Goal: Task Accomplishment & Management: Complete application form

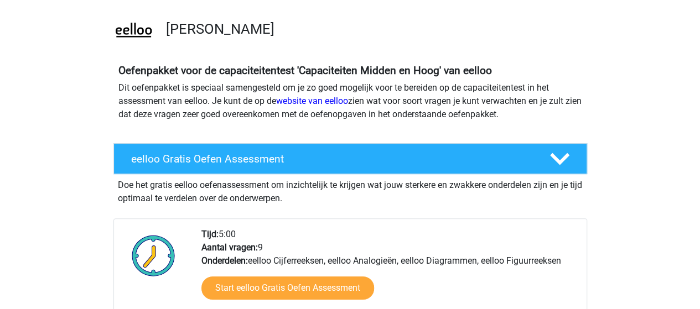
scroll to position [166, 0]
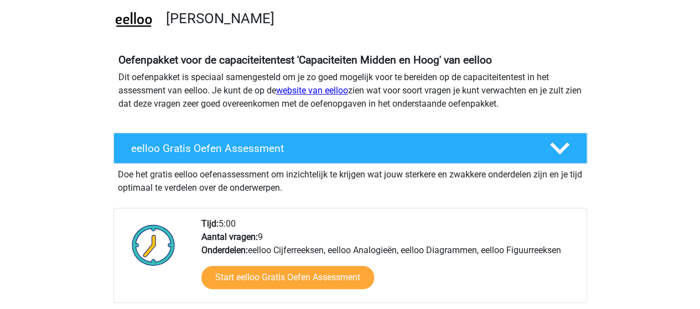
click at [327, 88] on link "website van eelloo" at bounding box center [312, 90] width 72 height 11
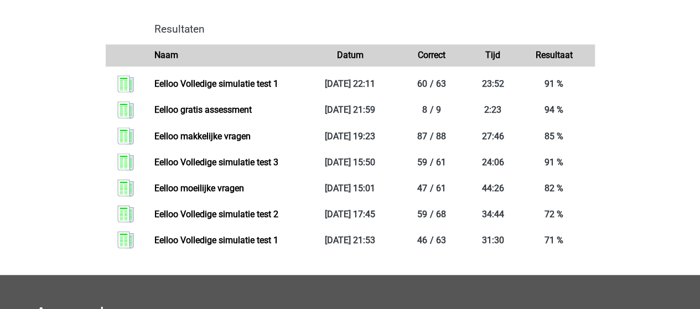
scroll to position [941, 0]
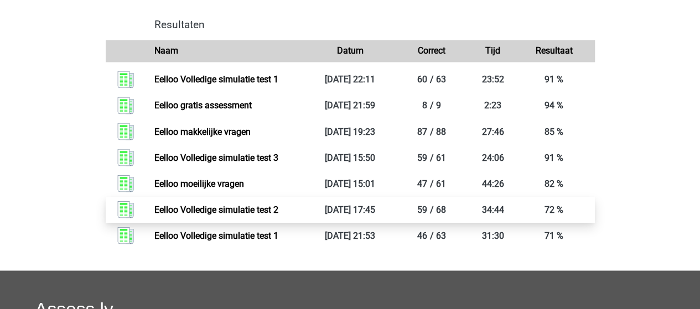
click at [247, 215] on link "Eelloo Volledige simulatie test 2" at bounding box center [216, 209] width 124 height 11
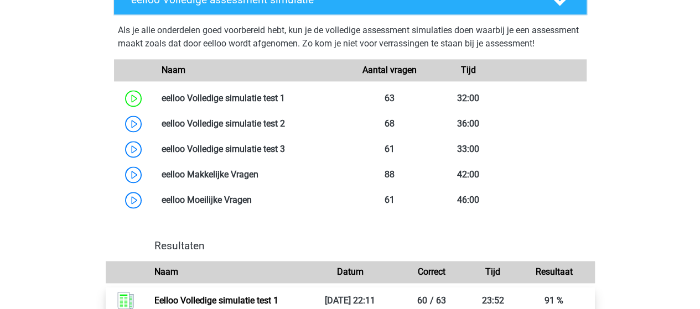
scroll to position [664, 0]
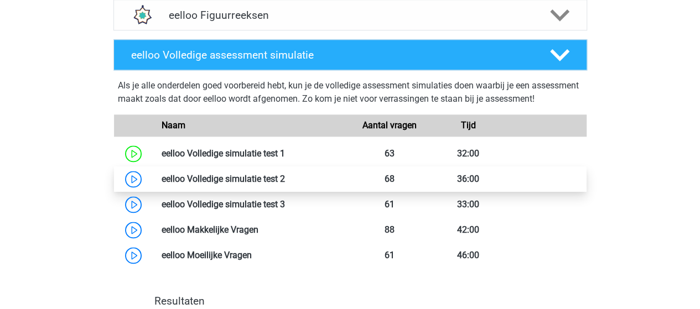
click at [285, 184] on link at bounding box center [285, 179] width 0 height 11
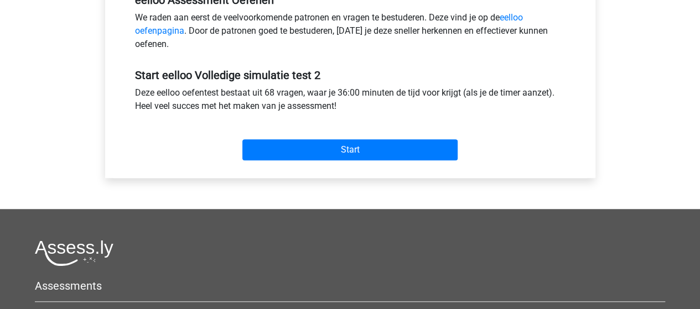
scroll to position [387, 0]
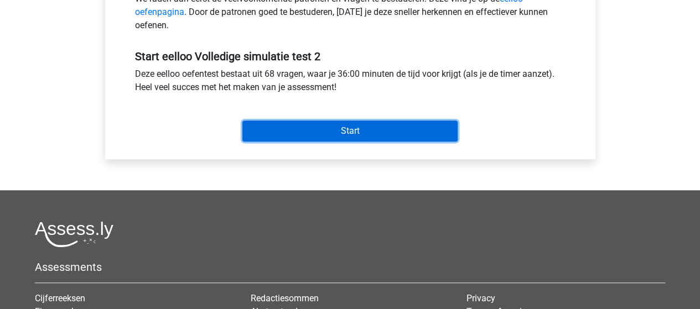
click at [357, 133] on input "Start" at bounding box center [349, 131] width 215 height 21
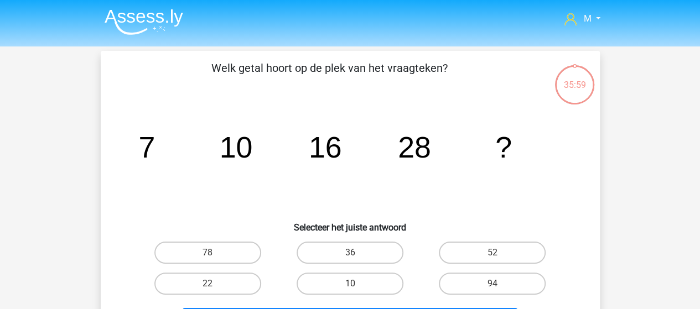
scroll to position [55, 0]
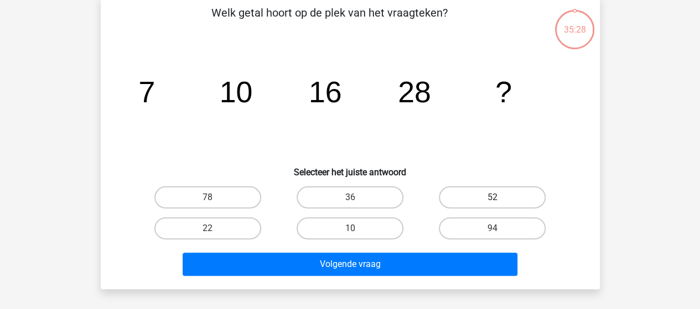
click at [496, 194] on label "52" at bounding box center [492, 197] width 107 height 22
click at [496, 198] on input "52" at bounding box center [496, 201] width 7 height 7
radio input "true"
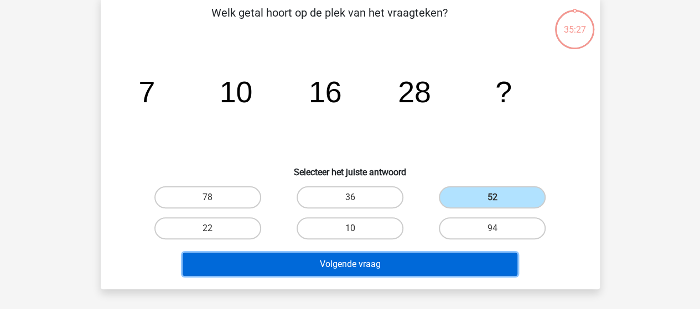
click at [405, 262] on button "Volgende vraag" at bounding box center [350, 264] width 335 height 23
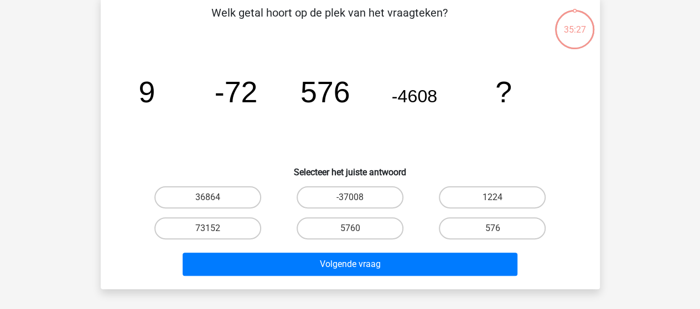
scroll to position [51, 0]
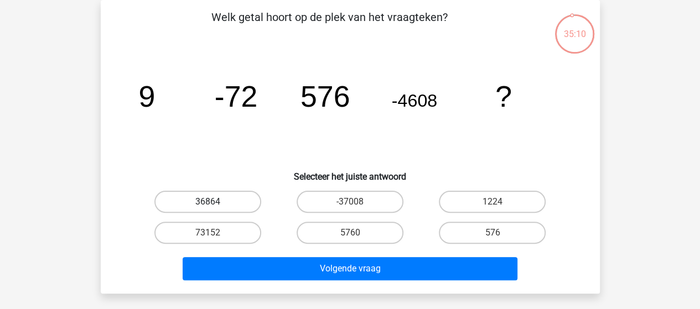
click at [222, 206] on label "36864" at bounding box center [207, 202] width 107 height 22
click at [215, 206] on input "36864" at bounding box center [211, 205] width 7 height 7
radio input "true"
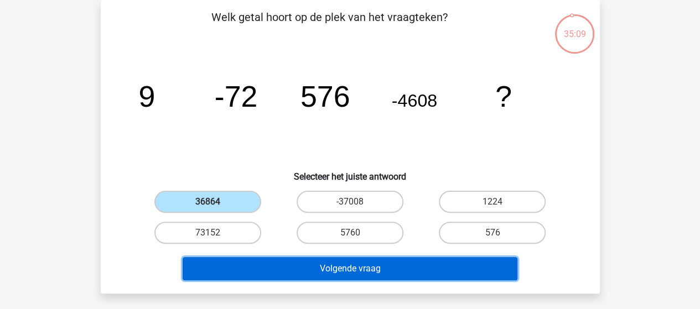
click at [354, 269] on button "Volgende vraag" at bounding box center [350, 268] width 335 height 23
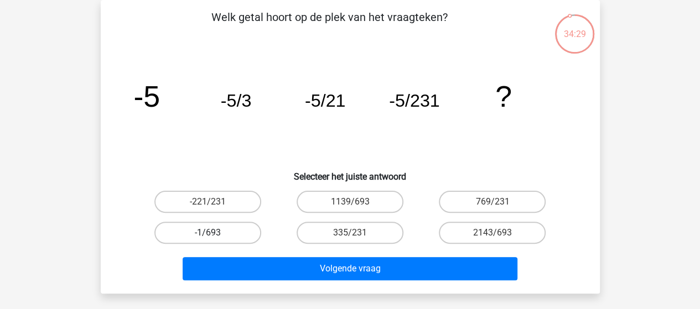
click at [191, 233] on label "-1/693" at bounding box center [207, 233] width 107 height 22
click at [208, 233] on input "-1/693" at bounding box center [211, 236] width 7 height 7
radio input "true"
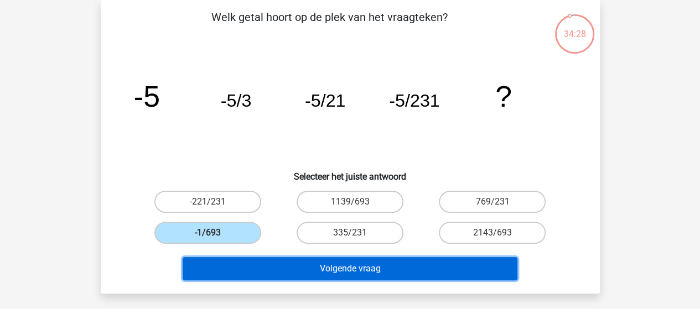
click at [317, 267] on button "Volgende vraag" at bounding box center [350, 268] width 335 height 23
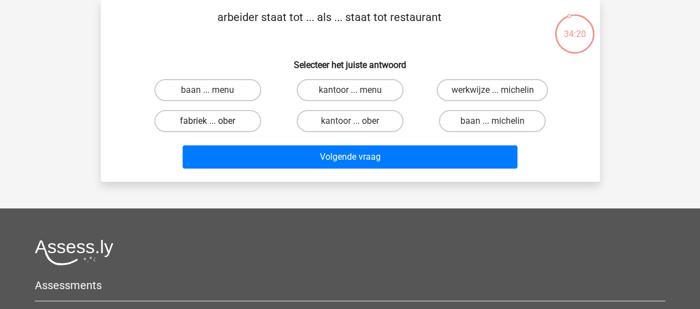
click at [227, 118] on label "fabriek ... ober" at bounding box center [207, 121] width 107 height 22
click at [215, 121] on input "fabriek ... ober" at bounding box center [211, 124] width 7 height 7
radio input "true"
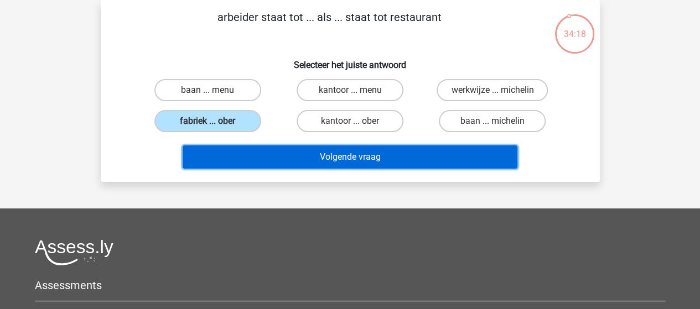
click at [357, 157] on button "Volgende vraag" at bounding box center [350, 157] width 335 height 23
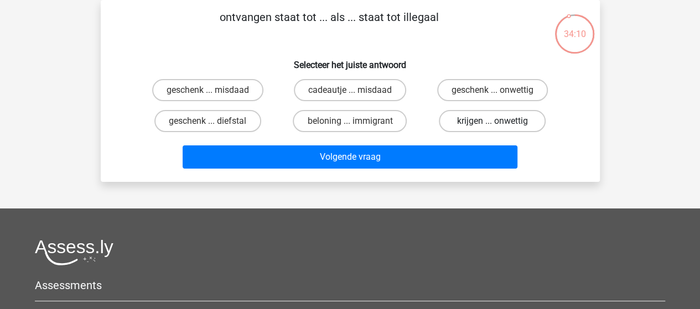
click at [507, 123] on label "krijgen ... onwettig" at bounding box center [492, 121] width 107 height 22
click at [500, 123] on input "krijgen ... onwettig" at bounding box center [496, 124] width 7 height 7
radio input "true"
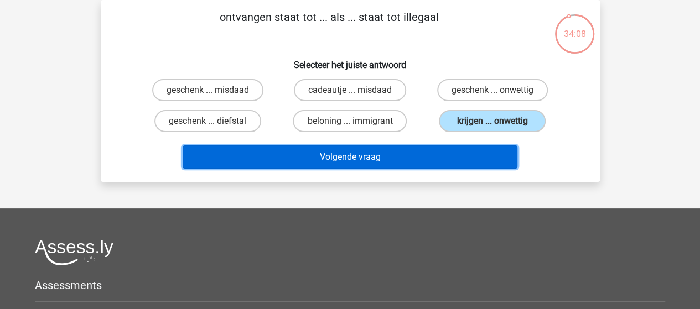
click at [361, 160] on button "Volgende vraag" at bounding box center [350, 157] width 335 height 23
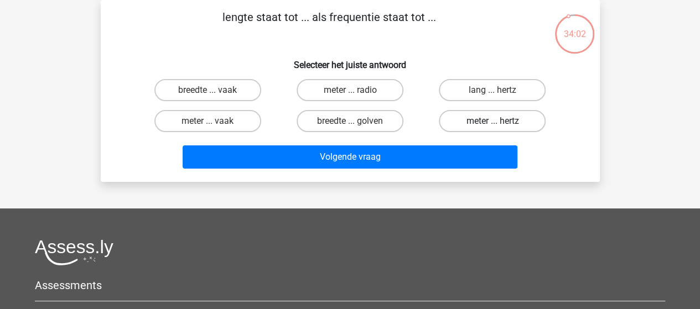
click at [485, 121] on label "meter ... hertz" at bounding box center [492, 121] width 107 height 22
click at [493, 121] on input "meter ... hertz" at bounding box center [496, 124] width 7 height 7
radio input "true"
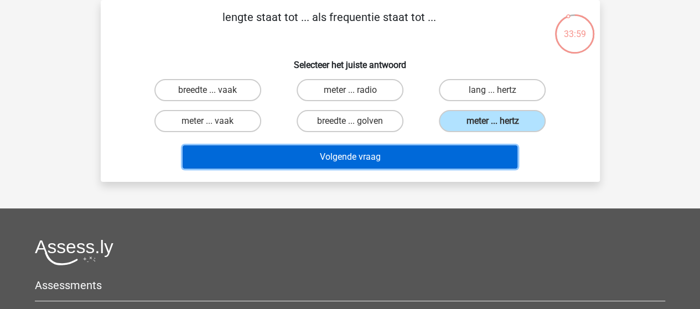
click at [367, 160] on button "Volgende vraag" at bounding box center [350, 157] width 335 height 23
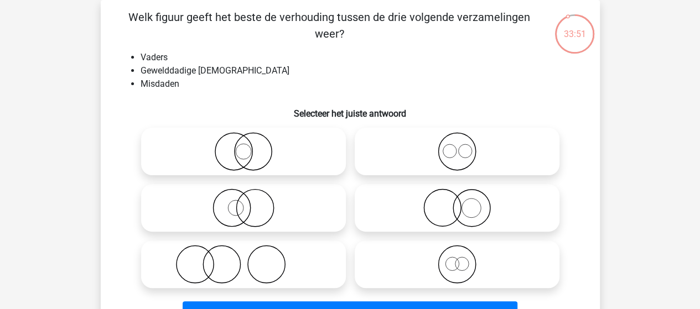
click at [237, 256] on icon at bounding box center [244, 264] width 196 height 39
click at [243, 256] on input "radio" at bounding box center [246, 255] width 7 height 7
radio input "true"
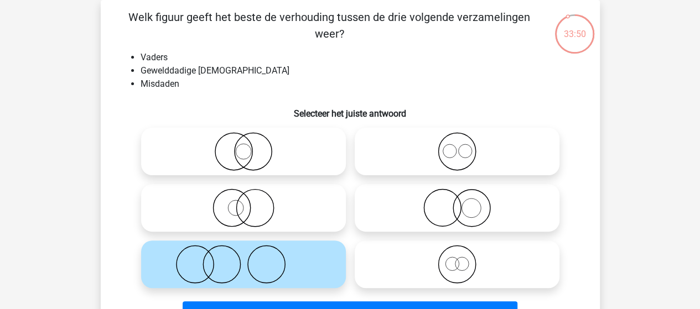
scroll to position [106, 0]
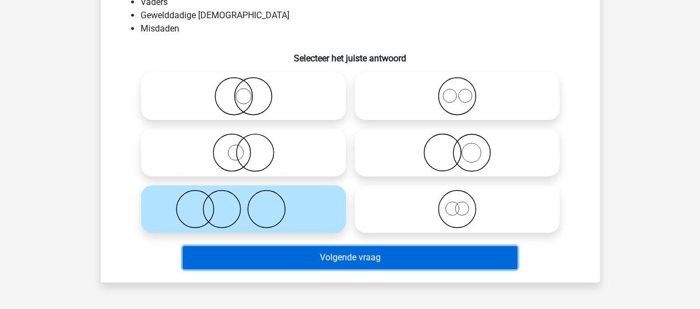
click at [364, 255] on button "Volgende vraag" at bounding box center [350, 257] width 335 height 23
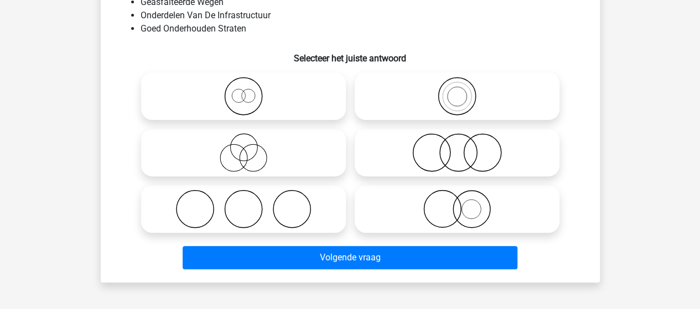
click at [447, 92] on icon at bounding box center [457, 96] width 196 height 39
click at [457, 91] on input "radio" at bounding box center [460, 87] width 7 height 7
radio input "true"
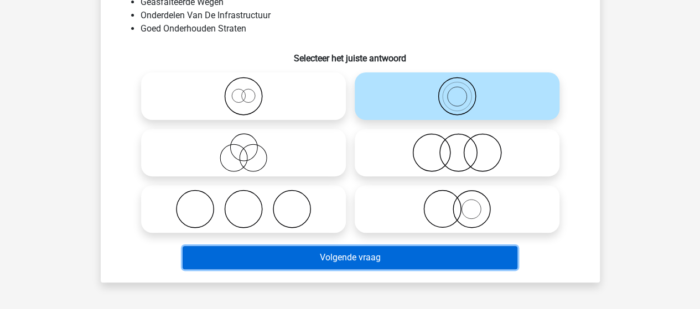
drag, startPoint x: 362, startPoint y: 255, endPoint x: 362, endPoint y: 245, distance: 9.4
click at [363, 253] on button "Volgende vraag" at bounding box center [350, 257] width 335 height 23
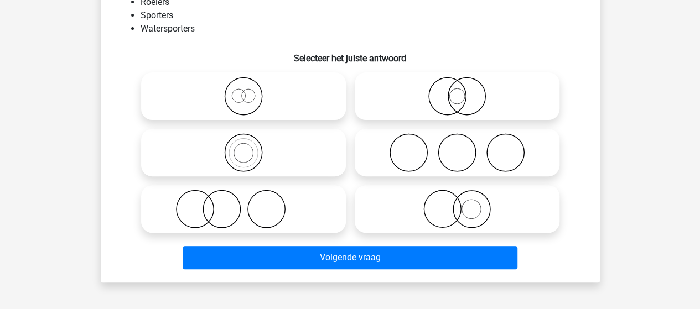
scroll to position [51, 0]
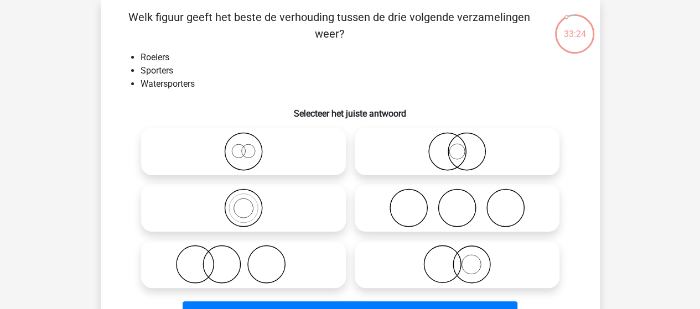
click at [258, 214] on icon at bounding box center [244, 208] width 196 height 39
click at [251, 203] on input "radio" at bounding box center [246, 198] width 7 height 7
radio input "true"
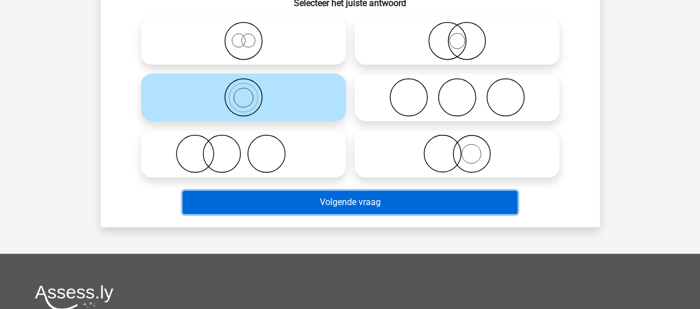
drag, startPoint x: 325, startPoint y: 204, endPoint x: 325, endPoint y: 198, distance: 6.1
click at [325, 204] on button "Volgende vraag" at bounding box center [350, 202] width 335 height 23
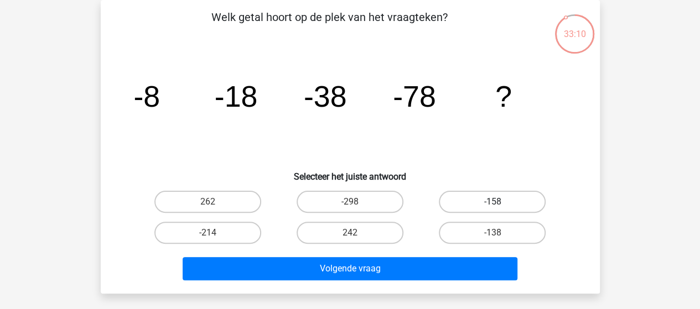
click at [478, 201] on label "-158" at bounding box center [492, 202] width 107 height 22
click at [493, 202] on input "-158" at bounding box center [496, 205] width 7 height 7
radio input "true"
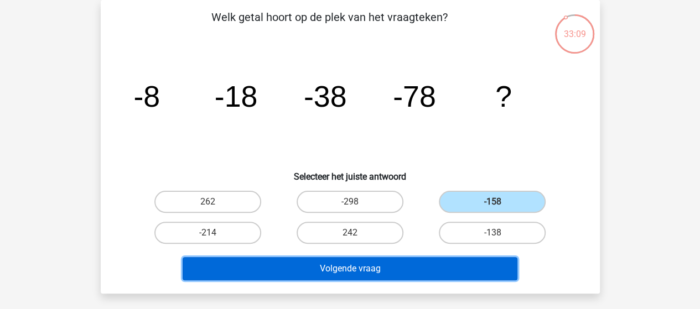
click at [370, 274] on button "Volgende vraag" at bounding box center [350, 268] width 335 height 23
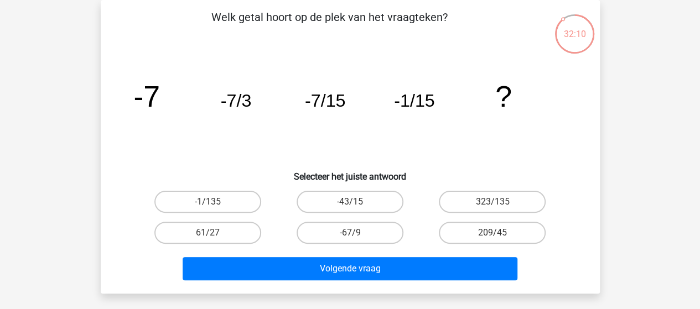
click at [213, 205] on input "-1/135" at bounding box center [211, 205] width 7 height 7
radio input "true"
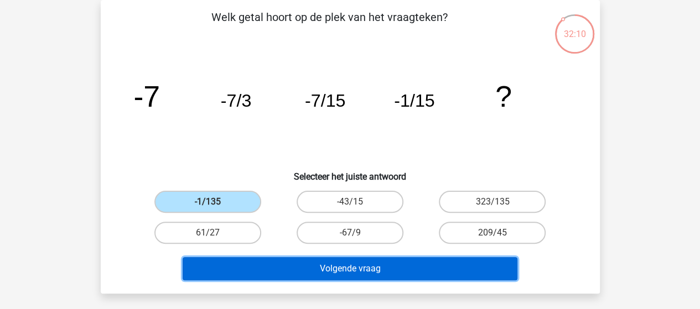
click at [335, 264] on button "Volgende vraag" at bounding box center [350, 268] width 335 height 23
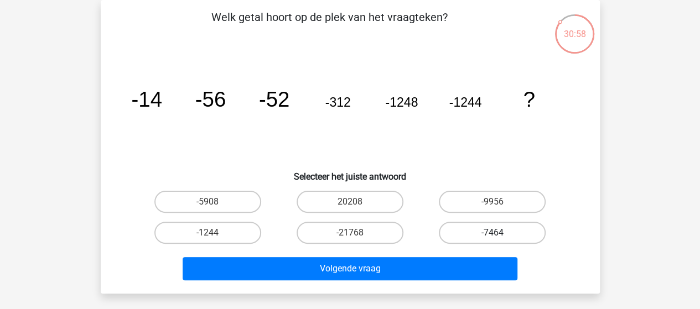
click at [475, 233] on label "-7464" at bounding box center [492, 233] width 107 height 22
click at [493, 233] on input "-7464" at bounding box center [496, 236] width 7 height 7
radio input "true"
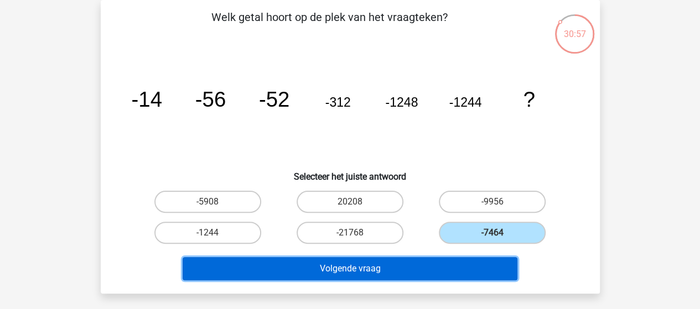
drag, startPoint x: 386, startPoint y: 266, endPoint x: 396, endPoint y: 226, distance: 41.2
click at [386, 266] on button "Volgende vraag" at bounding box center [350, 268] width 335 height 23
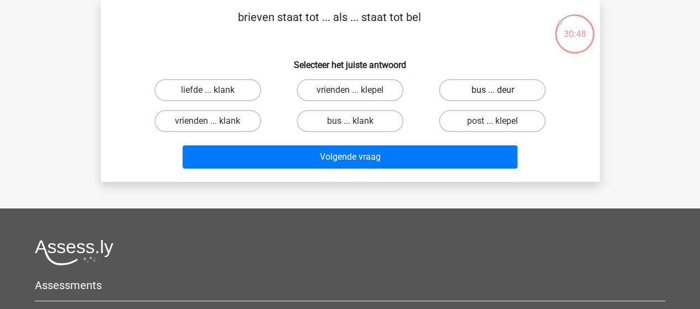
click at [501, 89] on label "bus ... deur" at bounding box center [492, 90] width 107 height 22
click at [500, 90] on input "bus ... deur" at bounding box center [496, 93] width 7 height 7
radio input "true"
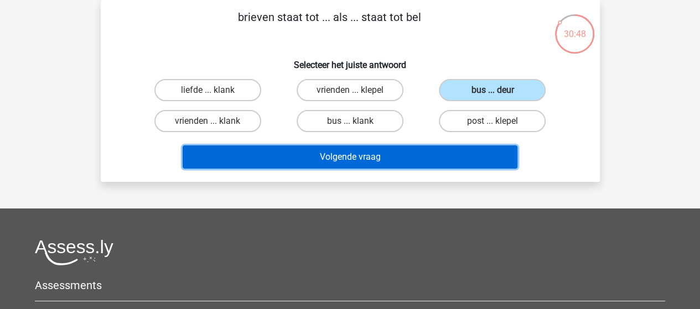
click at [387, 160] on button "Volgende vraag" at bounding box center [350, 157] width 335 height 23
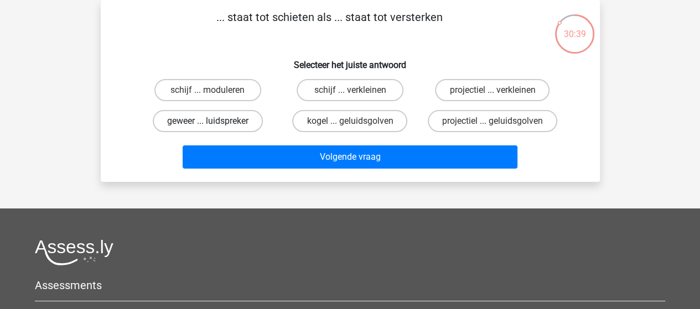
click at [217, 120] on label "geweer ... luidspreker" at bounding box center [208, 121] width 110 height 22
click at [215, 121] on input "geweer ... luidspreker" at bounding box center [211, 124] width 7 height 7
radio input "true"
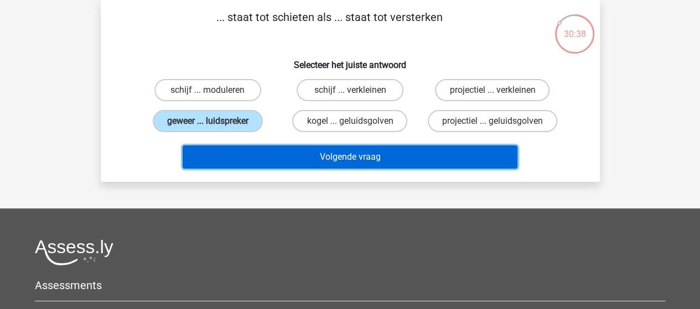
click at [340, 155] on button "Volgende vraag" at bounding box center [350, 157] width 335 height 23
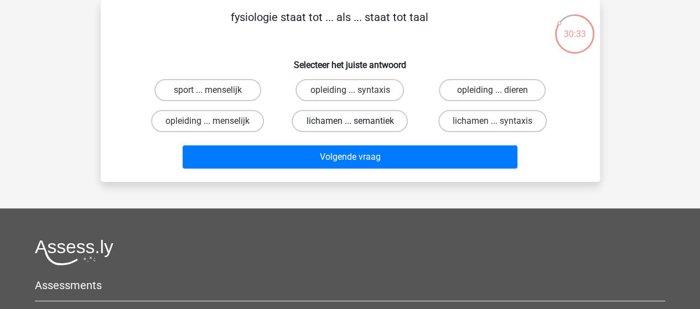
click at [351, 118] on label "lichamen ... semantiek" at bounding box center [350, 121] width 116 height 22
click at [351, 121] on input "lichamen ... semantiek" at bounding box center [353, 124] width 7 height 7
radio input "true"
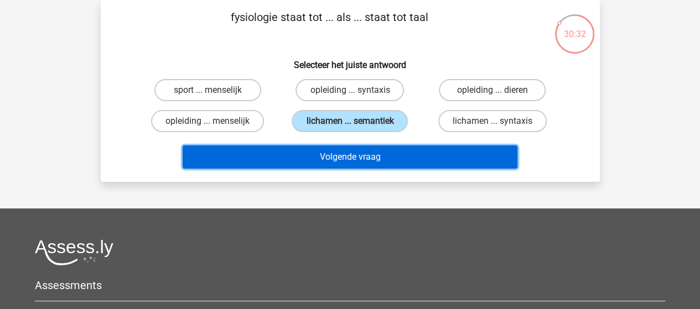
click at [349, 155] on button "Volgende vraag" at bounding box center [350, 157] width 335 height 23
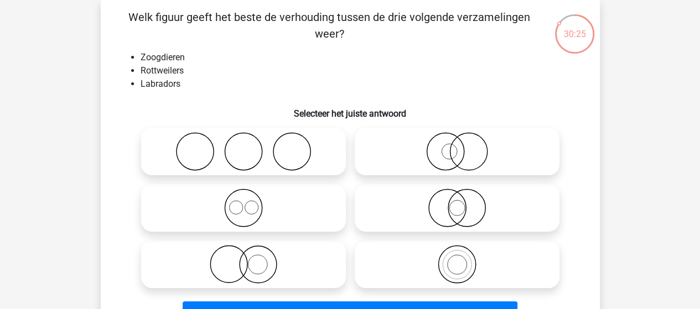
click at [246, 206] on icon at bounding box center [244, 208] width 196 height 39
click at [246, 203] on input "radio" at bounding box center [246, 198] width 7 height 7
radio input "true"
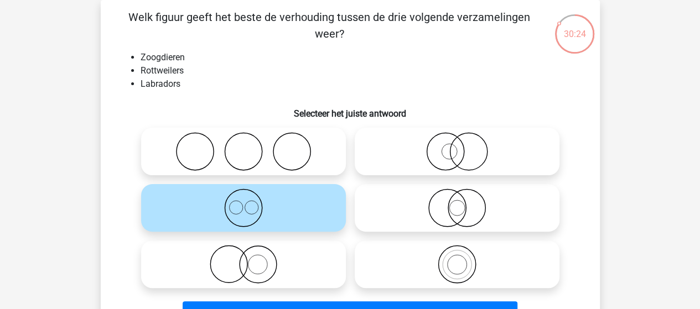
scroll to position [106, 0]
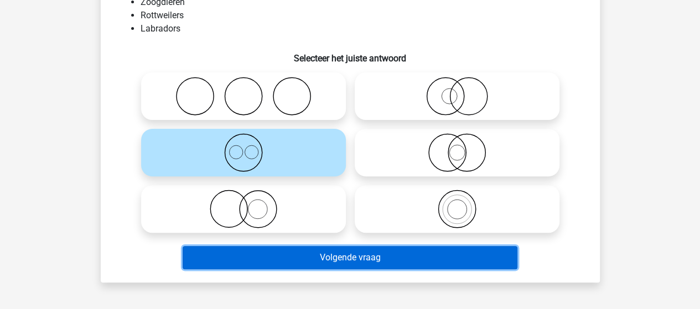
click at [336, 250] on button "Volgende vraag" at bounding box center [350, 257] width 335 height 23
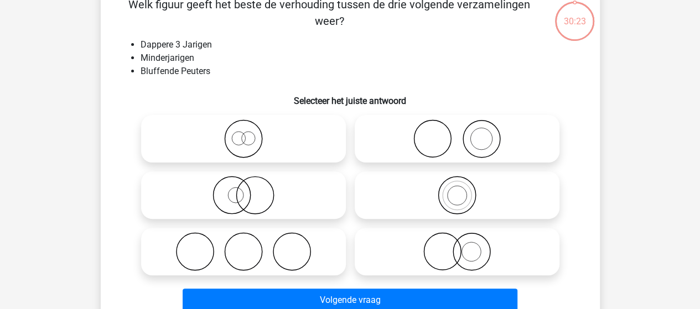
scroll to position [51, 0]
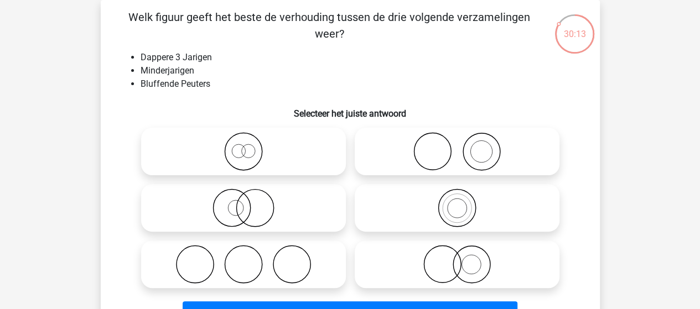
click at [250, 148] on icon at bounding box center [244, 151] width 196 height 39
click at [250, 146] on input "radio" at bounding box center [246, 142] width 7 height 7
radio input "true"
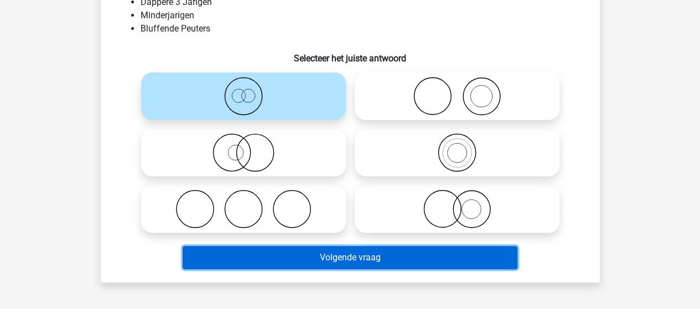
click at [340, 254] on button "Volgende vraag" at bounding box center [350, 257] width 335 height 23
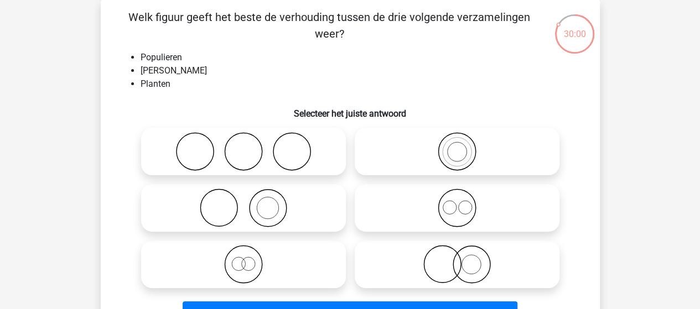
click at [242, 262] on icon at bounding box center [244, 264] width 196 height 39
click at [243, 259] on input "radio" at bounding box center [246, 255] width 7 height 7
radio input "true"
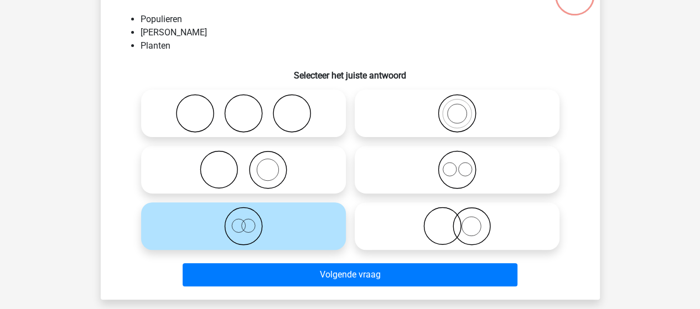
scroll to position [106, 0]
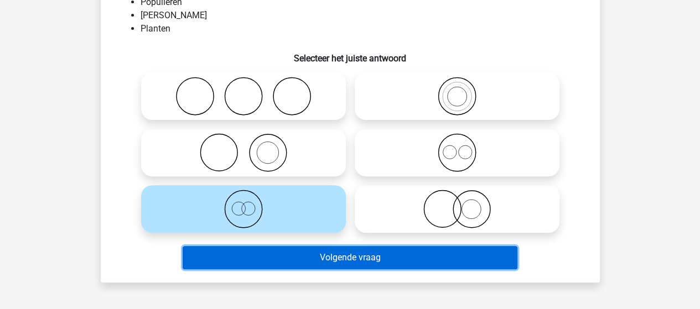
click at [335, 255] on button "Volgende vraag" at bounding box center [350, 257] width 335 height 23
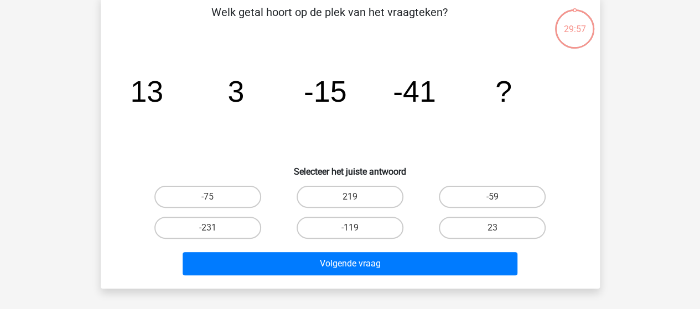
scroll to position [51, 0]
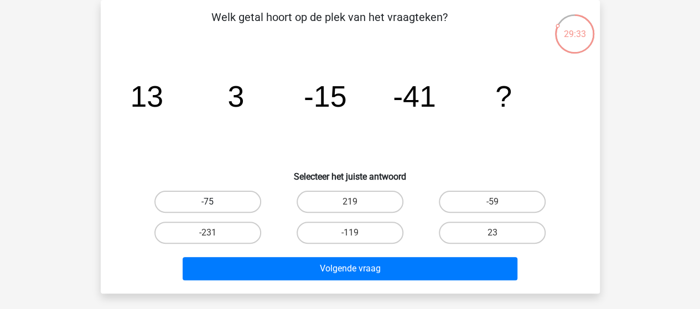
click at [211, 196] on label "-75" at bounding box center [207, 202] width 107 height 22
click at [211, 202] on input "-75" at bounding box center [211, 205] width 7 height 7
radio input "true"
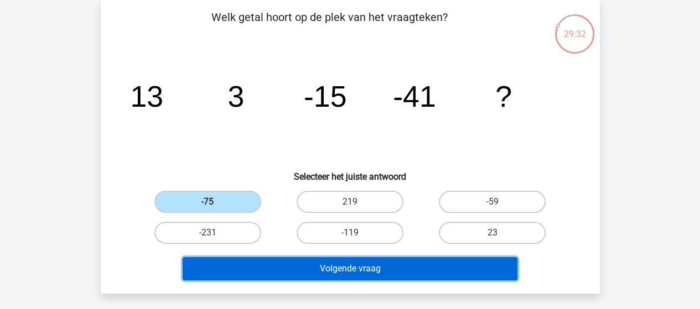
click at [321, 268] on button "Volgende vraag" at bounding box center [350, 268] width 335 height 23
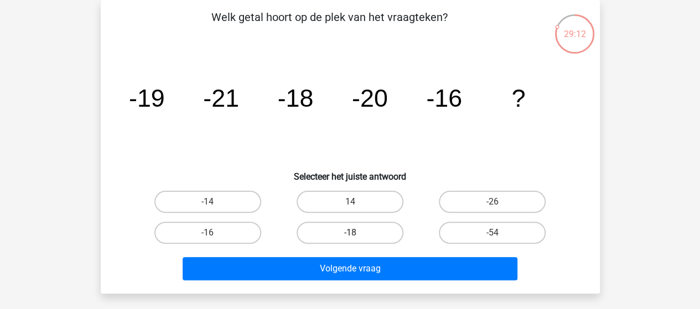
click at [370, 232] on label "-18" at bounding box center [350, 233] width 107 height 22
click at [357, 233] on input "-18" at bounding box center [353, 236] width 7 height 7
radio input "true"
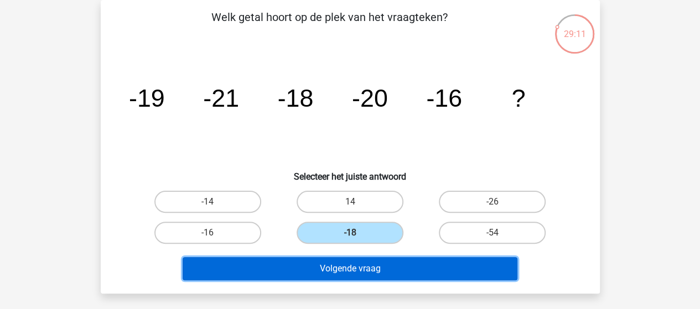
click at [369, 271] on button "Volgende vraag" at bounding box center [350, 268] width 335 height 23
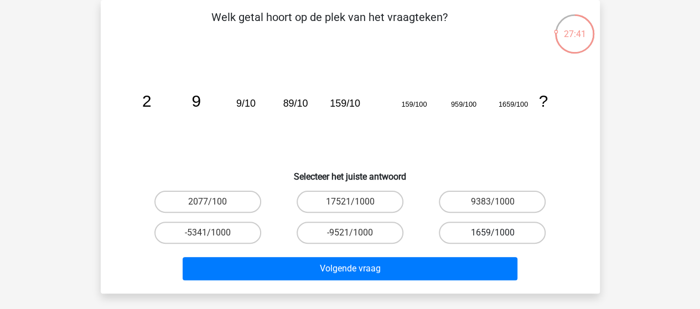
click at [475, 233] on label "1659/1000" at bounding box center [492, 233] width 107 height 22
click at [493, 233] on input "1659/1000" at bounding box center [496, 236] width 7 height 7
radio input "true"
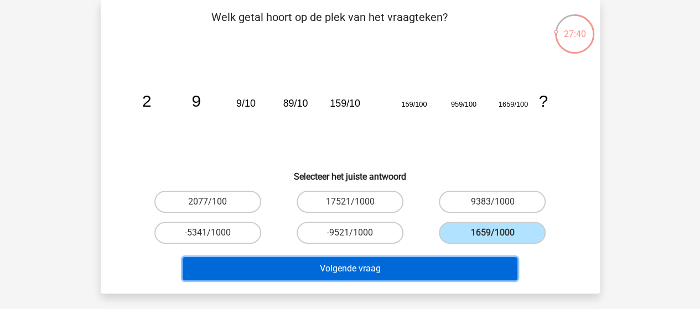
drag, startPoint x: 396, startPoint y: 269, endPoint x: 398, endPoint y: 264, distance: 5.7
click at [397, 268] on button "Volgende vraag" at bounding box center [350, 268] width 335 height 23
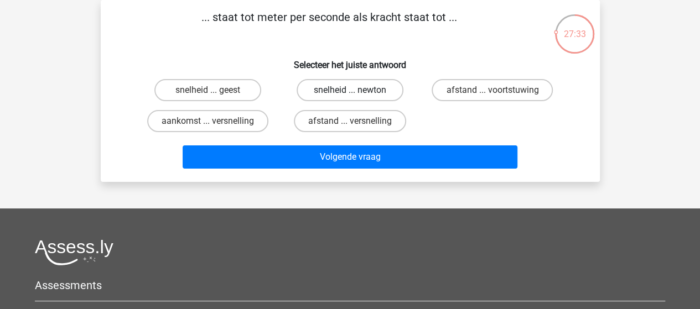
click at [357, 88] on label "snelheid ... newton" at bounding box center [350, 90] width 107 height 22
click at [357, 90] on input "snelheid ... newton" at bounding box center [353, 93] width 7 height 7
radio input "true"
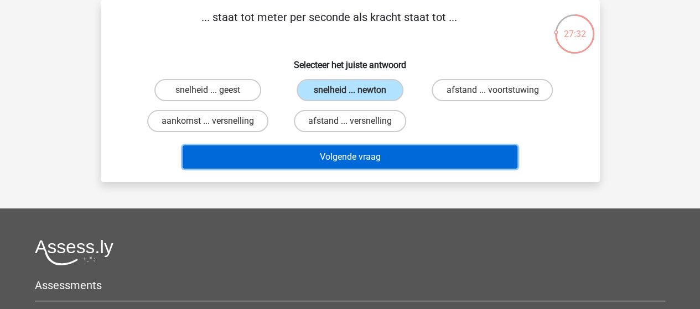
click at [377, 157] on button "Volgende vraag" at bounding box center [350, 157] width 335 height 23
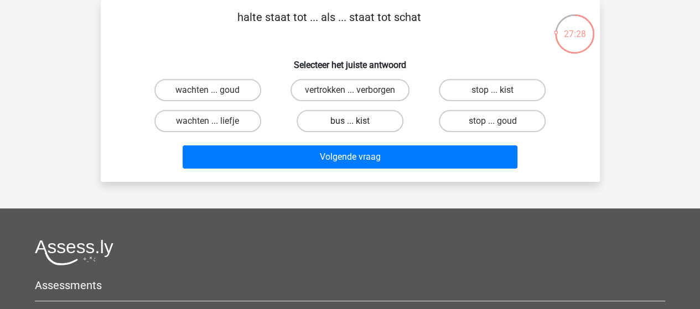
click at [371, 121] on label "bus ... kist" at bounding box center [350, 121] width 107 height 22
click at [357, 121] on input "bus ... kist" at bounding box center [353, 124] width 7 height 7
radio input "true"
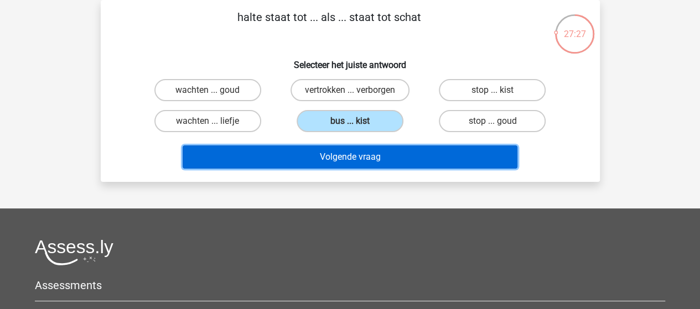
click at [369, 157] on button "Volgende vraag" at bounding box center [350, 157] width 335 height 23
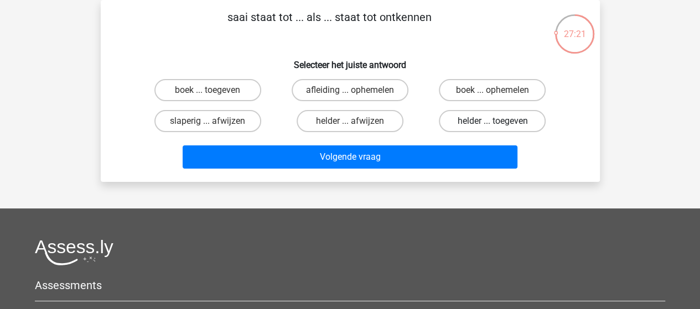
click at [493, 120] on label "helder ... toegeven" at bounding box center [492, 121] width 107 height 22
click at [493, 121] on input "helder ... toegeven" at bounding box center [496, 124] width 7 height 7
radio input "true"
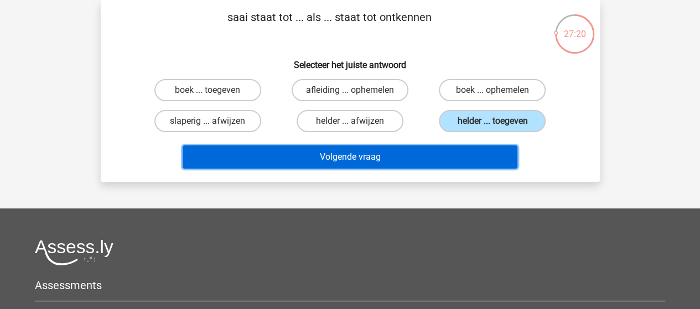
click at [407, 155] on button "Volgende vraag" at bounding box center [350, 157] width 335 height 23
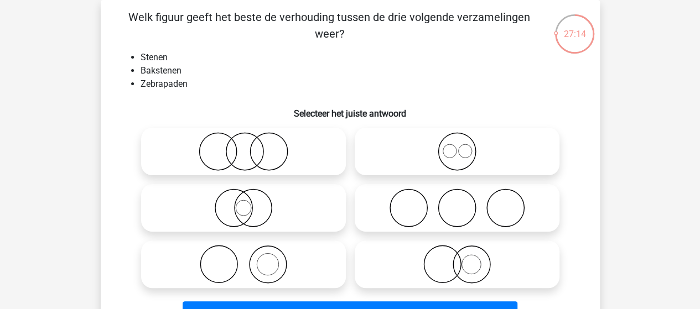
click at [267, 260] on icon at bounding box center [244, 264] width 196 height 39
click at [251, 259] on input "radio" at bounding box center [246, 255] width 7 height 7
radio input "true"
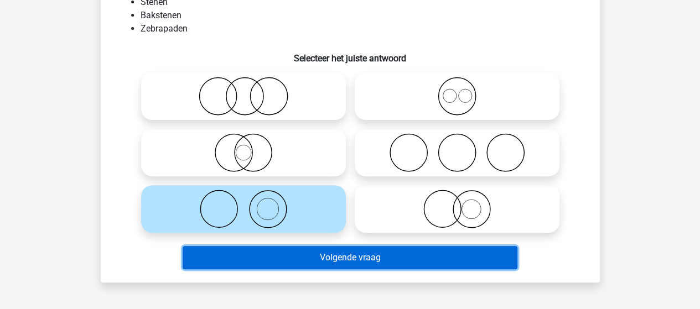
click at [345, 256] on button "Volgende vraag" at bounding box center [350, 257] width 335 height 23
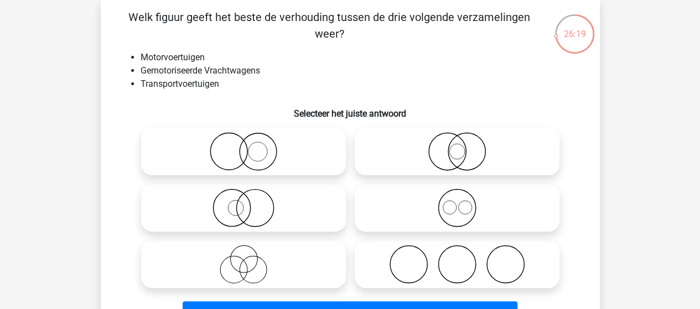
click at [242, 211] on circle at bounding box center [235, 207] width 15 height 15
click at [243, 203] on input "radio" at bounding box center [246, 198] width 7 height 7
radio input "true"
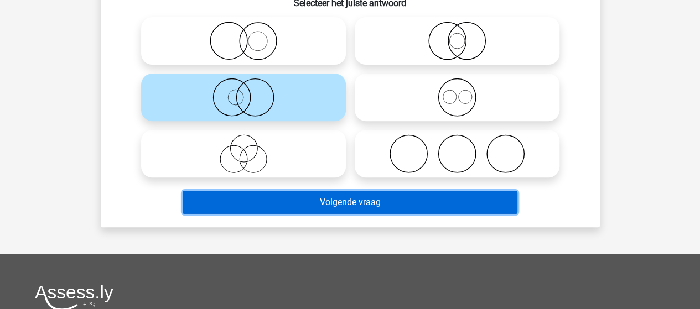
click at [344, 201] on button "Volgende vraag" at bounding box center [350, 202] width 335 height 23
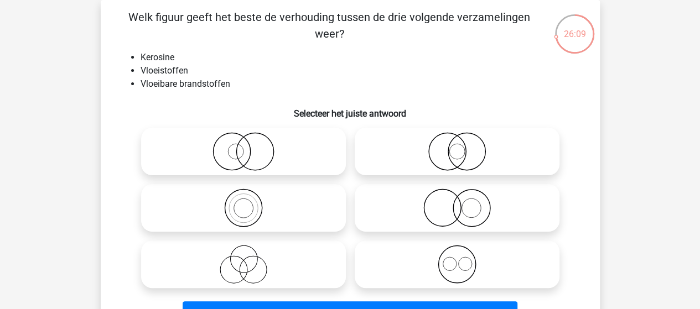
click at [259, 204] on icon at bounding box center [244, 208] width 196 height 39
click at [251, 203] on input "radio" at bounding box center [246, 198] width 7 height 7
radio input "true"
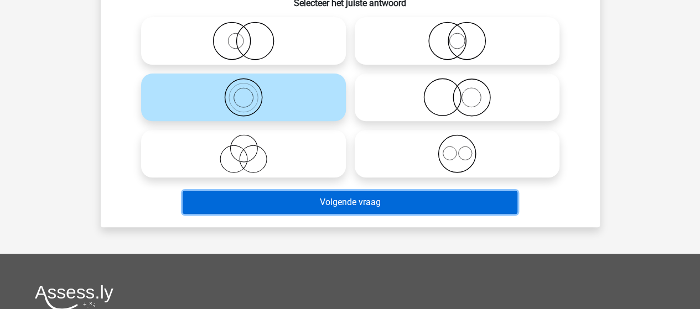
click at [327, 196] on button "Volgende vraag" at bounding box center [350, 202] width 335 height 23
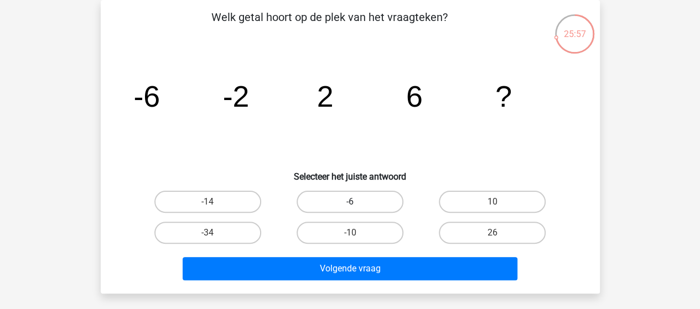
click at [348, 201] on label "-6" at bounding box center [350, 202] width 107 height 22
click at [350, 202] on input "-6" at bounding box center [353, 205] width 7 height 7
radio input "true"
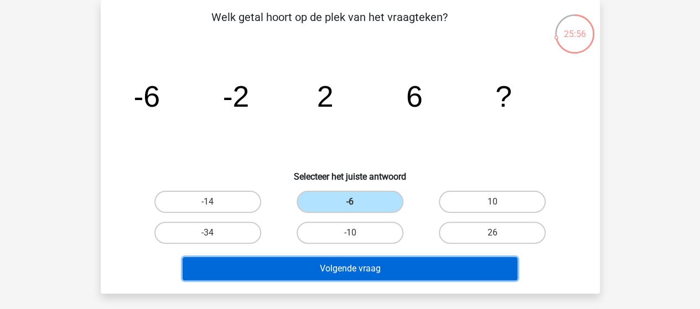
click at [356, 265] on button "Volgende vraag" at bounding box center [350, 268] width 335 height 23
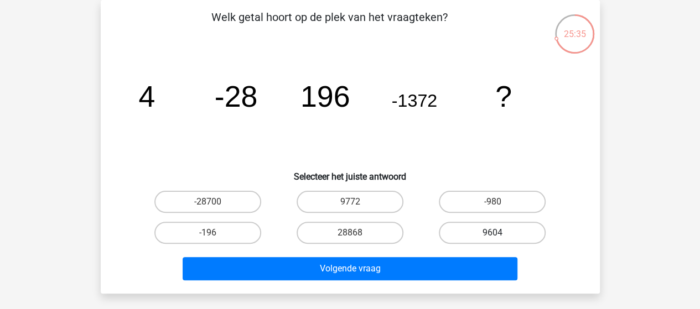
click at [478, 231] on label "9604" at bounding box center [492, 233] width 107 height 22
click at [493, 233] on input "9604" at bounding box center [496, 236] width 7 height 7
radio input "true"
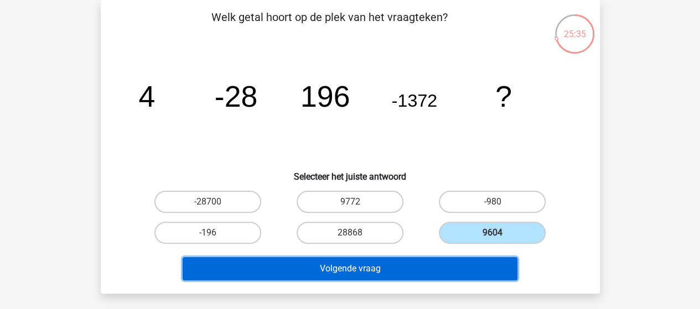
click at [382, 269] on button "Volgende vraag" at bounding box center [350, 268] width 335 height 23
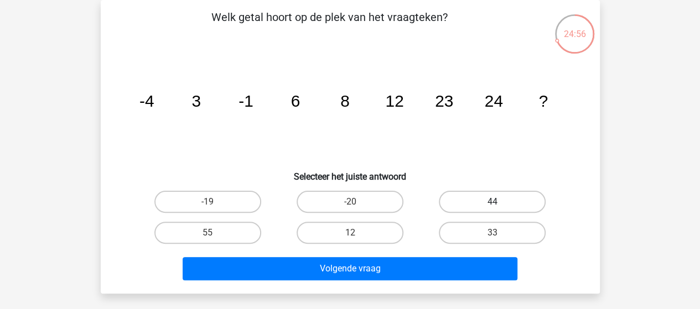
click at [462, 198] on label "44" at bounding box center [492, 202] width 107 height 22
click at [493, 202] on input "44" at bounding box center [496, 205] width 7 height 7
radio input "true"
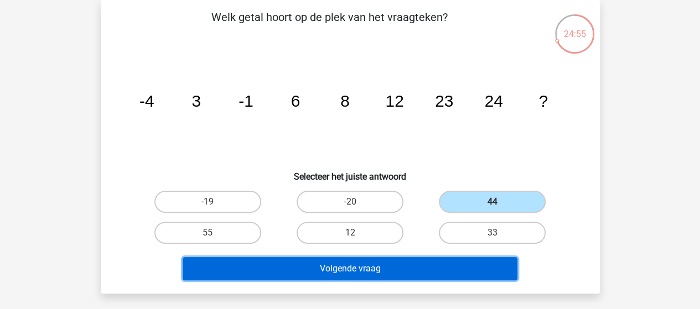
click at [383, 269] on button "Volgende vraag" at bounding box center [350, 268] width 335 height 23
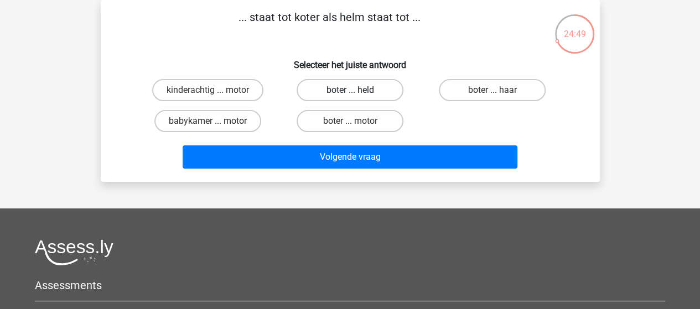
click at [370, 89] on label "boter ... held" at bounding box center [350, 90] width 107 height 22
click at [357, 90] on input "boter ... held" at bounding box center [353, 93] width 7 height 7
radio input "true"
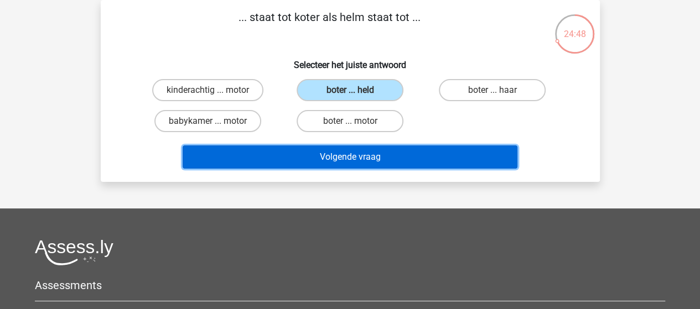
click at [387, 160] on button "Volgende vraag" at bounding box center [350, 157] width 335 height 23
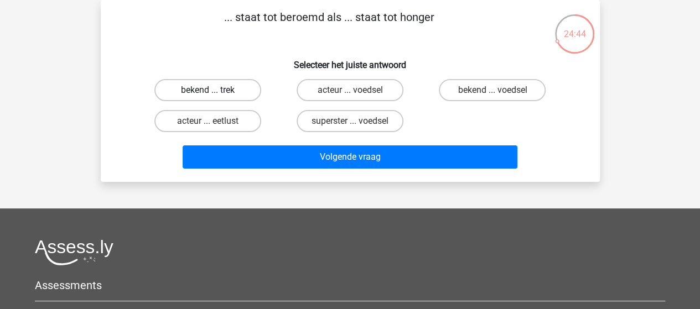
click at [232, 89] on label "bekend ... trek" at bounding box center [207, 90] width 107 height 22
click at [215, 90] on input "bekend ... trek" at bounding box center [211, 93] width 7 height 7
radio input "true"
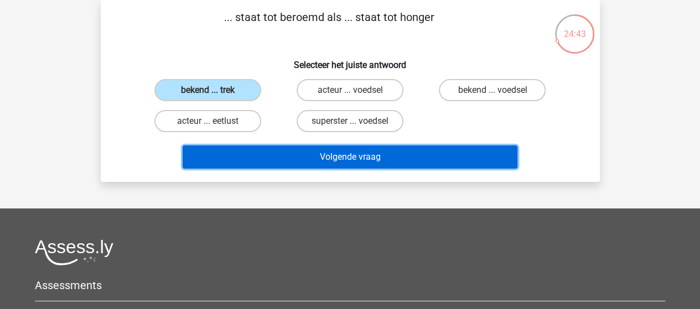
click at [336, 158] on button "Volgende vraag" at bounding box center [350, 157] width 335 height 23
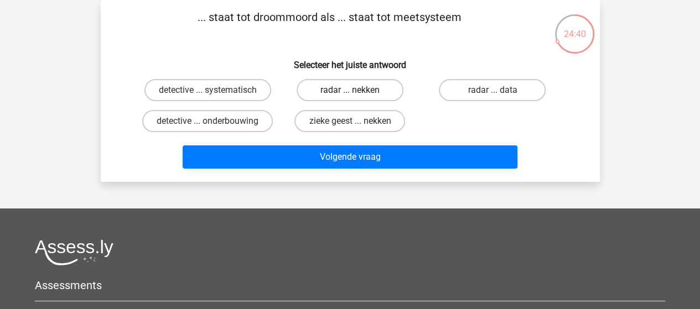
click at [371, 91] on label "radar ... nekken" at bounding box center [350, 90] width 107 height 22
click at [357, 91] on input "radar ... nekken" at bounding box center [353, 93] width 7 height 7
radio input "true"
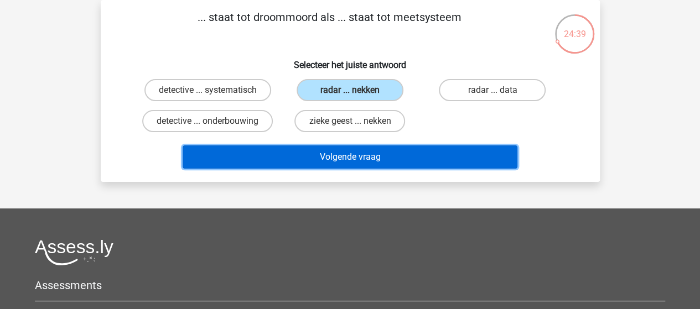
click at [371, 156] on button "Volgende vraag" at bounding box center [350, 157] width 335 height 23
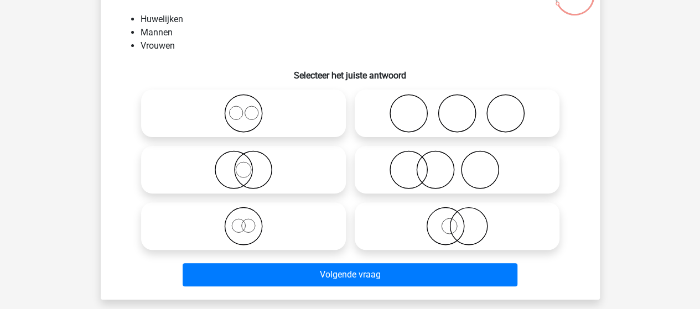
scroll to position [106, 0]
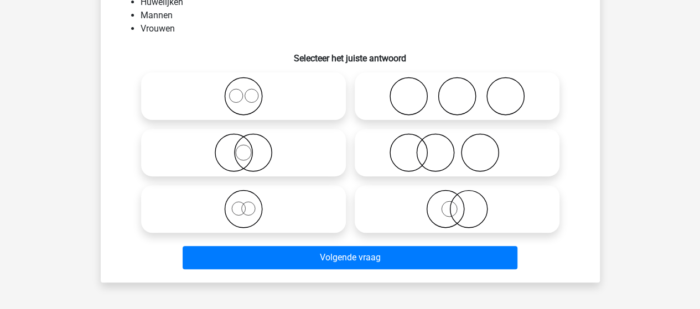
click at [442, 90] on icon at bounding box center [457, 96] width 196 height 39
click at [457, 90] on input "radio" at bounding box center [460, 87] width 7 height 7
radio input "true"
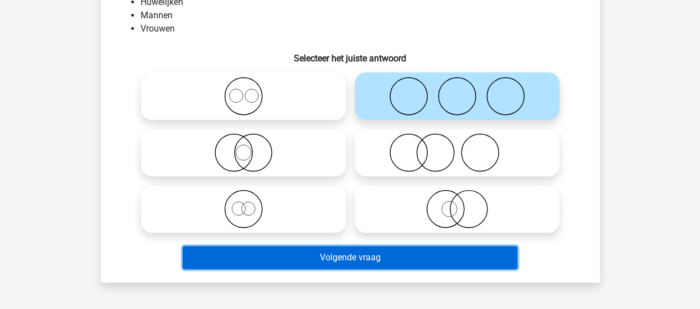
drag, startPoint x: 377, startPoint y: 251, endPoint x: 379, endPoint y: 246, distance: 5.8
click at [377, 251] on button "Volgende vraag" at bounding box center [350, 257] width 335 height 23
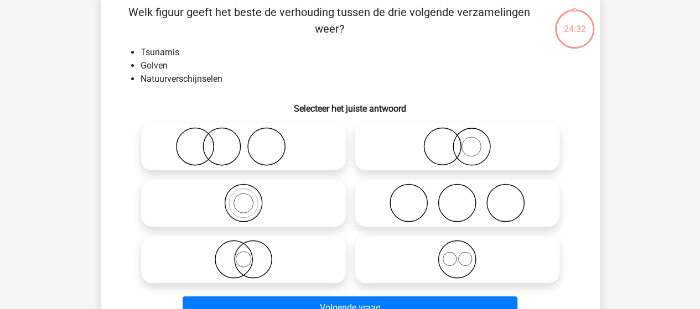
scroll to position [51, 0]
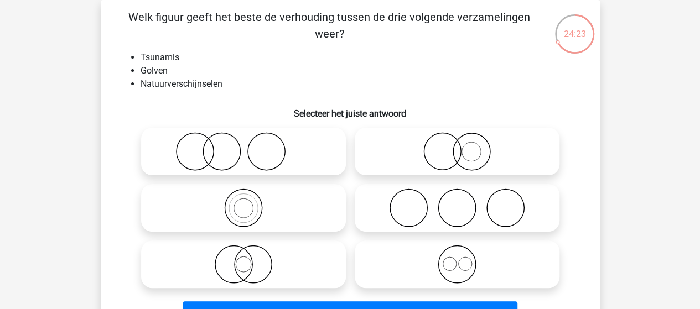
click at [243, 206] on icon at bounding box center [244, 208] width 196 height 39
click at [243, 203] on input "radio" at bounding box center [246, 198] width 7 height 7
radio input "true"
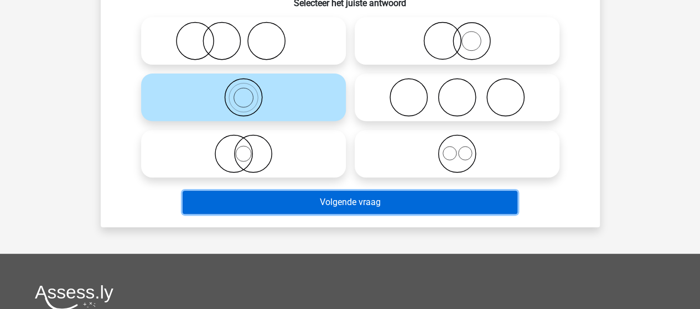
click at [347, 206] on button "Volgende vraag" at bounding box center [350, 202] width 335 height 23
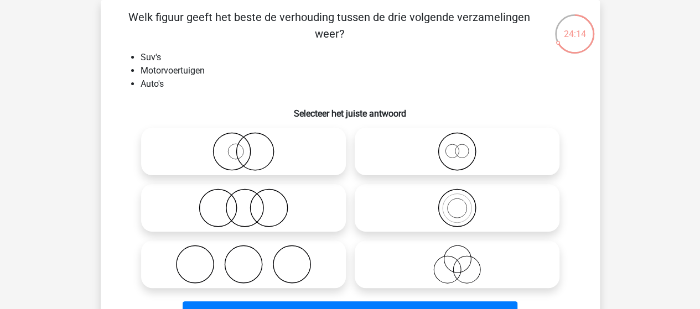
click at [466, 215] on icon at bounding box center [457, 208] width 196 height 39
click at [464, 203] on input "radio" at bounding box center [460, 198] width 7 height 7
radio input "true"
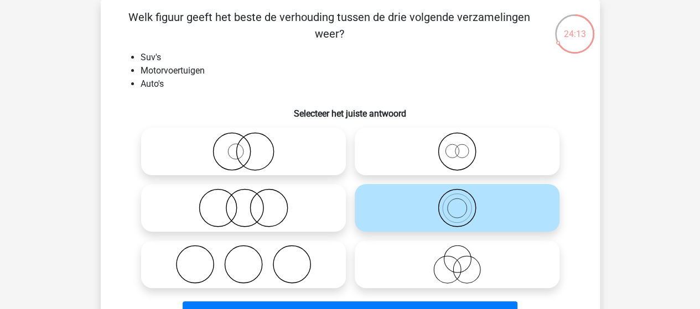
scroll to position [106, 0]
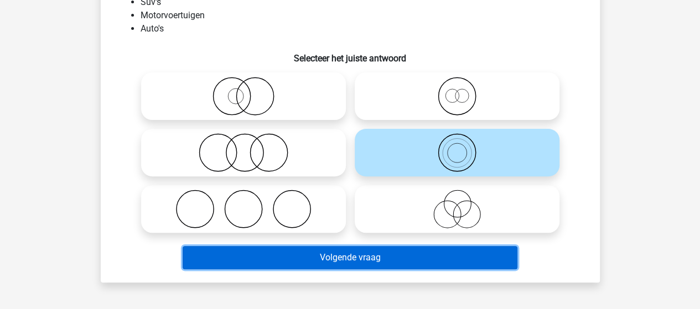
click at [380, 252] on button "Volgende vraag" at bounding box center [350, 257] width 335 height 23
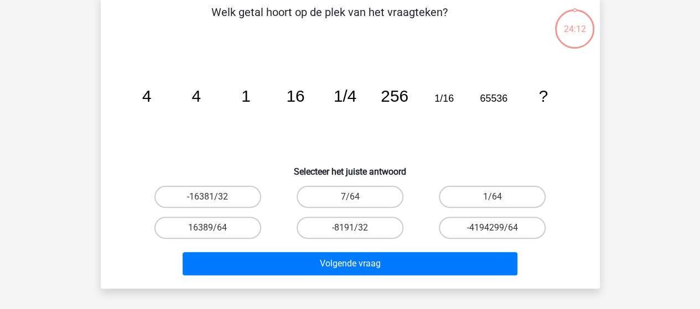
scroll to position [51, 0]
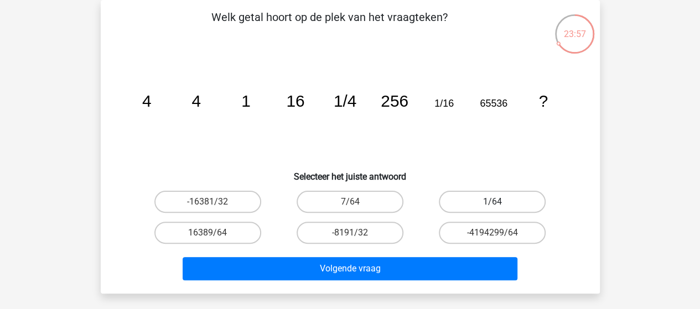
click at [489, 199] on label "1/64" at bounding box center [492, 202] width 107 height 22
click at [493, 202] on input "1/64" at bounding box center [496, 205] width 7 height 7
radio input "true"
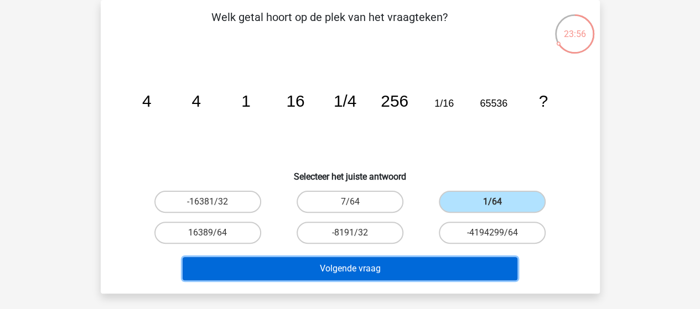
click at [412, 263] on button "Volgende vraag" at bounding box center [350, 268] width 335 height 23
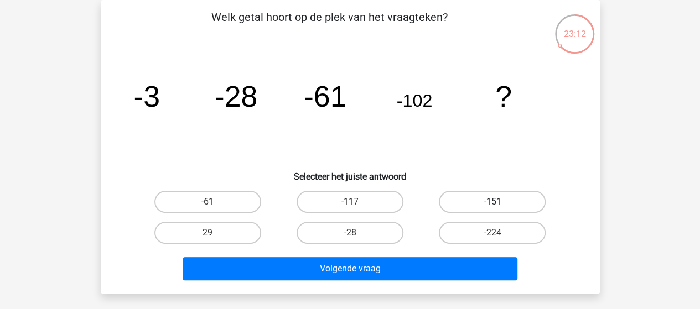
click at [487, 196] on label "-151" at bounding box center [492, 202] width 107 height 22
click at [493, 202] on input "-151" at bounding box center [496, 205] width 7 height 7
radio input "true"
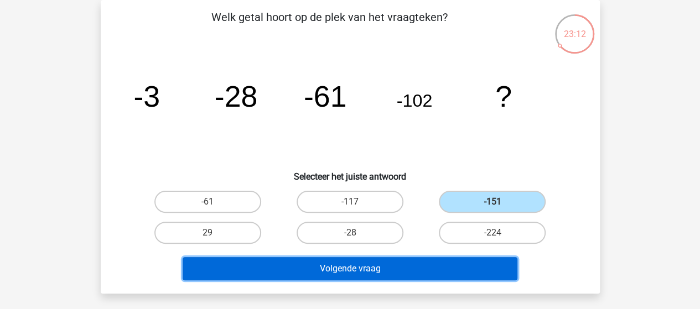
click at [386, 266] on button "Volgende vraag" at bounding box center [350, 268] width 335 height 23
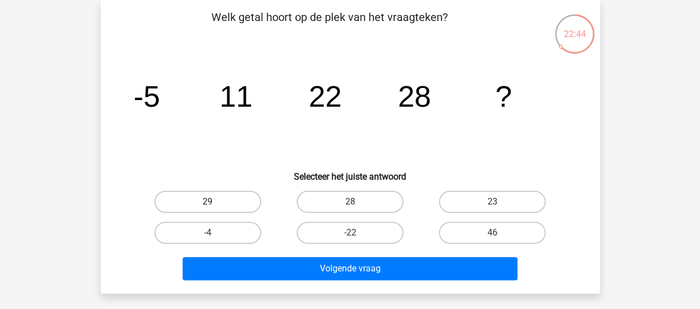
drag, startPoint x: 217, startPoint y: 206, endPoint x: 235, endPoint y: 231, distance: 30.1
click at [217, 206] on label "29" at bounding box center [207, 202] width 107 height 22
click at [215, 206] on input "29" at bounding box center [211, 205] width 7 height 7
radio input "true"
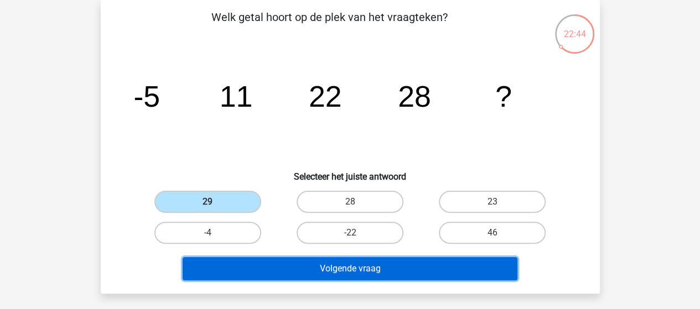
click at [280, 268] on button "Volgende vraag" at bounding box center [350, 268] width 335 height 23
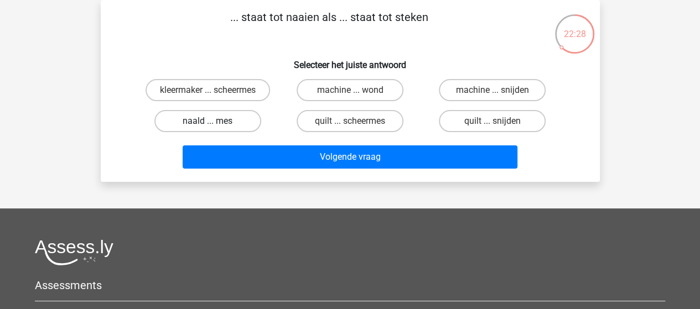
click at [224, 123] on label "naald ... mes" at bounding box center [207, 121] width 107 height 22
click at [215, 123] on input "naald ... mes" at bounding box center [211, 124] width 7 height 7
radio input "true"
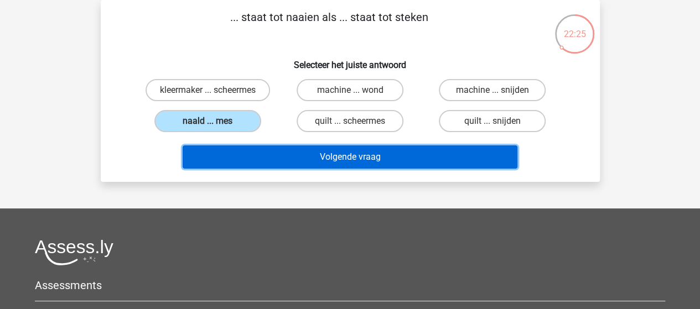
click at [348, 159] on button "Volgende vraag" at bounding box center [350, 157] width 335 height 23
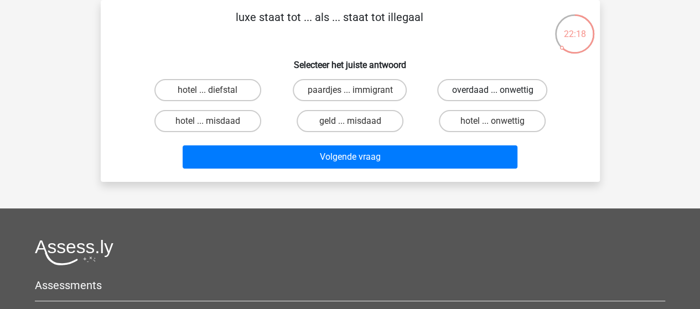
click at [490, 95] on label "overdaad ... onwettig" at bounding box center [492, 90] width 110 height 22
click at [493, 95] on input "overdaad ... onwettig" at bounding box center [496, 93] width 7 height 7
radio input "true"
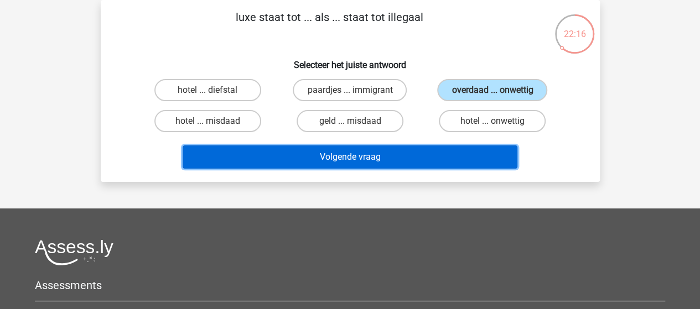
click at [369, 153] on button "Volgende vraag" at bounding box center [350, 157] width 335 height 23
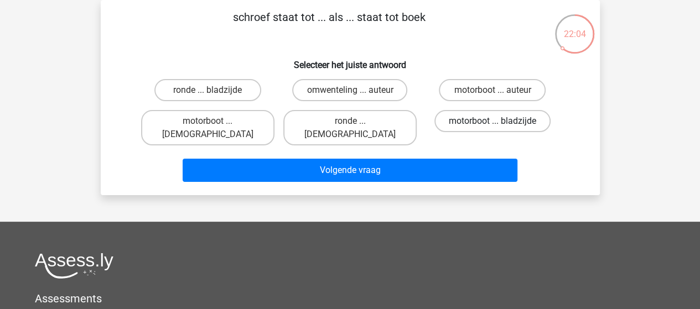
click at [489, 121] on label "motorboot ... bladzijde" at bounding box center [492, 121] width 116 height 22
click at [493, 121] on input "motorboot ... bladzijde" at bounding box center [496, 124] width 7 height 7
radio input "true"
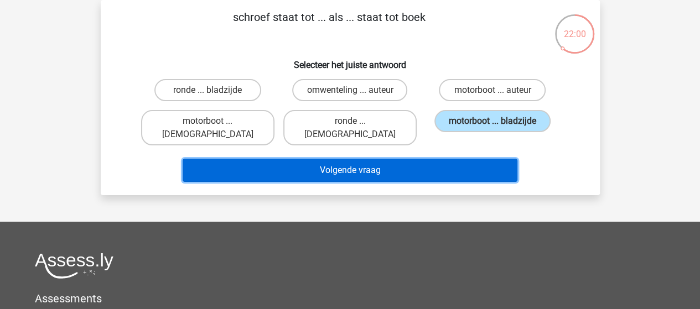
click at [364, 159] on button "Volgende vraag" at bounding box center [350, 170] width 335 height 23
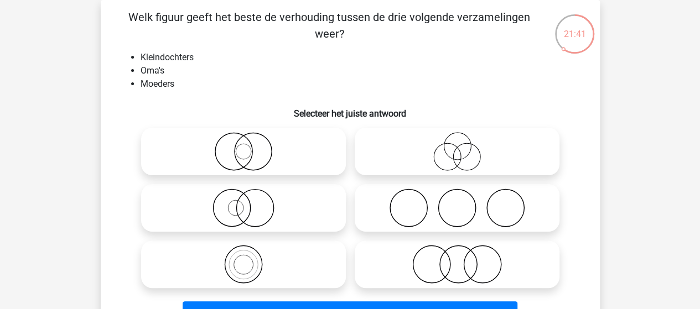
click at [250, 253] on input "radio" at bounding box center [246, 255] width 7 height 7
radio input "true"
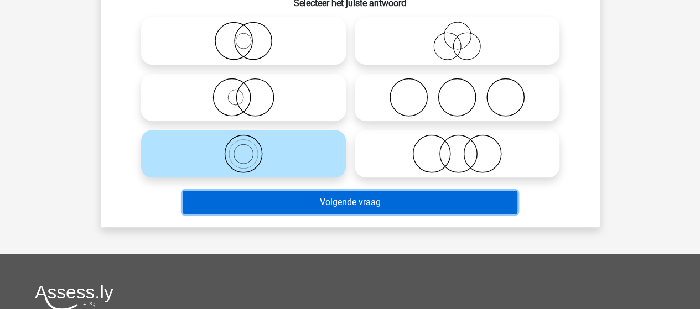
click at [369, 200] on button "Volgende vraag" at bounding box center [350, 202] width 335 height 23
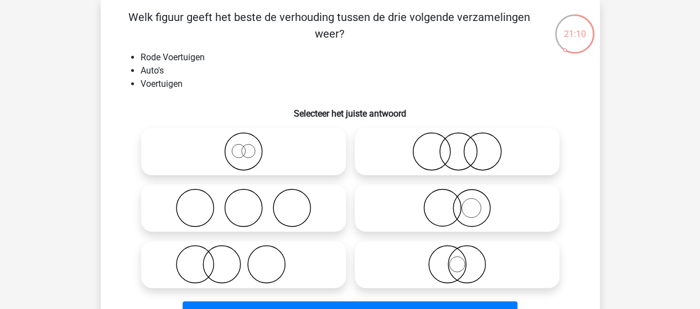
click at [470, 144] on icon at bounding box center [457, 151] width 196 height 39
click at [464, 144] on input "radio" at bounding box center [460, 142] width 7 height 7
radio input "true"
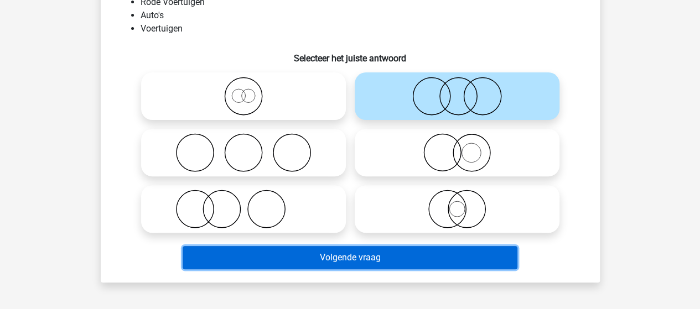
click at [398, 252] on button "Volgende vraag" at bounding box center [350, 257] width 335 height 23
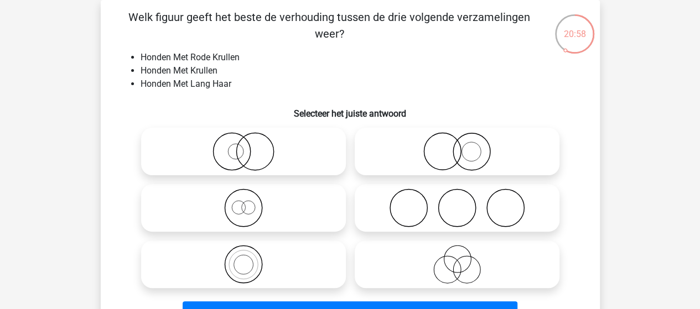
click at [268, 158] on icon at bounding box center [244, 151] width 196 height 39
click at [251, 146] on input "radio" at bounding box center [246, 142] width 7 height 7
radio input "true"
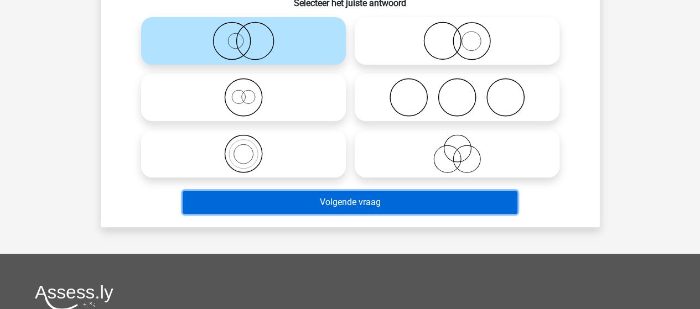
click at [335, 200] on button "Volgende vraag" at bounding box center [350, 202] width 335 height 23
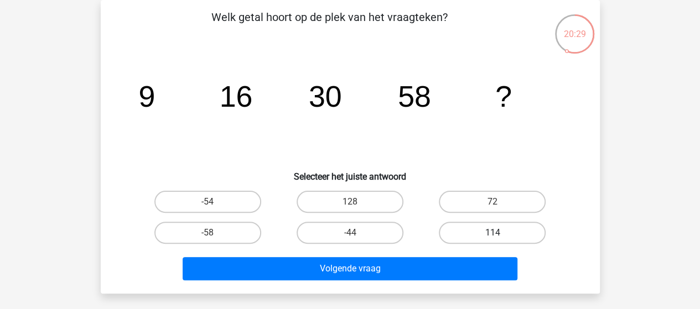
click at [479, 234] on label "114" at bounding box center [492, 233] width 107 height 22
click at [493, 234] on input "114" at bounding box center [496, 236] width 7 height 7
radio input "true"
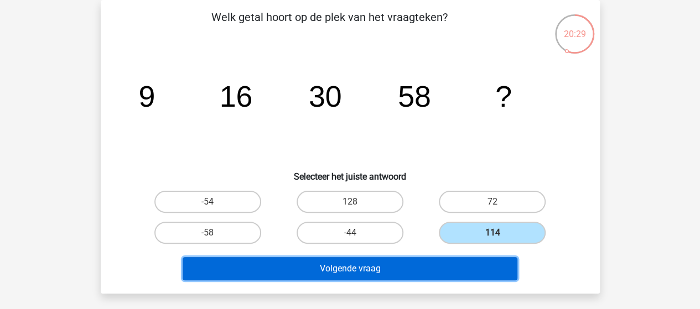
click at [407, 265] on button "Volgende vraag" at bounding box center [350, 268] width 335 height 23
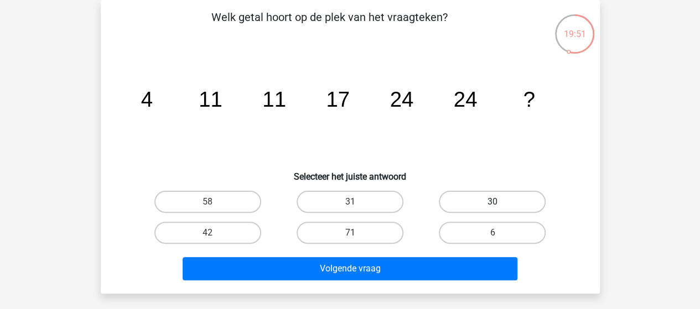
click at [498, 200] on label "30" at bounding box center [492, 202] width 107 height 22
click at [498, 202] on input "30" at bounding box center [496, 205] width 7 height 7
radio input "true"
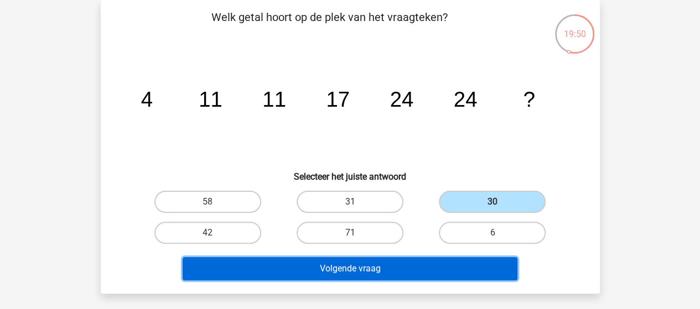
click at [384, 266] on button "Volgende vraag" at bounding box center [350, 268] width 335 height 23
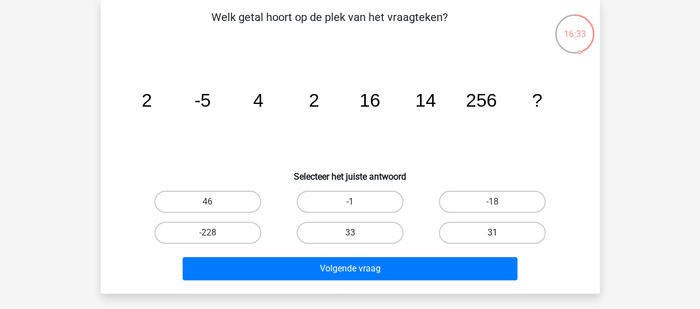
click at [471, 235] on label "31" at bounding box center [492, 233] width 107 height 22
click at [493, 235] on input "31" at bounding box center [496, 236] width 7 height 7
radio input "true"
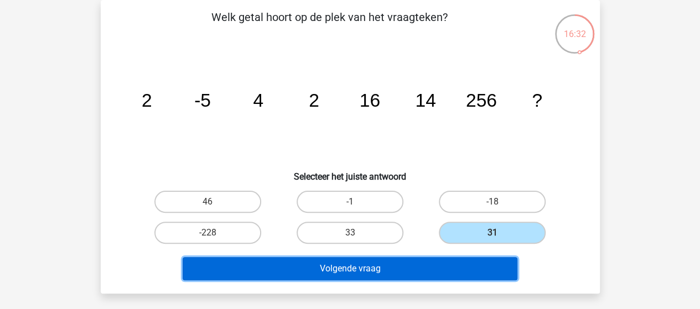
click at [419, 270] on button "Volgende vraag" at bounding box center [350, 268] width 335 height 23
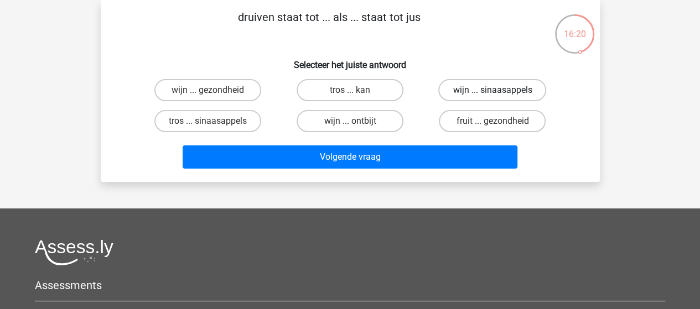
click at [470, 92] on label "wijn ... sinaasappels" at bounding box center [492, 90] width 108 height 22
click at [493, 92] on input "wijn ... sinaasappels" at bounding box center [496, 93] width 7 height 7
radio input "true"
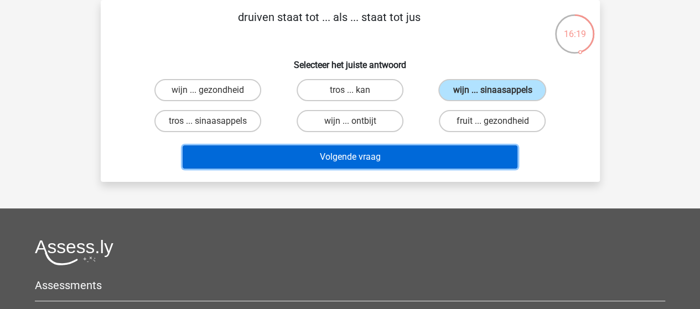
click at [390, 152] on button "Volgende vraag" at bounding box center [350, 157] width 335 height 23
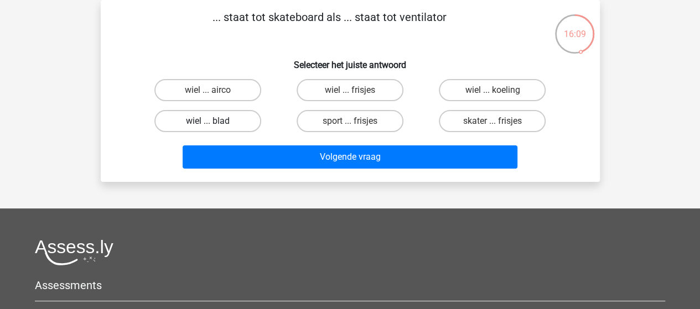
click at [220, 119] on label "wiel ... blad" at bounding box center [207, 121] width 107 height 22
click at [215, 121] on input "wiel ... blad" at bounding box center [211, 124] width 7 height 7
radio input "true"
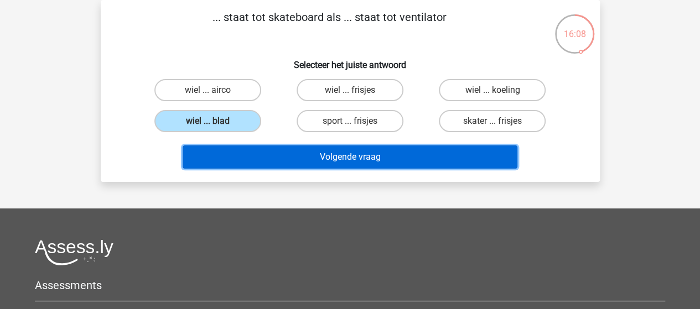
click at [359, 159] on button "Volgende vraag" at bounding box center [350, 157] width 335 height 23
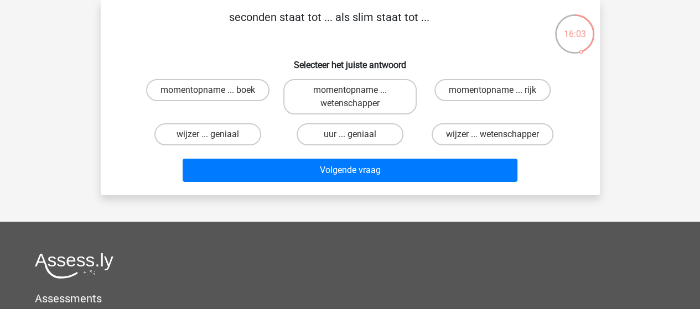
click at [351, 134] on input "uur ... geniaal" at bounding box center [353, 137] width 7 height 7
radio input "true"
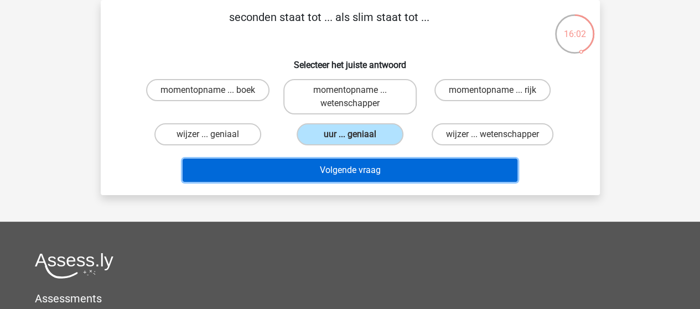
click at [355, 168] on button "Volgende vraag" at bounding box center [350, 170] width 335 height 23
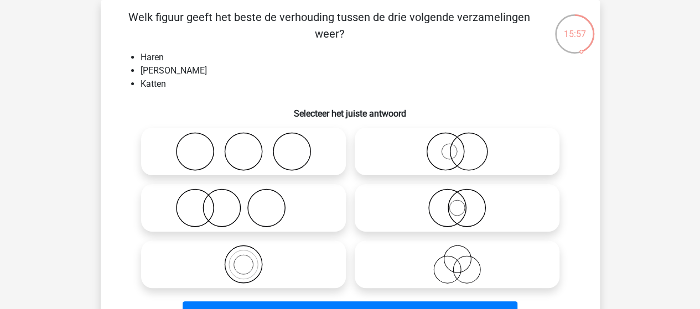
click at [261, 205] on icon at bounding box center [244, 208] width 196 height 39
click at [251, 203] on input "radio" at bounding box center [246, 198] width 7 height 7
radio input "true"
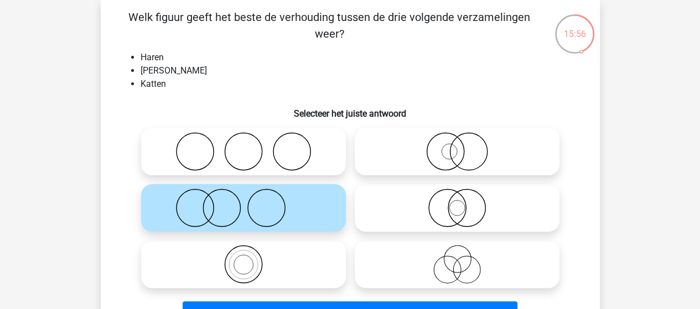
scroll to position [106, 0]
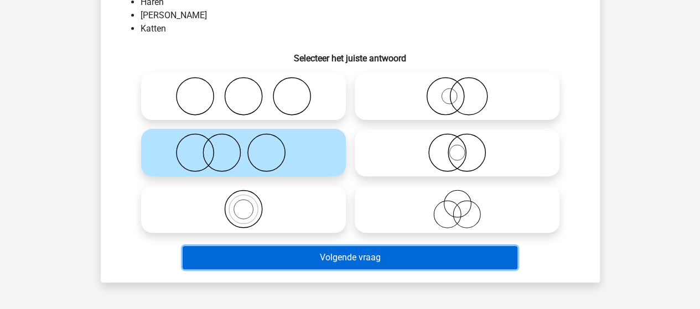
click at [338, 258] on button "Volgende vraag" at bounding box center [350, 257] width 335 height 23
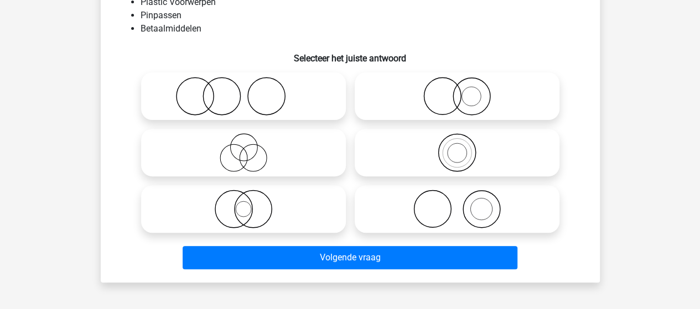
scroll to position [51, 0]
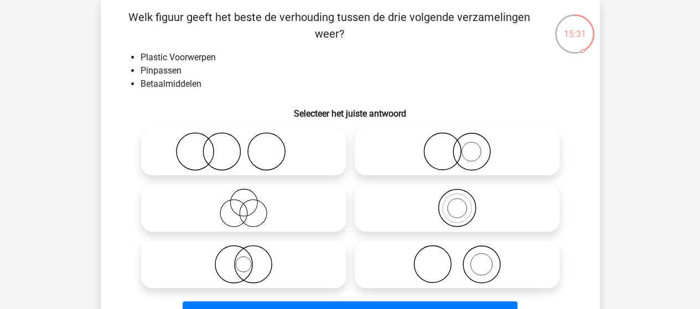
click at [261, 258] on icon at bounding box center [244, 264] width 196 height 39
click at [251, 258] on input "radio" at bounding box center [246, 255] width 7 height 7
radio input "true"
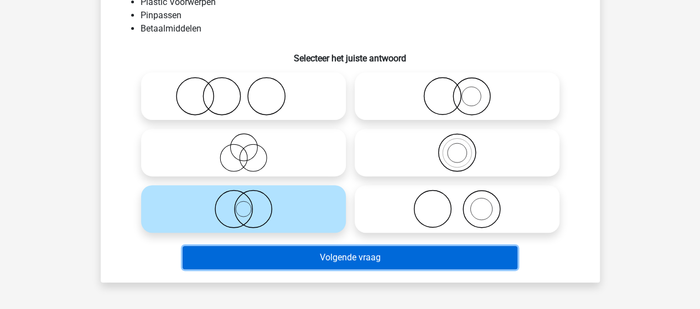
click at [354, 255] on button "Volgende vraag" at bounding box center [350, 257] width 335 height 23
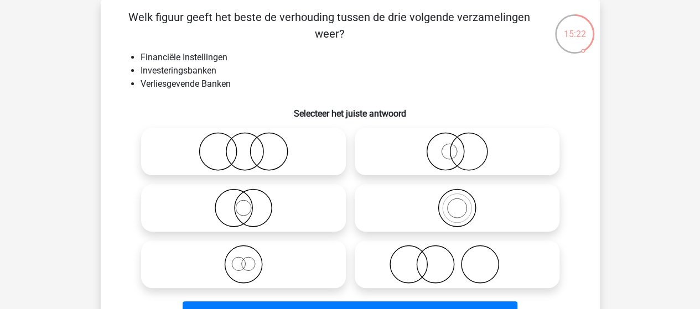
click at [250, 257] on icon at bounding box center [244, 264] width 196 height 39
click at [250, 257] on input "radio" at bounding box center [246, 255] width 7 height 7
radio input "true"
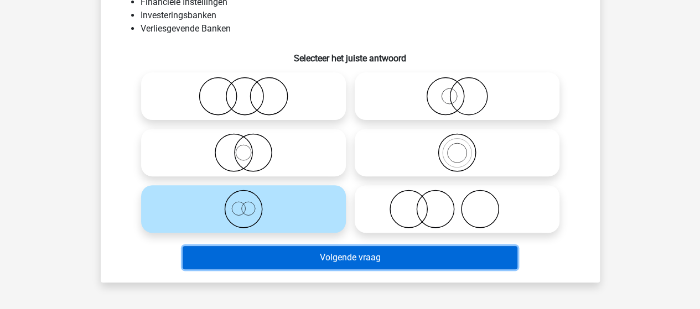
click at [370, 258] on button "Volgende vraag" at bounding box center [350, 257] width 335 height 23
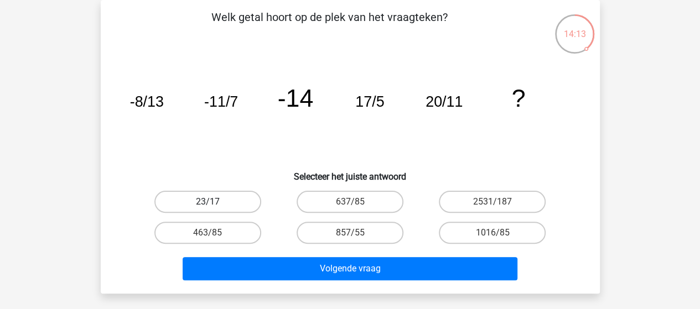
click at [234, 199] on label "23/17" at bounding box center [207, 202] width 107 height 22
click at [215, 202] on input "23/17" at bounding box center [211, 205] width 7 height 7
radio input "true"
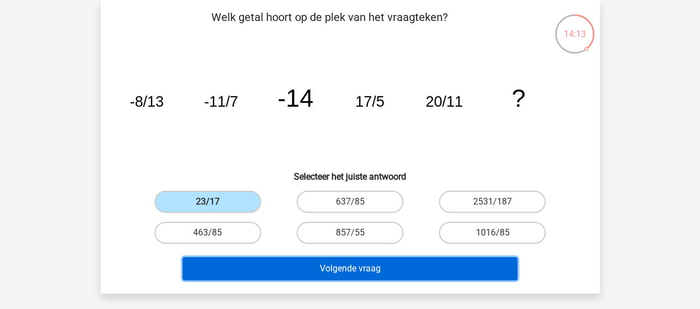
click at [357, 265] on button "Volgende vraag" at bounding box center [350, 268] width 335 height 23
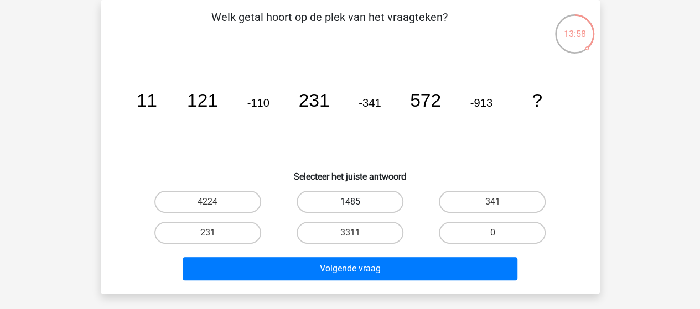
click at [356, 196] on label "1485" at bounding box center [350, 202] width 107 height 22
click at [356, 202] on input "1485" at bounding box center [353, 205] width 7 height 7
radio input "true"
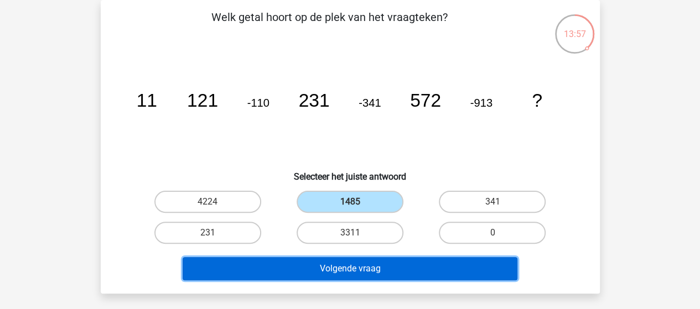
click at [366, 264] on button "Volgende vraag" at bounding box center [350, 268] width 335 height 23
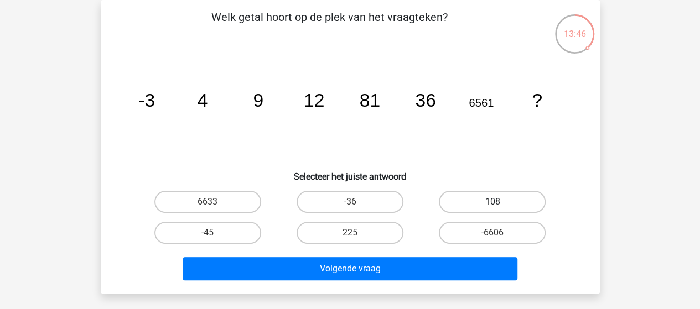
click at [491, 201] on label "108" at bounding box center [492, 202] width 107 height 22
click at [493, 202] on input "108" at bounding box center [496, 205] width 7 height 7
radio input "true"
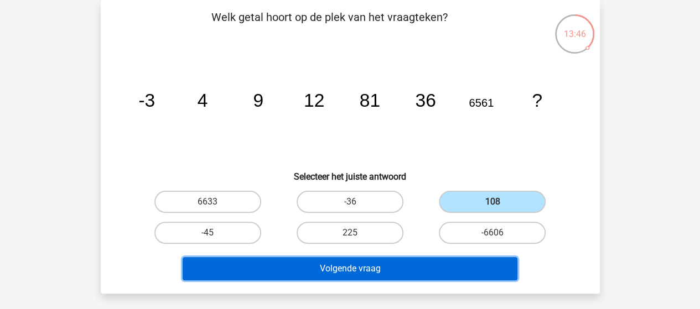
click at [397, 268] on button "Volgende vraag" at bounding box center [350, 268] width 335 height 23
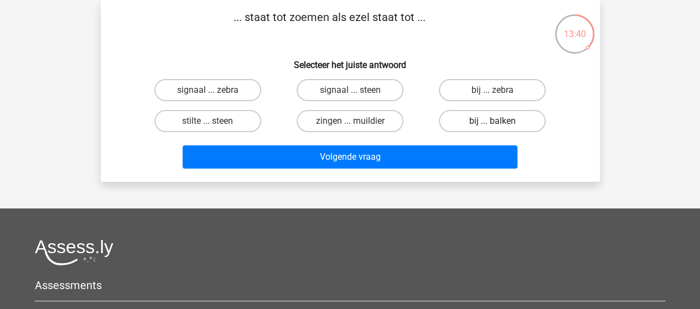
click at [478, 123] on label "bij ... balken" at bounding box center [492, 121] width 107 height 22
click at [493, 123] on input "bij ... balken" at bounding box center [496, 124] width 7 height 7
radio input "true"
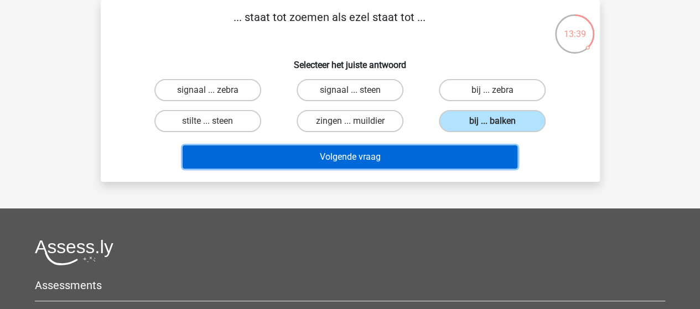
click at [370, 156] on button "Volgende vraag" at bounding box center [350, 157] width 335 height 23
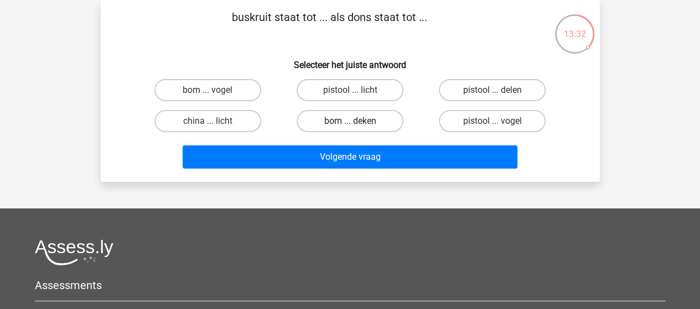
click at [357, 120] on label "bom ... deken" at bounding box center [350, 121] width 107 height 22
click at [357, 121] on input "bom ... deken" at bounding box center [353, 124] width 7 height 7
radio input "true"
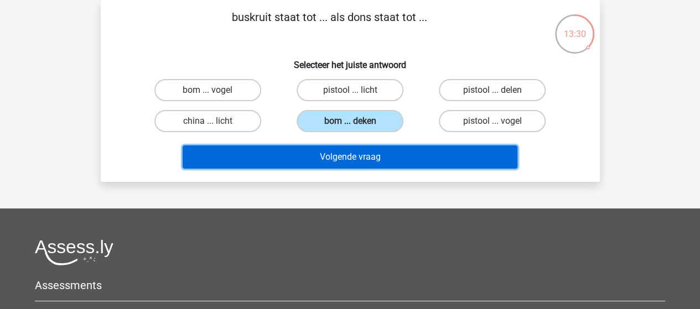
click at [341, 160] on button "Volgende vraag" at bounding box center [350, 157] width 335 height 23
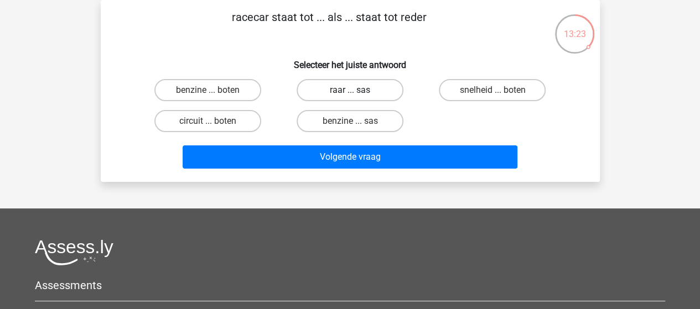
click at [357, 91] on label "raar ... sas" at bounding box center [350, 90] width 107 height 22
click at [357, 91] on input "raar ... sas" at bounding box center [353, 93] width 7 height 7
radio input "true"
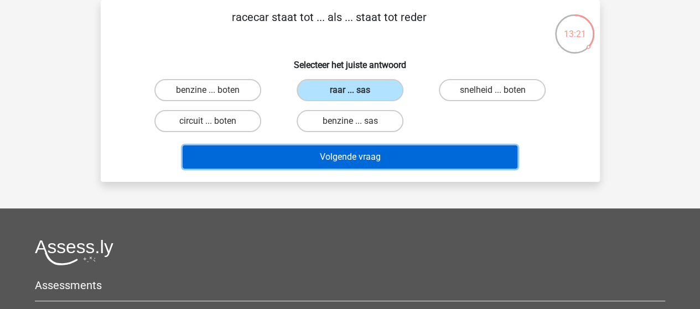
click at [368, 162] on button "Volgende vraag" at bounding box center [350, 157] width 335 height 23
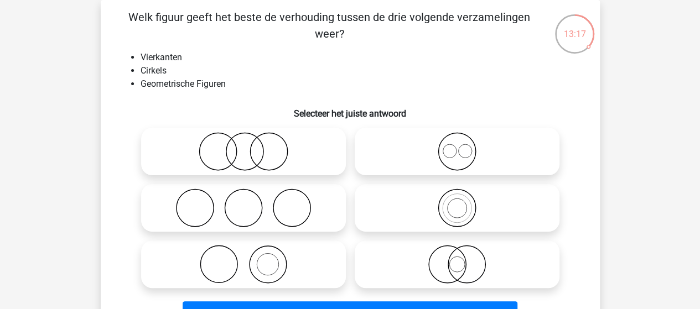
click at [462, 146] on input "radio" at bounding box center [460, 142] width 7 height 7
radio input "true"
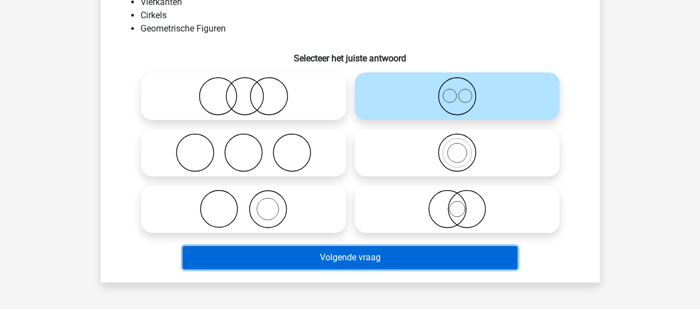
click at [379, 260] on button "Volgende vraag" at bounding box center [350, 257] width 335 height 23
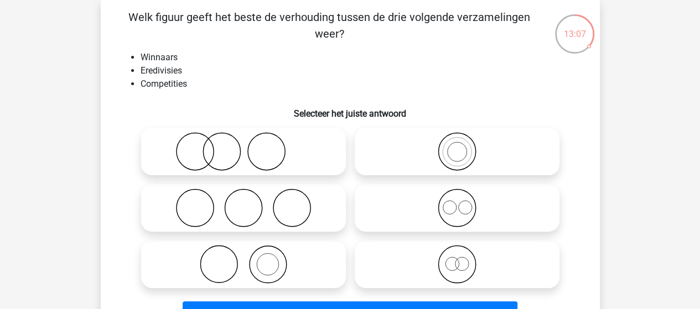
click at [272, 261] on icon at bounding box center [244, 264] width 196 height 39
click at [251, 259] on input "radio" at bounding box center [246, 255] width 7 height 7
radio input "true"
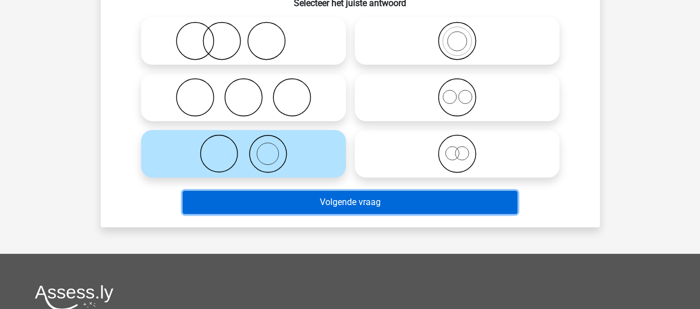
click at [335, 205] on button "Volgende vraag" at bounding box center [350, 202] width 335 height 23
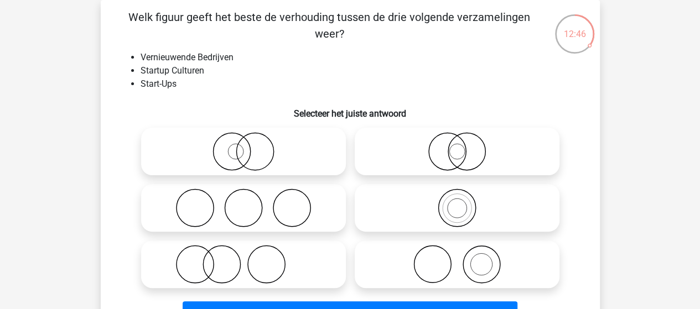
click at [261, 144] on icon at bounding box center [244, 151] width 196 height 39
click at [251, 144] on input "radio" at bounding box center [246, 142] width 7 height 7
radio input "true"
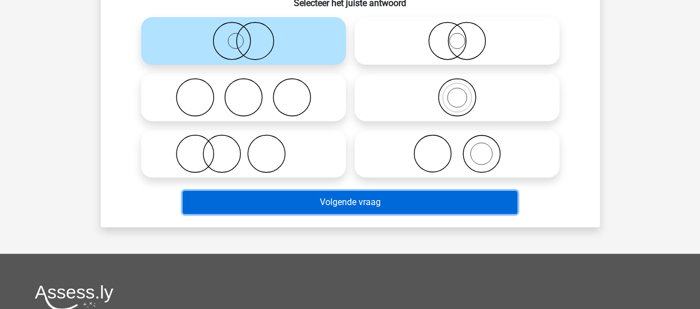
click at [350, 196] on button "Volgende vraag" at bounding box center [350, 202] width 335 height 23
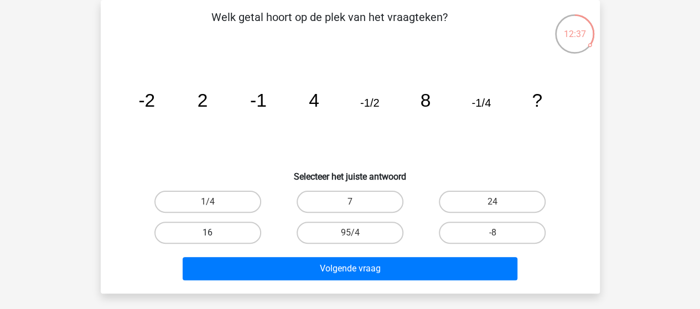
click at [203, 233] on label "16" at bounding box center [207, 233] width 107 height 22
click at [208, 233] on input "16" at bounding box center [211, 236] width 7 height 7
radio input "true"
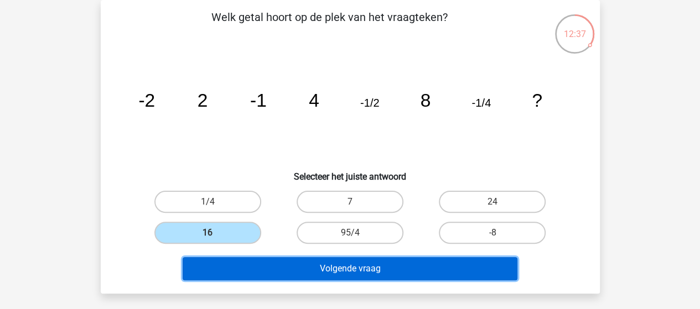
click at [317, 265] on button "Volgende vraag" at bounding box center [350, 268] width 335 height 23
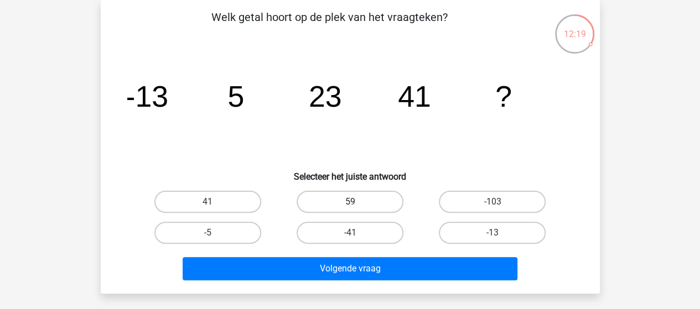
click at [326, 194] on label "59" at bounding box center [350, 202] width 107 height 22
click at [350, 202] on input "59" at bounding box center [353, 205] width 7 height 7
radio input "true"
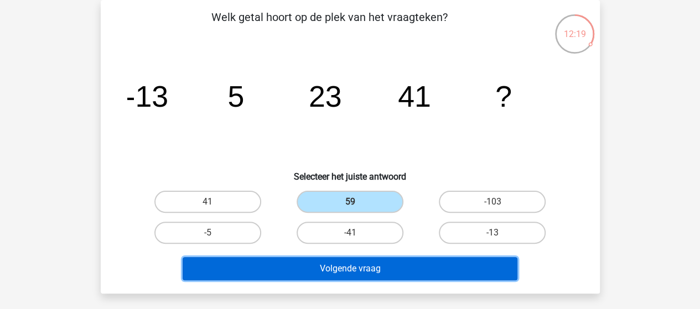
click at [354, 263] on button "Volgende vraag" at bounding box center [350, 268] width 335 height 23
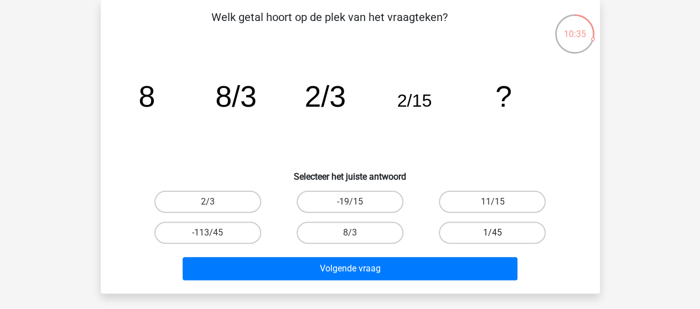
drag, startPoint x: 488, startPoint y: 228, endPoint x: 468, endPoint y: 239, distance: 23.0
click at [488, 228] on label "1/45" at bounding box center [492, 233] width 107 height 22
click at [493, 233] on input "1/45" at bounding box center [496, 236] width 7 height 7
radio input "true"
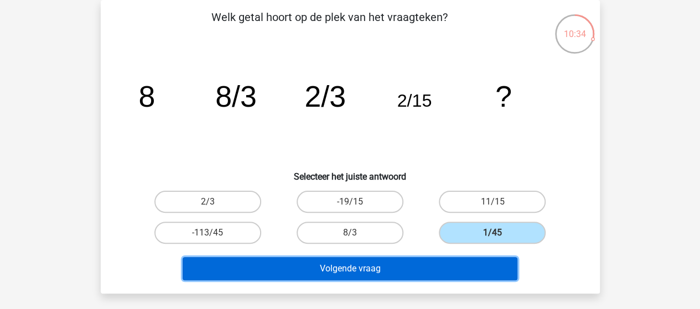
click at [380, 270] on button "Volgende vraag" at bounding box center [350, 268] width 335 height 23
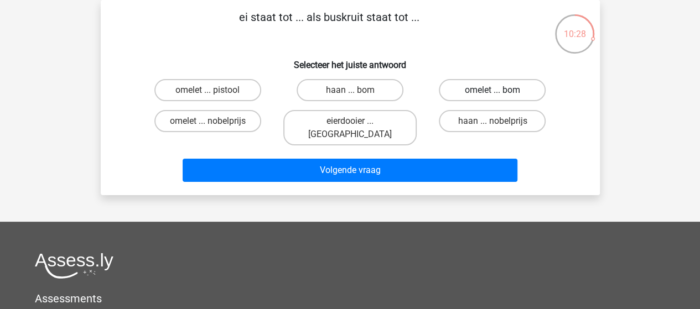
click at [489, 90] on label "omelet ... bom" at bounding box center [492, 90] width 107 height 22
click at [493, 90] on input "omelet ... bom" at bounding box center [496, 93] width 7 height 7
radio input "true"
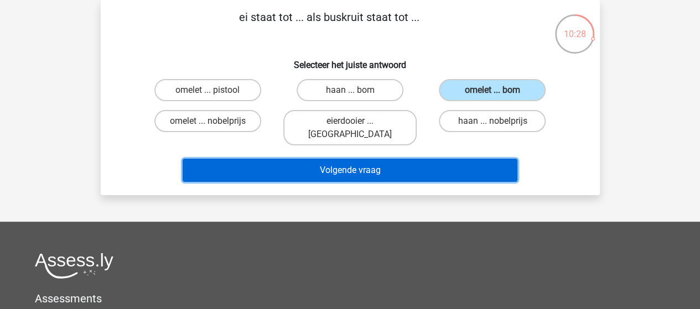
click at [392, 159] on button "Volgende vraag" at bounding box center [350, 170] width 335 height 23
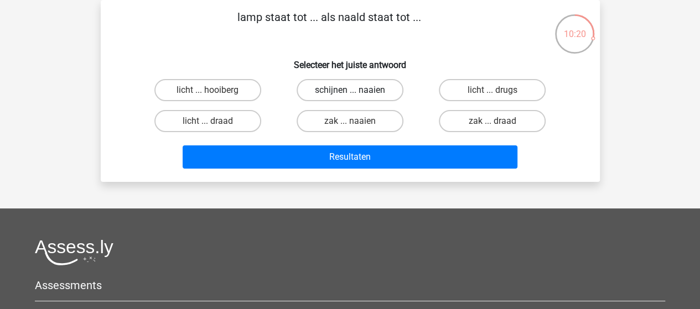
click at [379, 89] on label "schijnen ... naaien" at bounding box center [350, 90] width 107 height 22
click at [357, 90] on input "schijnen ... naaien" at bounding box center [353, 93] width 7 height 7
radio input "true"
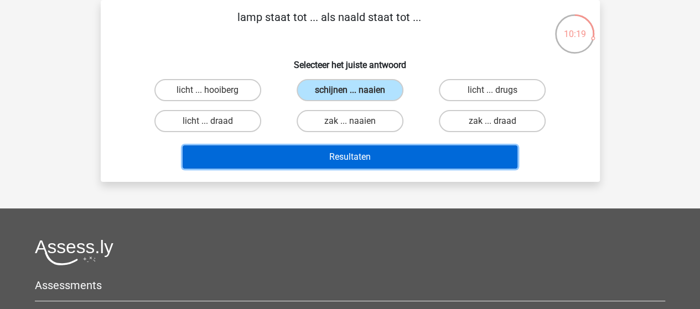
click at [361, 158] on button "Resultaten" at bounding box center [350, 157] width 335 height 23
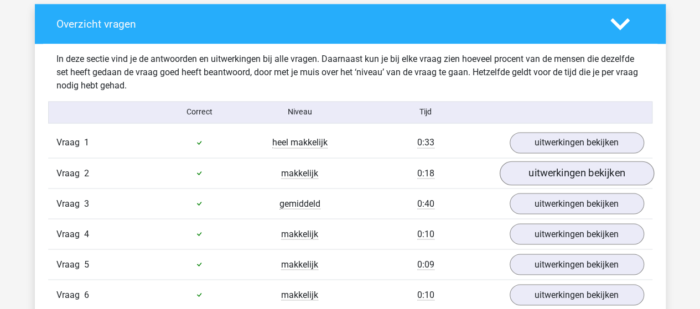
scroll to position [885, 0]
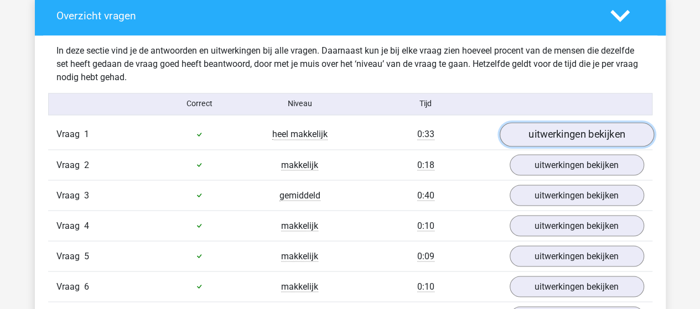
drag, startPoint x: 577, startPoint y: 128, endPoint x: 584, endPoint y: 126, distance: 8.1
click at [577, 128] on link "uitwerkingen bekijken" at bounding box center [576, 134] width 154 height 24
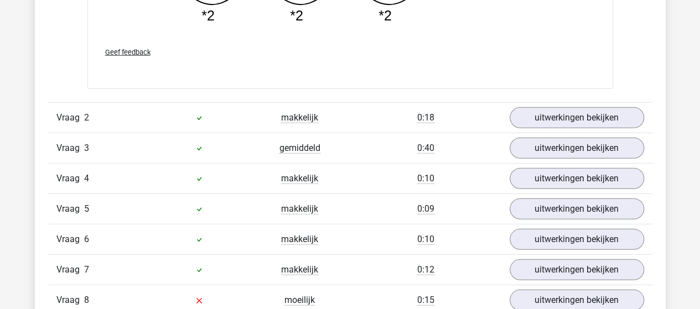
scroll to position [1494, 0]
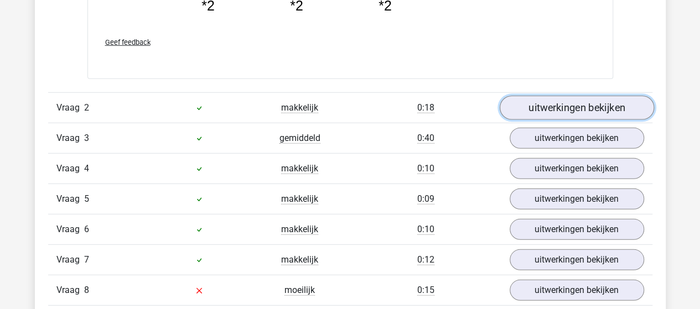
click at [566, 105] on link "uitwerkingen bekijken" at bounding box center [576, 108] width 154 height 24
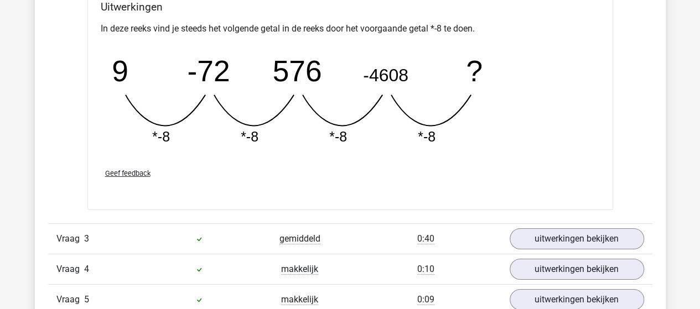
scroll to position [1882, 0]
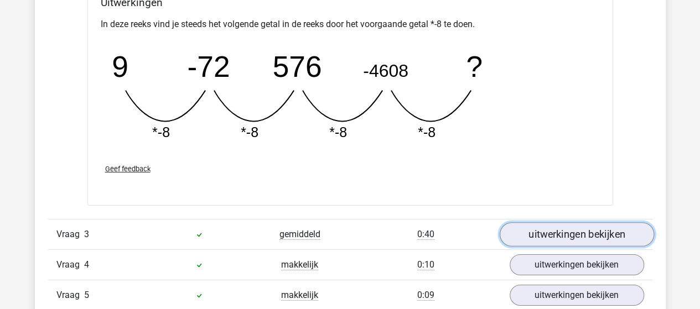
click at [567, 231] on link "uitwerkingen bekijken" at bounding box center [576, 234] width 154 height 24
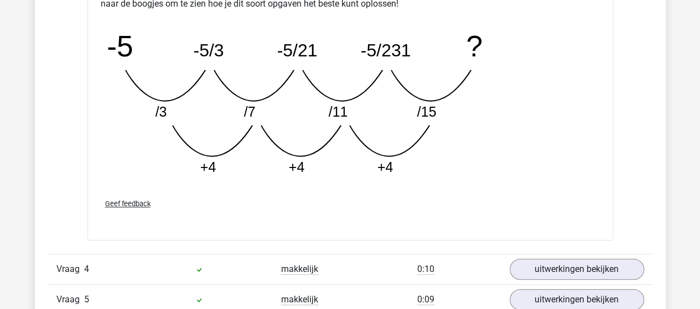
scroll to position [2490, 0]
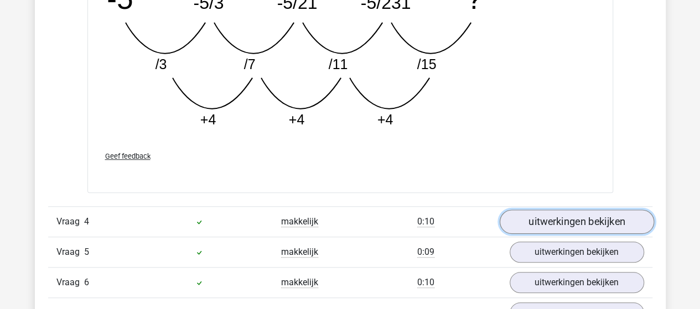
click at [588, 211] on link "uitwerkingen bekijken" at bounding box center [576, 222] width 154 height 24
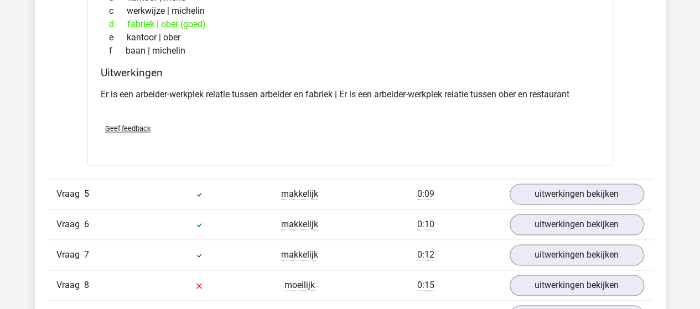
scroll to position [2822, 0]
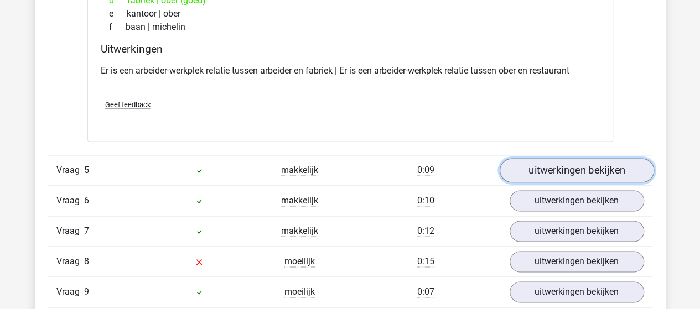
click at [574, 162] on link "uitwerkingen bekijken" at bounding box center [576, 170] width 154 height 24
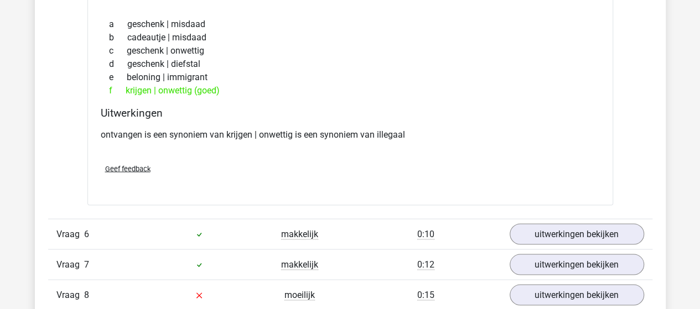
scroll to position [3044, 0]
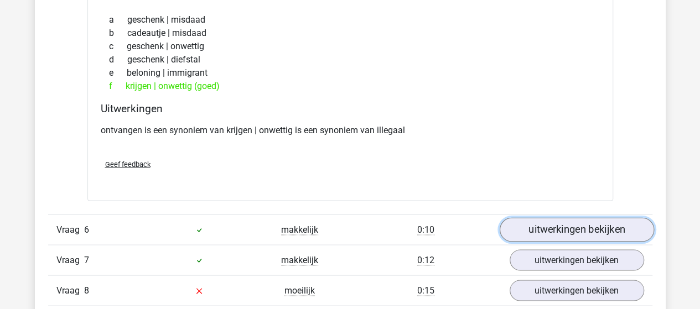
click at [576, 219] on link "uitwerkingen bekijken" at bounding box center [576, 229] width 154 height 24
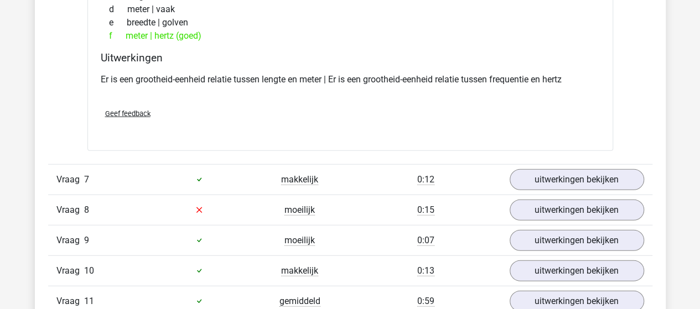
scroll to position [3376, 0]
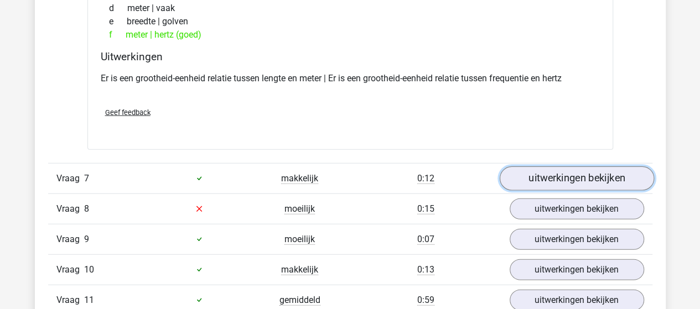
click at [582, 173] on link "uitwerkingen bekijken" at bounding box center [576, 179] width 154 height 24
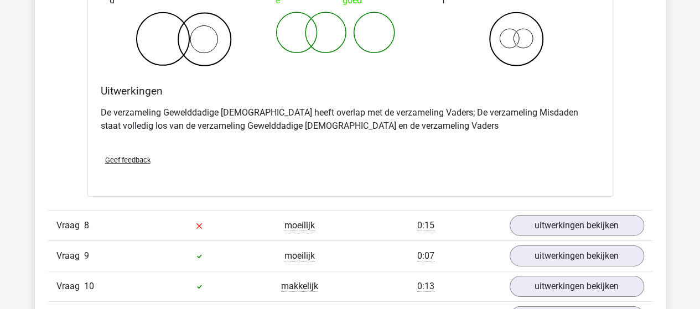
scroll to position [3818, 0]
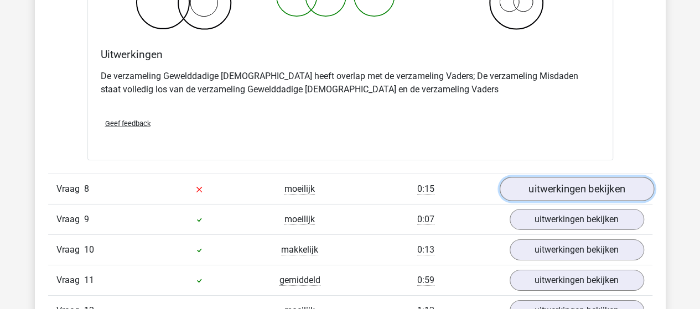
click at [576, 178] on link "uitwerkingen bekijken" at bounding box center [576, 189] width 154 height 24
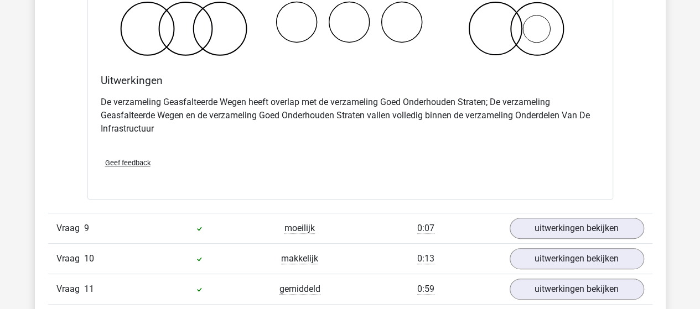
scroll to position [4316, 0]
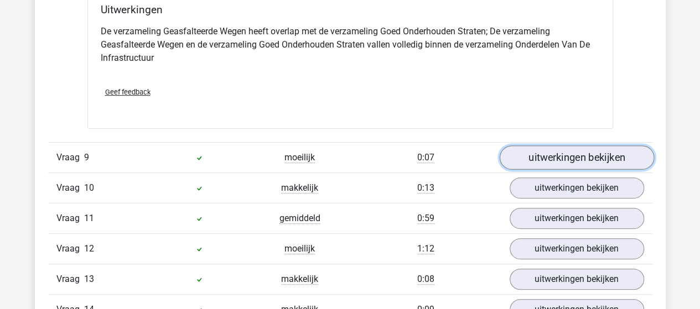
click at [590, 149] on link "uitwerkingen bekijken" at bounding box center [576, 158] width 154 height 24
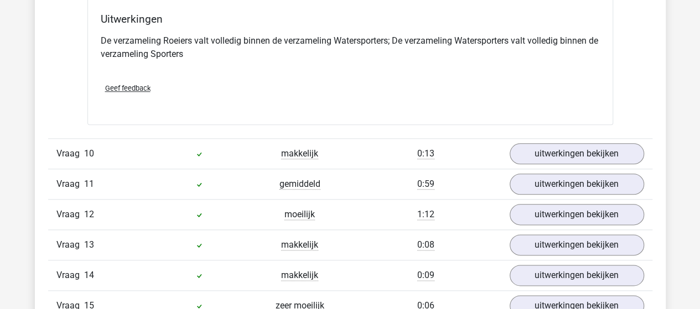
scroll to position [4814, 0]
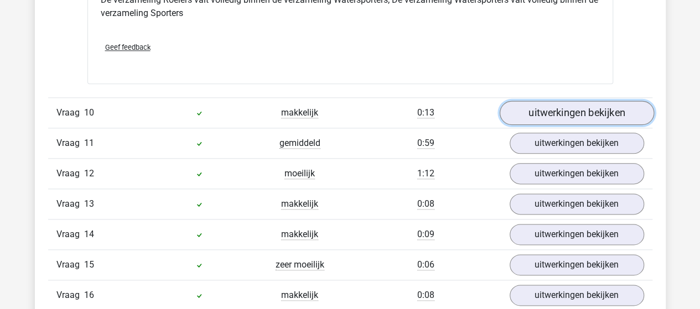
click at [582, 105] on link "uitwerkingen bekijken" at bounding box center [576, 113] width 154 height 24
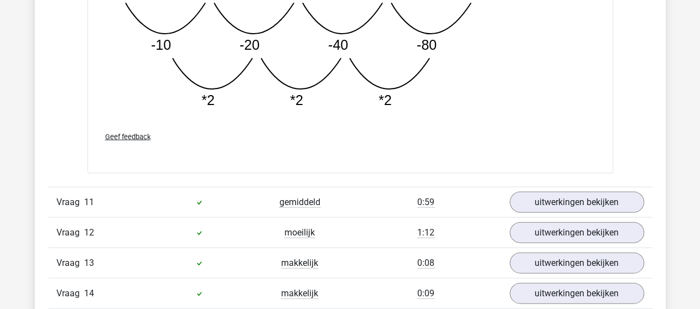
scroll to position [5313, 0]
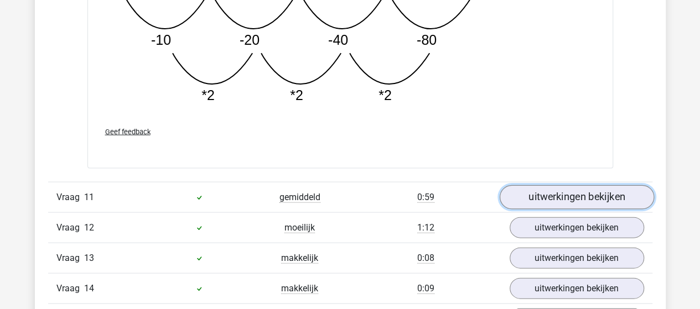
click at [567, 185] on link "uitwerkingen bekijken" at bounding box center [576, 197] width 154 height 24
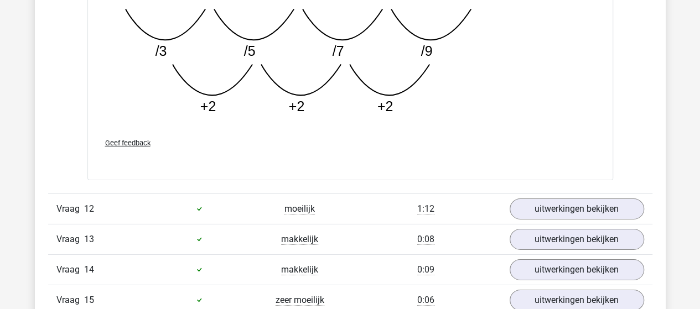
scroll to position [5921, 0]
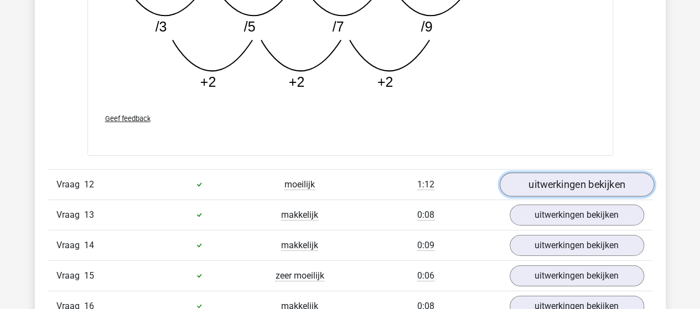
click at [562, 173] on link "uitwerkingen bekijken" at bounding box center [576, 185] width 154 height 24
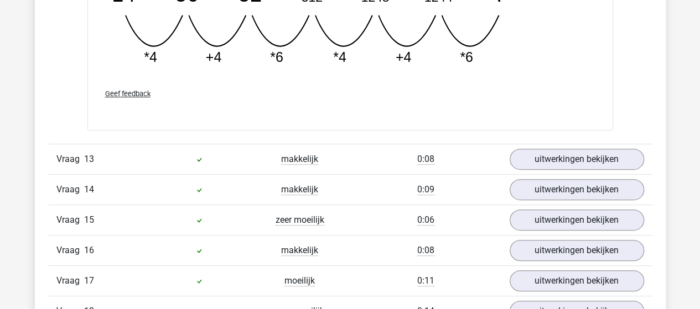
scroll to position [6475, 0]
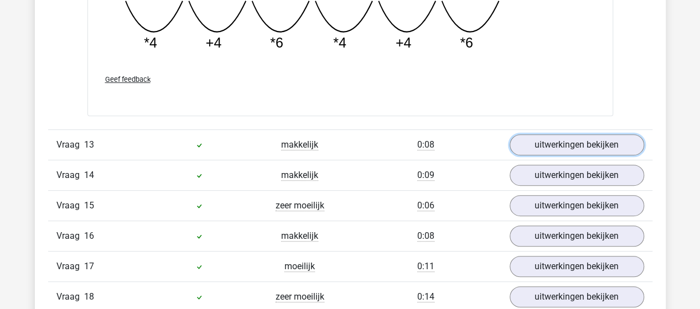
click at [581, 134] on link "uitwerkingen bekijken" at bounding box center [577, 144] width 134 height 21
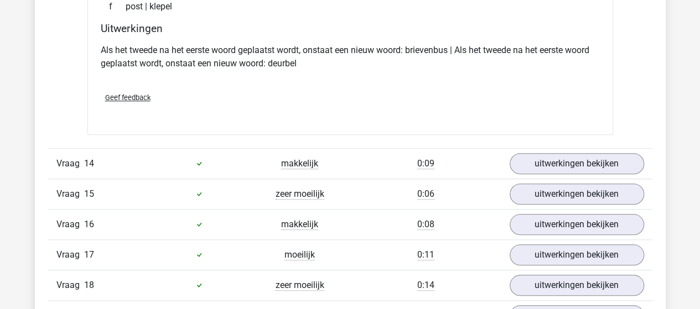
scroll to position [6751, 0]
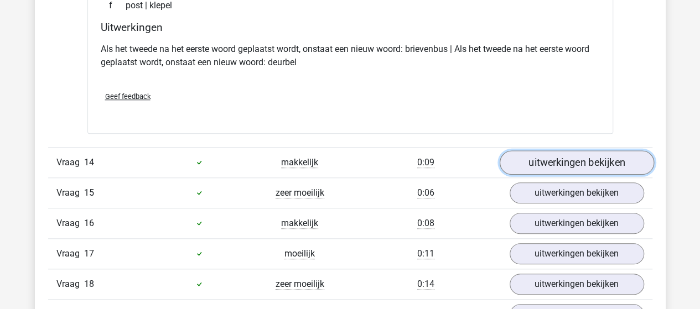
click at [578, 151] on link "uitwerkingen bekijken" at bounding box center [576, 163] width 154 height 24
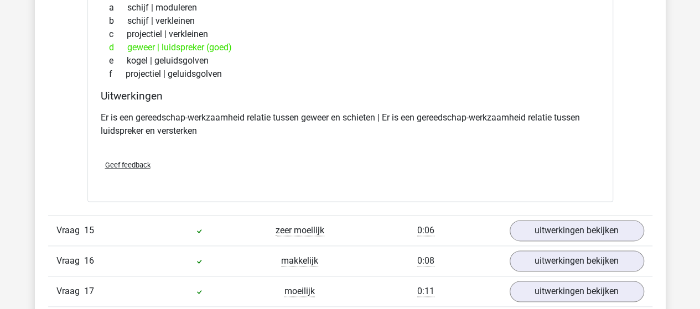
scroll to position [7083, 0]
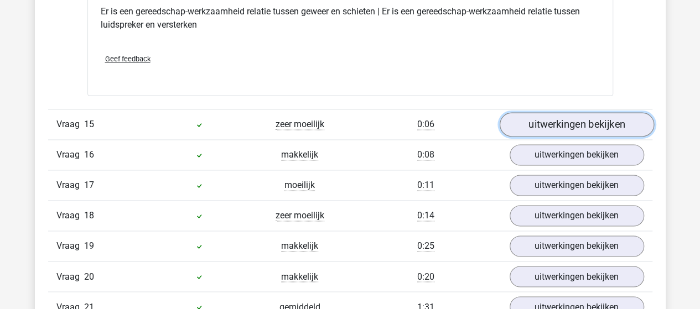
click at [568, 112] on link "uitwerkingen bekijken" at bounding box center [576, 124] width 154 height 24
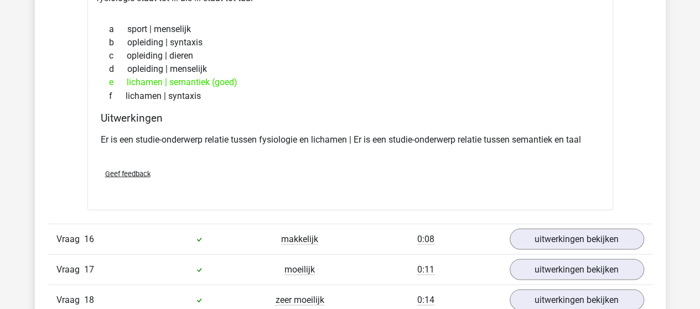
scroll to position [7360, 0]
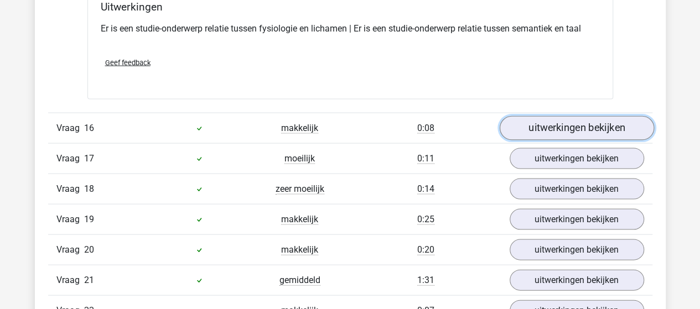
click at [579, 116] on link "uitwerkingen bekijken" at bounding box center [576, 128] width 154 height 24
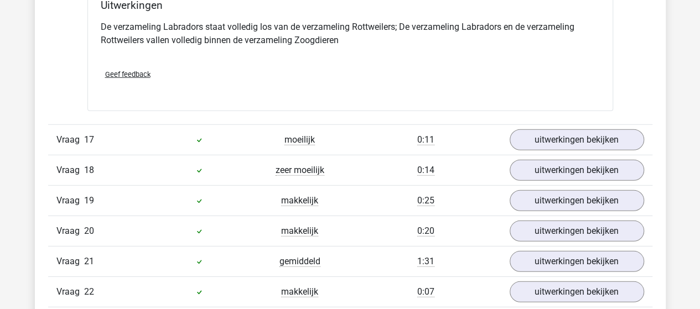
scroll to position [7803, 0]
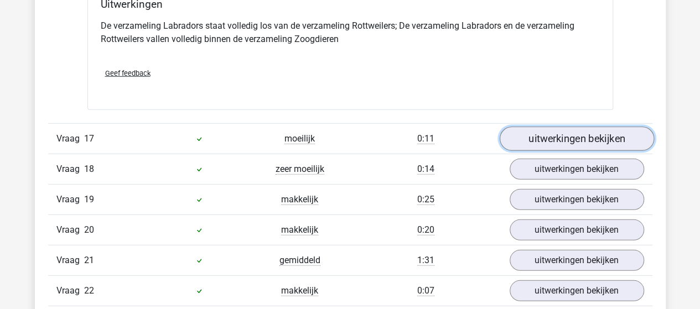
click at [556, 127] on link "uitwerkingen bekijken" at bounding box center [576, 139] width 154 height 24
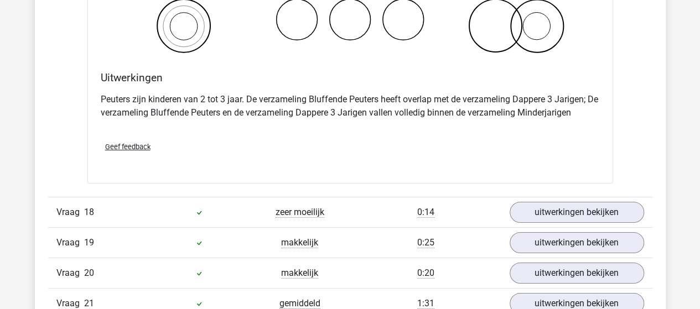
scroll to position [8190, 0]
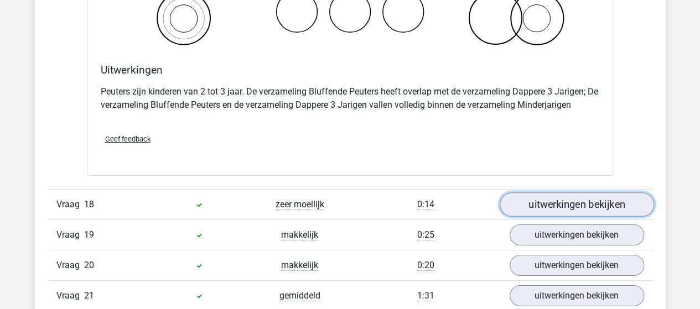
click at [572, 193] on link "uitwerkingen bekijken" at bounding box center [576, 205] width 154 height 24
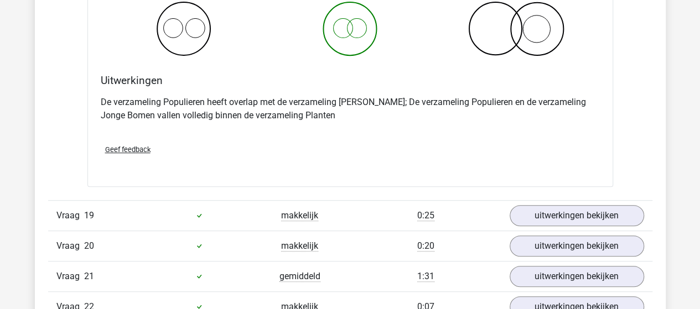
scroll to position [8688, 0]
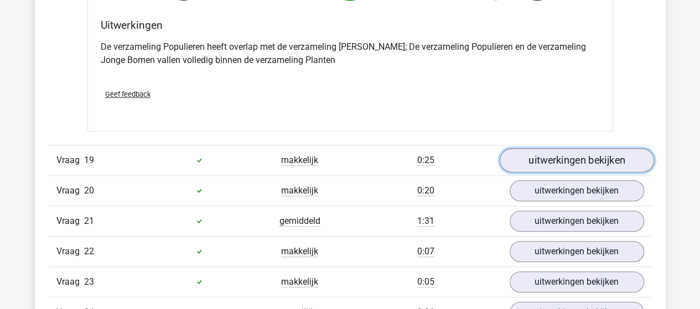
click at [567, 148] on link "uitwerkingen bekijken" at bounding box center [576, 160] width 154 height 24
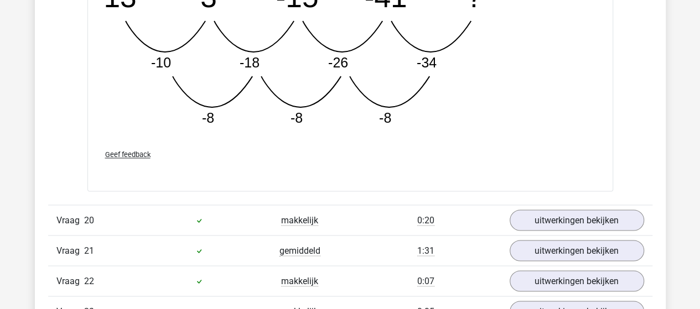
scroll to position [9242, 0]
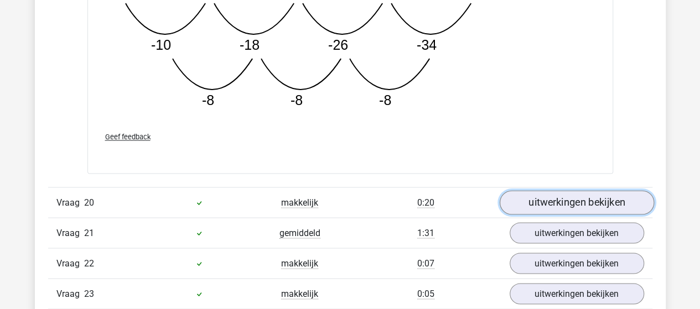
click at [565, 191] on link "uitwerkingen bekijken" at bounding box center [576, 203] width 154 height 24
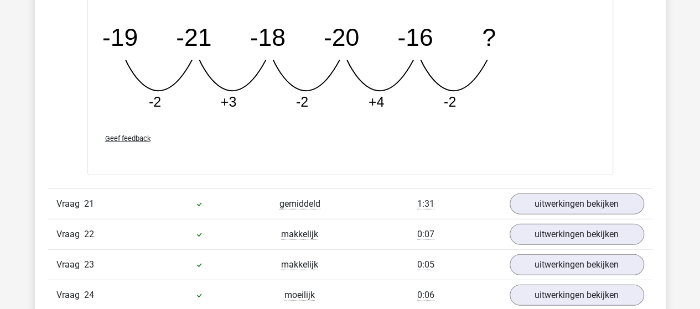
scroll to position [9795, 0]
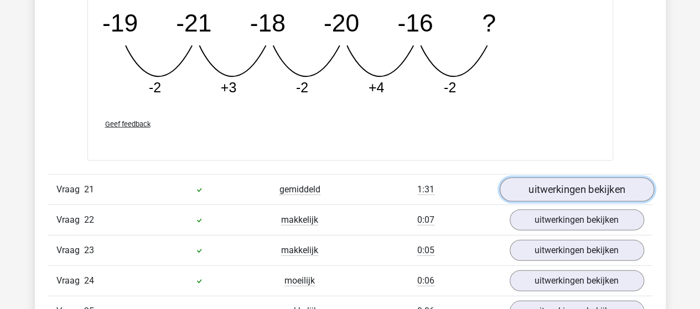
click at [553, 178] on link "uitwerkingen bekijken" at bounding box center [576, 190] width 154 height 24
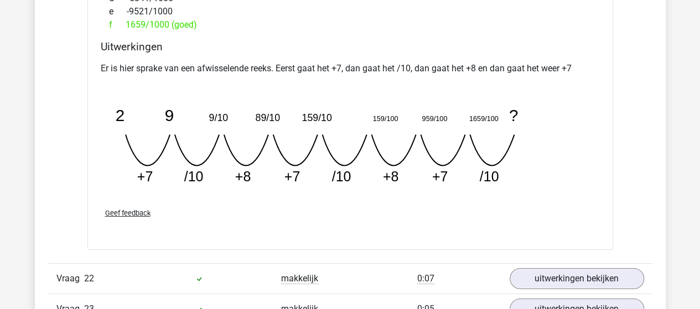
scroll to position [10238, 0]
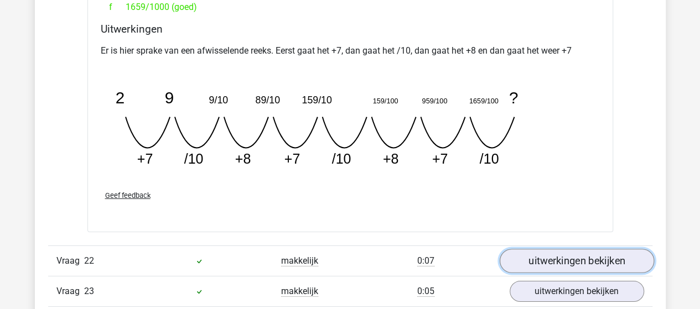
click at [567, 249] on link "uitwerkingen bekijken" at bounding box center [576, 261] width 154 height 24
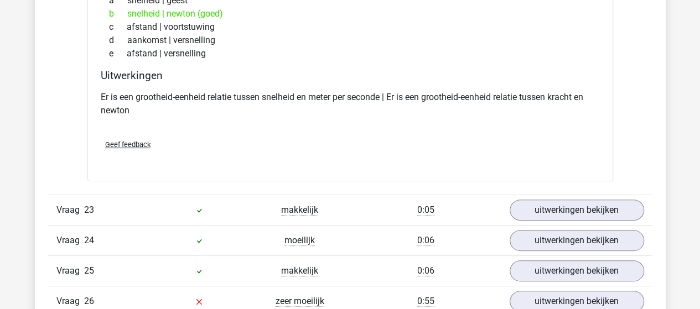
scroll to position [10570, 0]
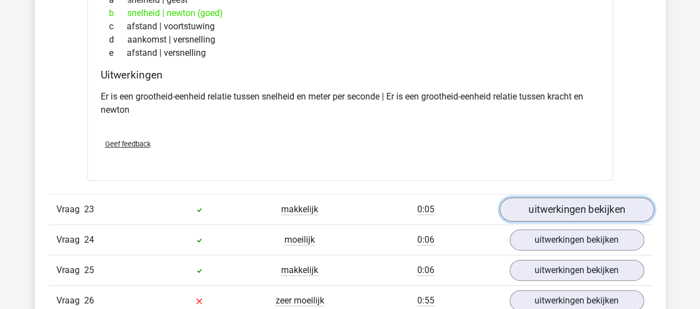
click at [562, 198] on link "uitwerkingen bekijken" at bounding box center [576, 210] width 154 height 24
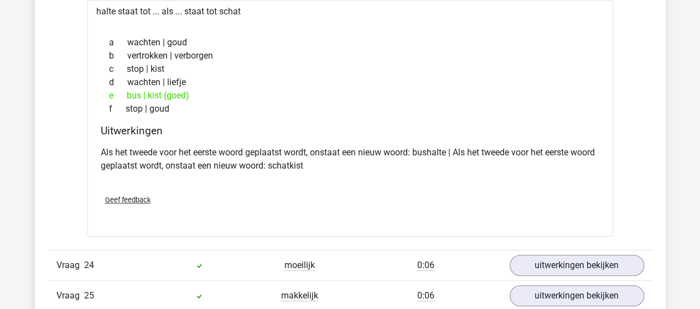
scroll to position [10846, 0]
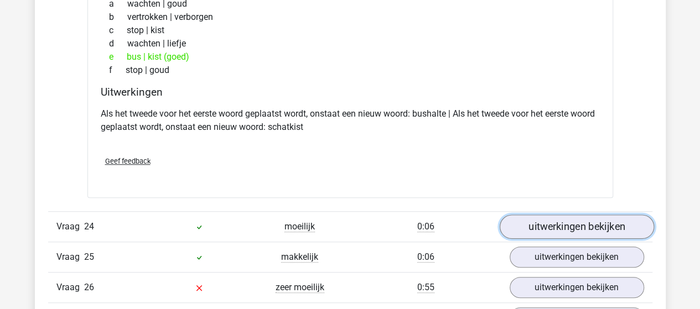
click at [550, 215] on link "uitwerkingen bekijken" at bounding box center [576, 227] width 154 height 24
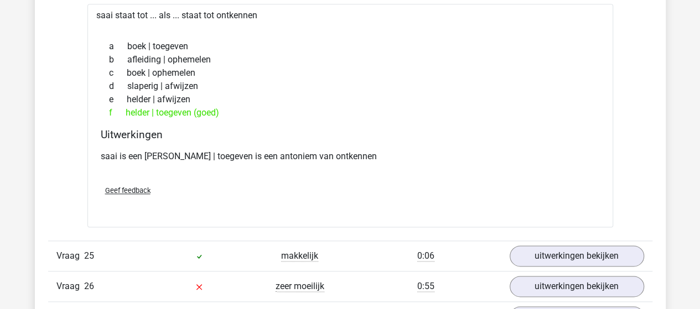
scroll to position [11123, 0]
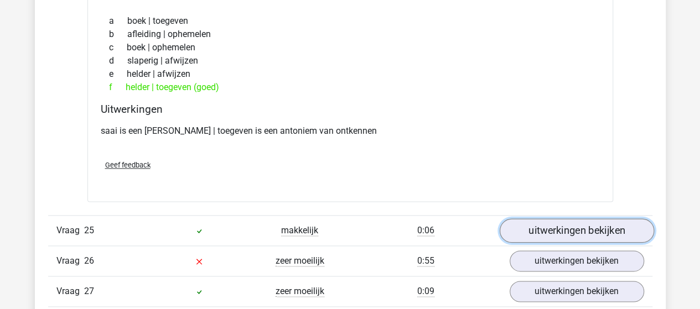
click at [554, 219] on link "uitwerkingen bekijken" at bounding box center [576, 231] width 154 height 24
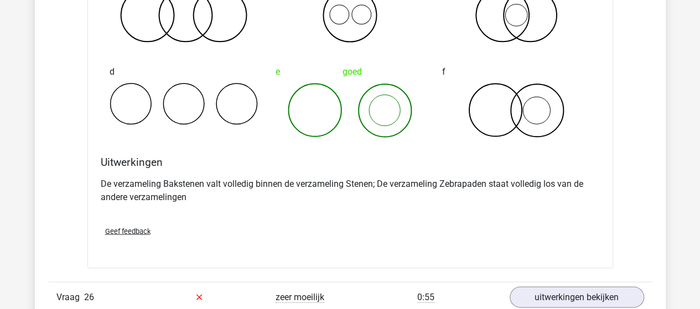
scroll to position [11566, 0]
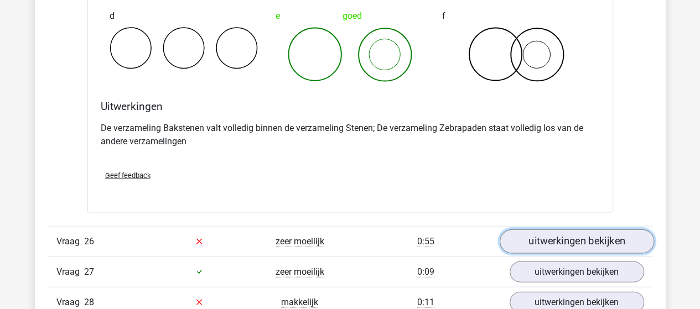
click at [576, 230] on link "uitwerkingen bekijken" at bounding box center [576, 242] width 154 height 24
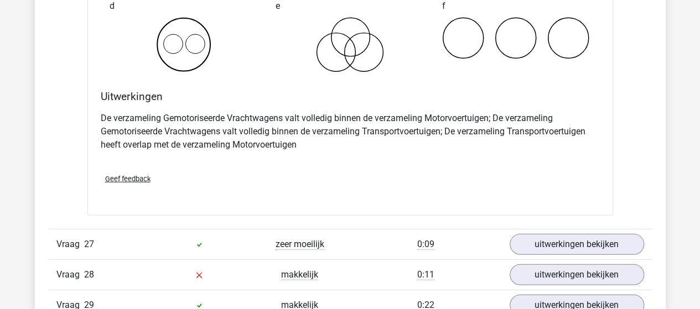
scroll to position [12064, 0]
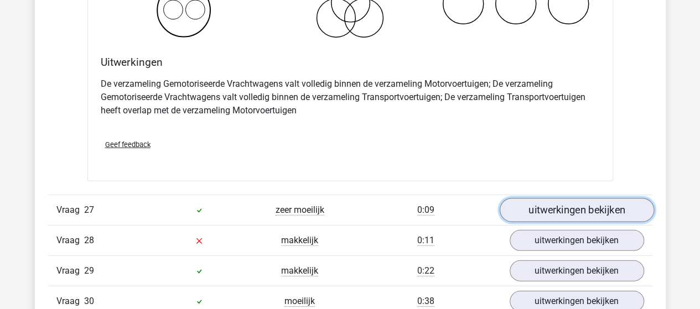
click at [573, 198] on link "uitwerkingen bekijken" at bounding box center [576, 210] width 154 height 24
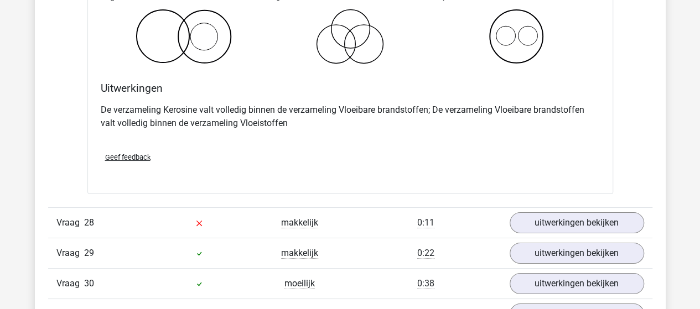
scroll to position [12562, 0]
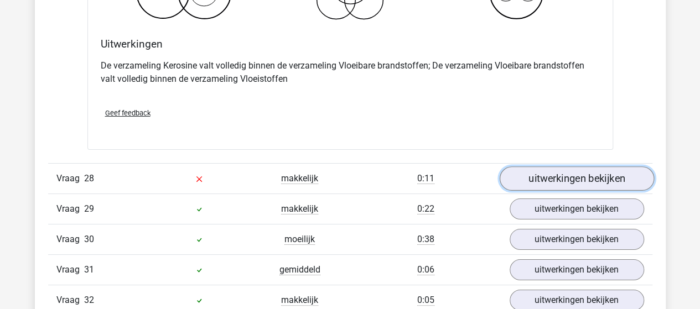
click at [551, 167] on link "uitwerkingen bekijken" at bounding box center [576, 179] width 154 height 24
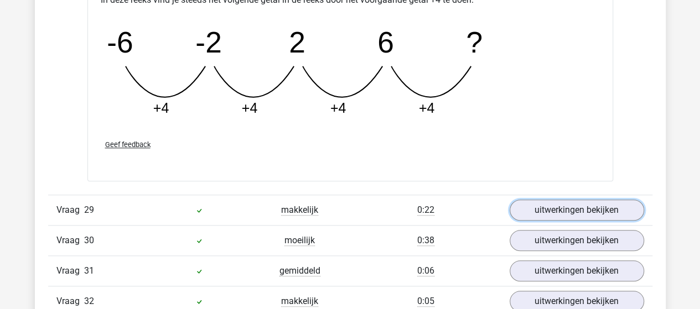
scroll to position [13115, 0]
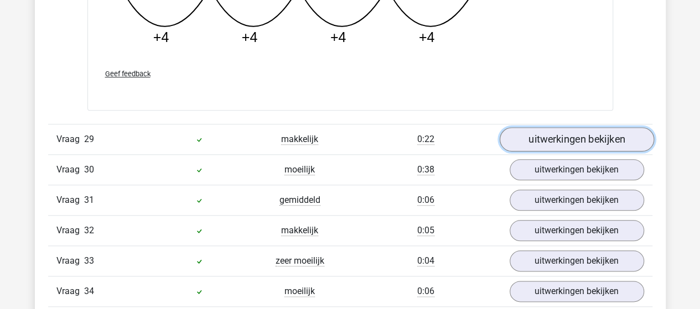
click at [553, 127] on link "uitwerkingen bekijken" at bounding box center [576, 139] width 154 height 24
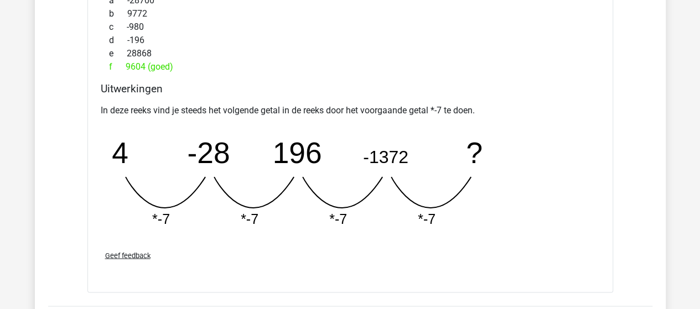
scroll to position [13613, 0]
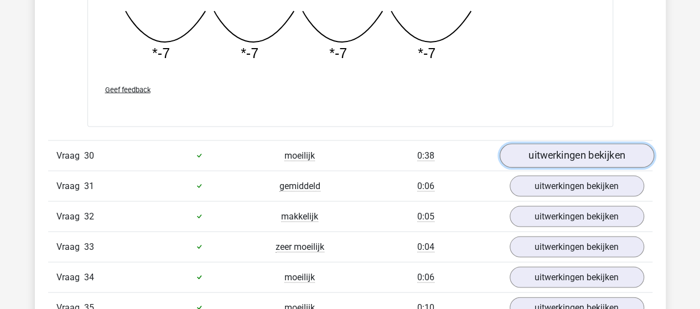
click at [594, 143] on link "uitwerkingen bekijken" at bounding box center [576, 155] width 154 height 24
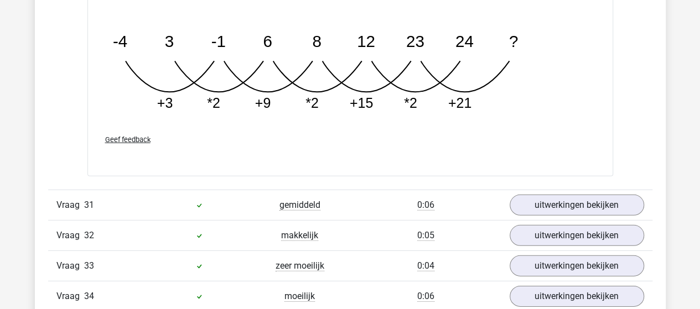
scroll to position [14167, 0]
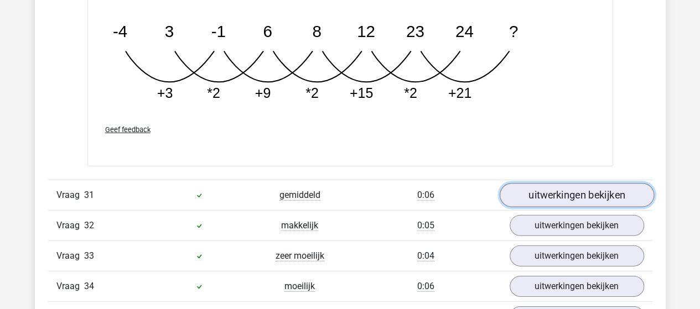
drag, startPoint x: 567, startPoint y: 169, endPoint x: 567, endPoint y: 136, distance: 32.7
click at [567, 183] on link "uitwerkingen bekijken" at bounding box center [576, 195] width 154 height 24
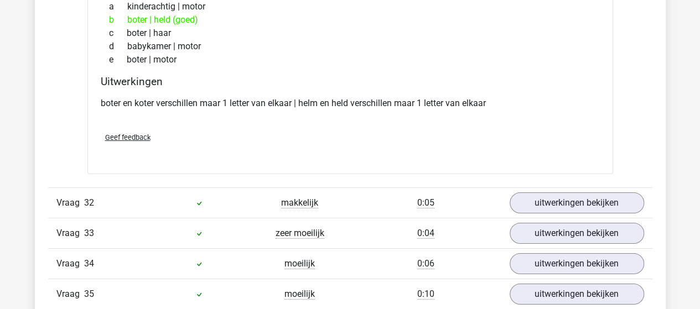
scroll to position [14443, 0]
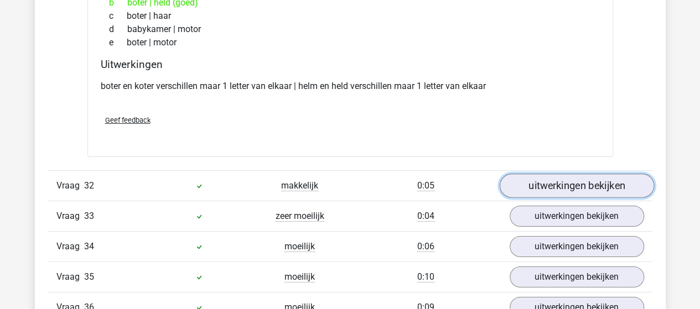
click at [569, 174] on link "uitwerkingen bekijken" at bounding box center [576, 186] width 154 height 24
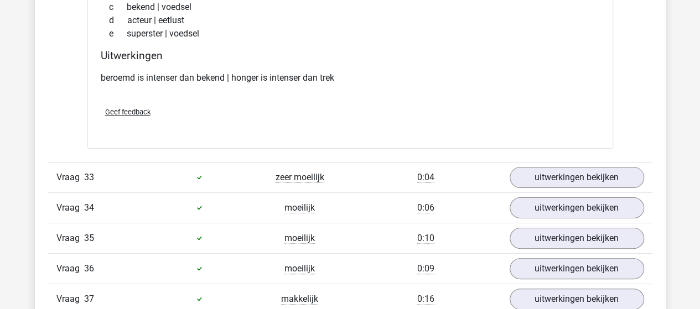
scroll to position [14720, 0]
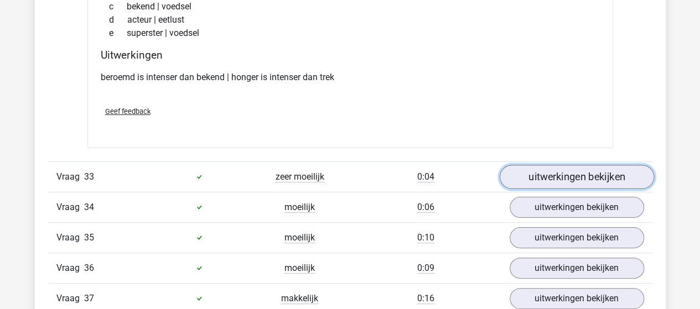
click at [545, 165] on link "uitwerkingen bekijken" at bounding box center [576, 177] width 154 height 24
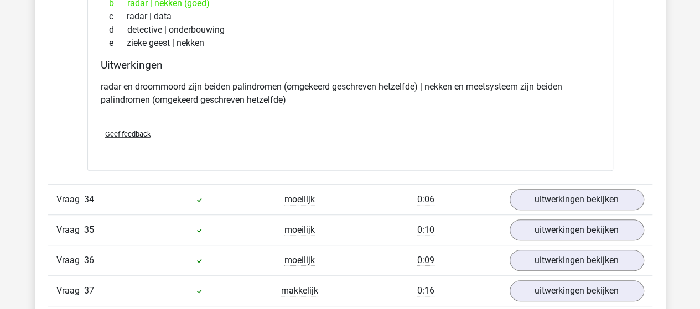
scroll to position [14997, 0]
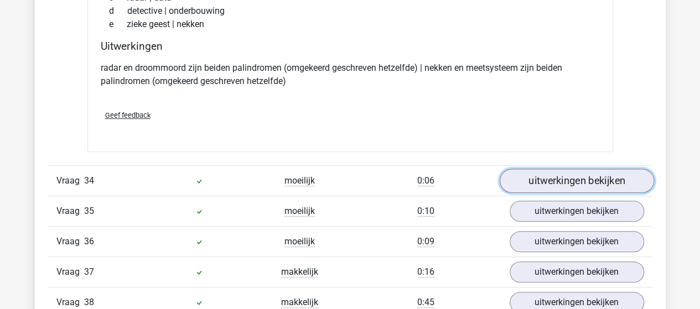
click at [561, 169] on link "uitwerkingen bekijken" at bounding box center [576, 181] width 154 height 24
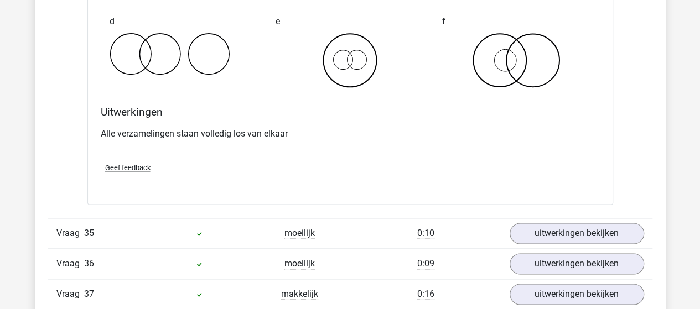
scroll to position [15439, 0]
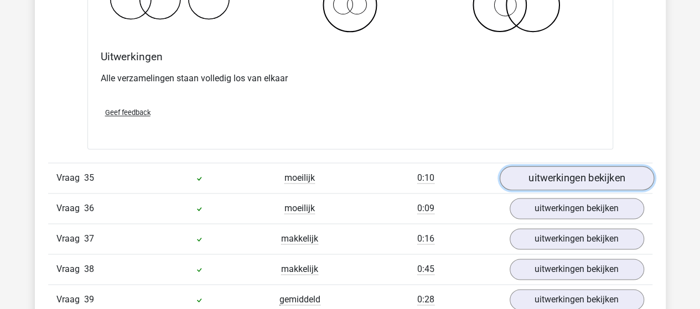
click at [582, 166] on link "uitwerkingen bekijken" at bounding box center [576, 178] width 154 height 24
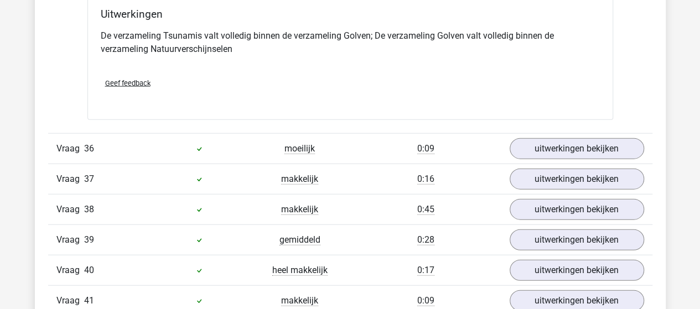
scroll to position [15938, 0]
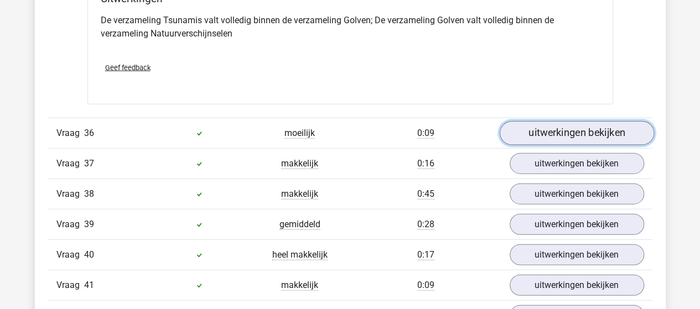
click at [588, 122] on link "uitwerkingen bekijken" at bounding box center [576, 134] width 154 height 24
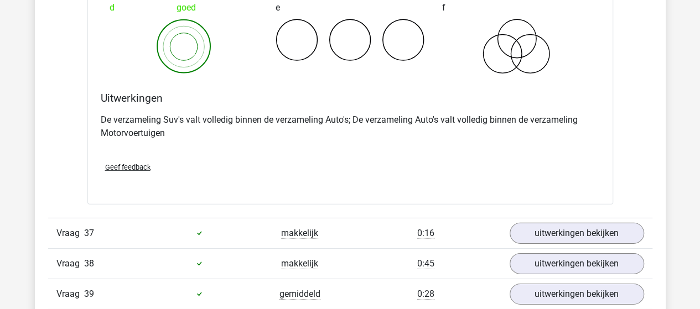
scroll to position [16325, 0]
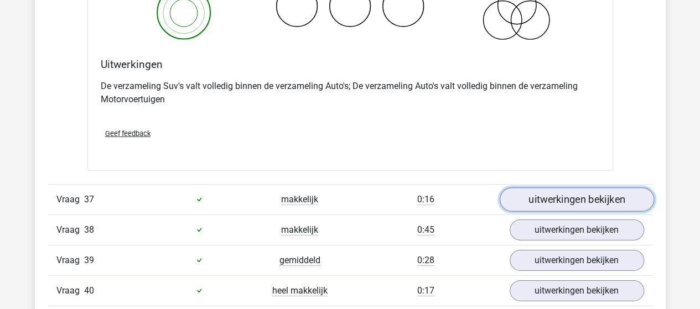
drag, startPoint x: 595, startPoint y: 165, endPoint x: 598, endPoint y: 158, distance: 7.5
click at [595, 188] on link "uitwerkingen bekijken" at bounding box center [576, 200] width 154 height 24
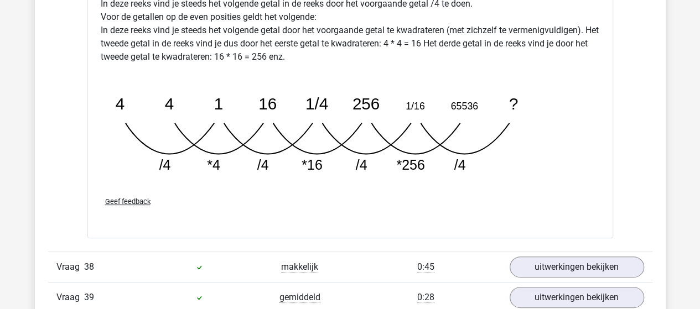
scroll to position [16878, 0]
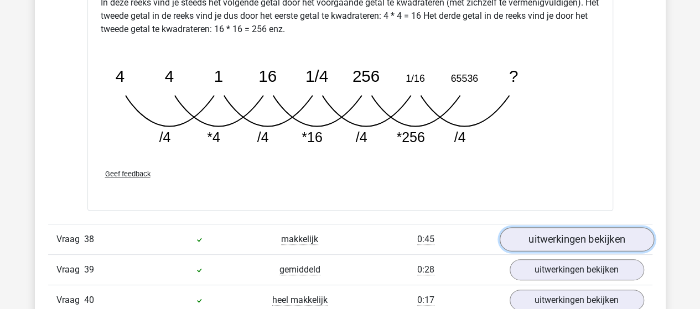
click at [571, 227] on link "uitwerkingen bekijken" at bounding box center [576, 239] width 154 height 24
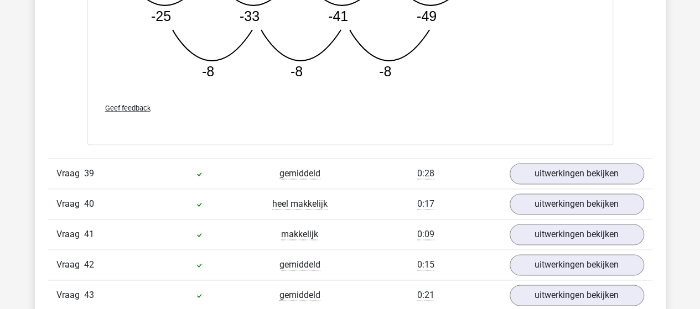
scroll to position [17542, 0]
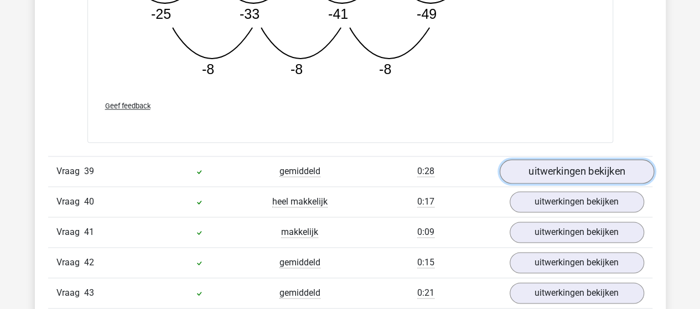
click at [577, 159] on link "uitwerkingen bekijken" at bounding box center [576, 171] width 154 height 24
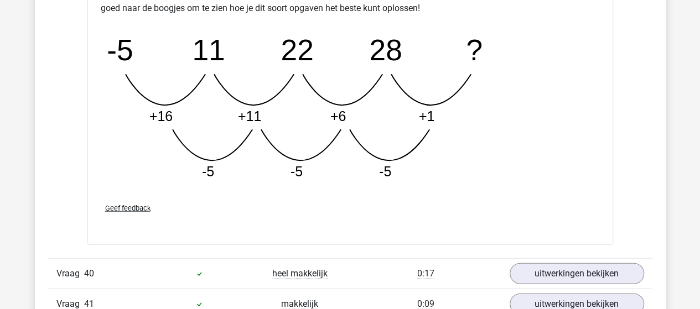
scroll to position [18040, 0]
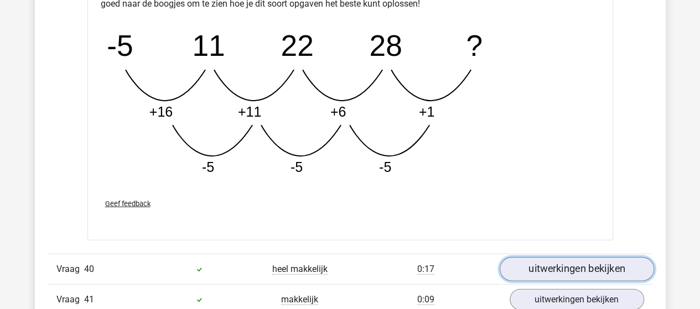
drag, startPoint x: 570, startPoint y: 230, endPoint x: 577, endPoint y: 209, distance: 22.7
click at [570, 259] on link "uitwerkingen bekijken" at bounding box center [577, 269] width 134 height 21
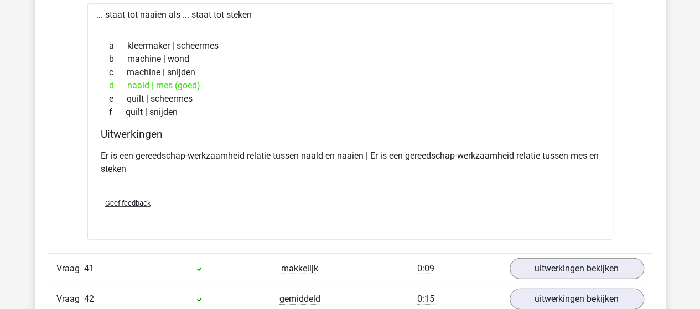
scroll to position [18372, 0]
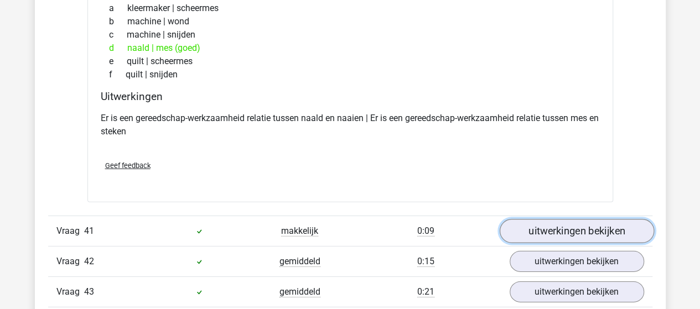
click at [547, 219] on link "uitwerkingen bekijken" at bounding box center [576, 231] width 154 height 24
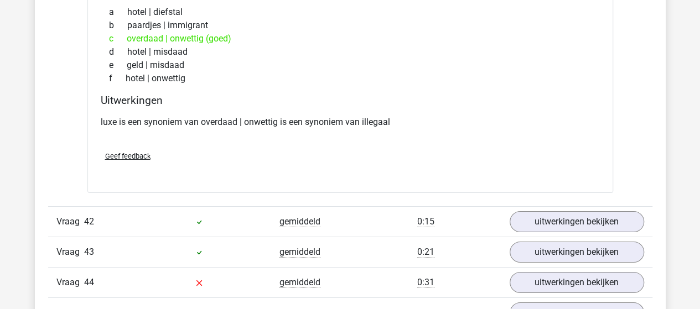
scroll to position [18704, 0]
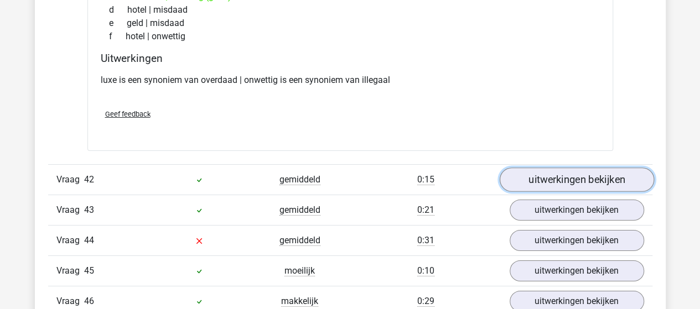
click at [573, 168] on link "uitwerkingen bekijken" at bounding box center [576, 180] width 154 height 24
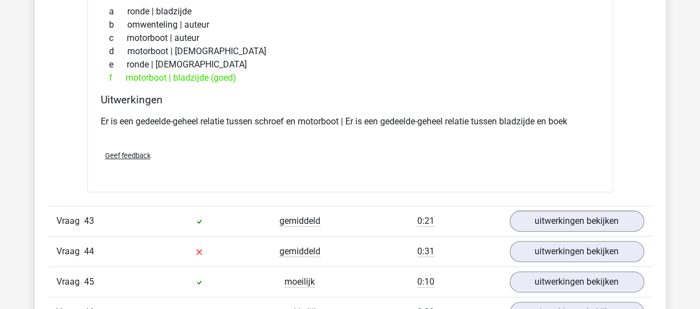
scroll to position [18981, 0]
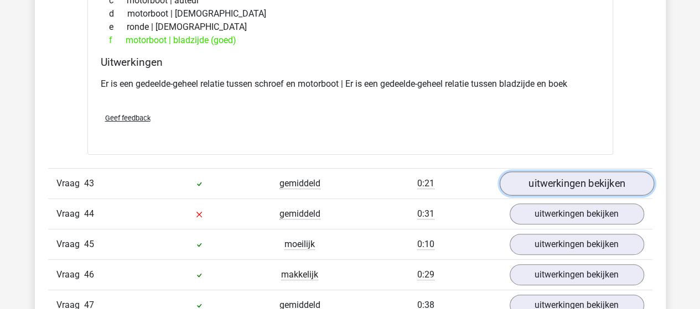
click at [570, 172] on link "uitwerkingen bekijken" at bounding box center [576, 184] width 154 height 24
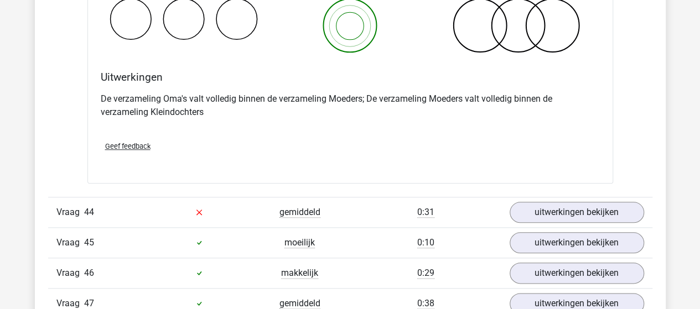
scroll to position [19424, 0]
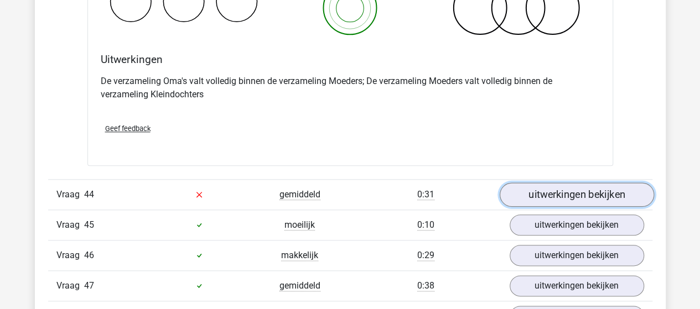
click at [580, 183] on link "uitwerkingen bekijken" at bounding box center [576, 195] width 154 height 24
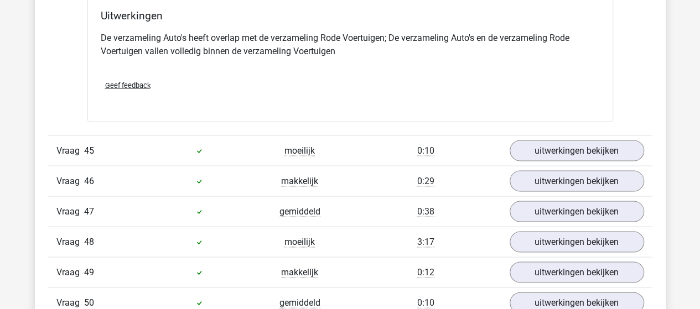
scroll to position [19922, 0]
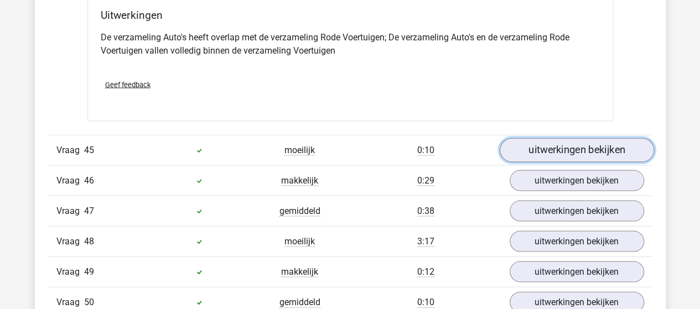
click at [573, 138] on link "uitwerkingen bekijken" at bounding box center [576, 150] width 154 height 24
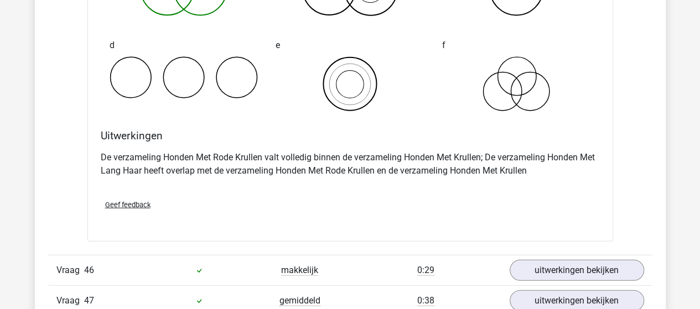
scroll to position [20309, 0]
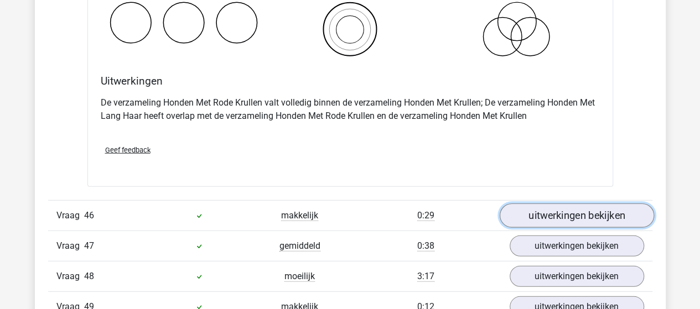
click at [582, 204] on link "uitwerkingen bekijken" at bounding box center [576, 216] width 154 height 24
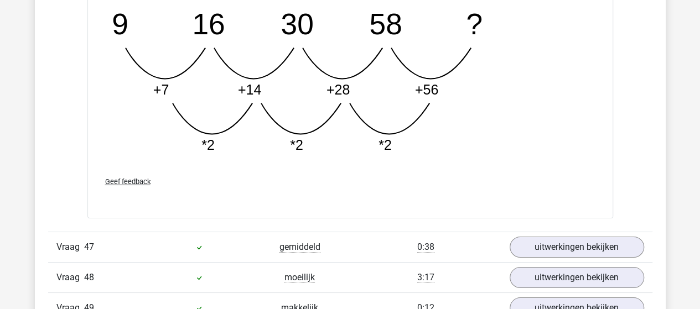
scroll to position [20863, 0]
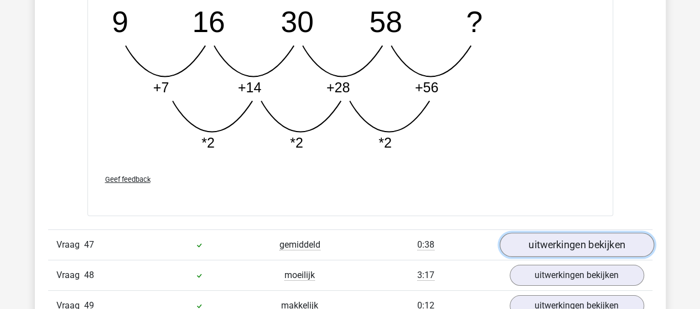
click at [568, 233] on link "uitwerkingen bekijken" at bounding box center [576, 245] width 154 height 24
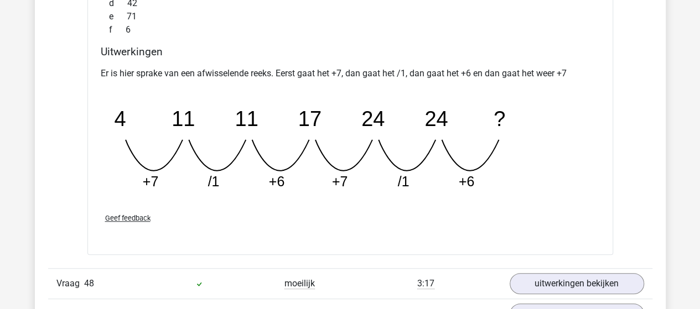
scroll to position [21361, 0]
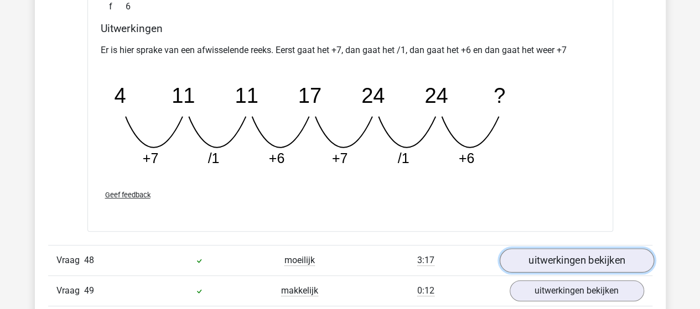
click at [568, 249] on link "uitwerkingen bekijken" at bounding box center [576, 261] width 154 height 24
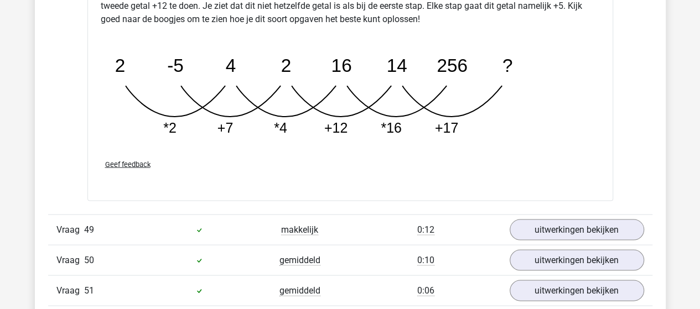
scroll to position [22025, 0]
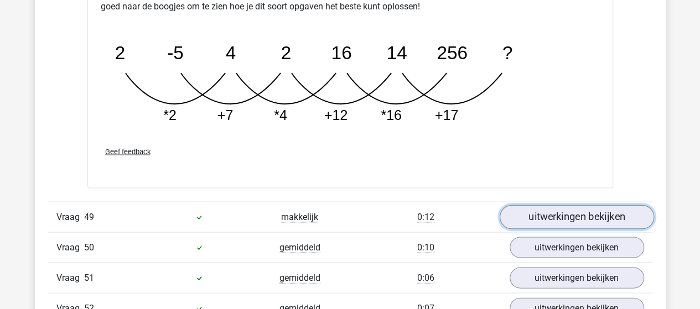
click at [569, 205] on link "uitwerkingen bekijken" at bounding box center [576, 217] width 154 height 24
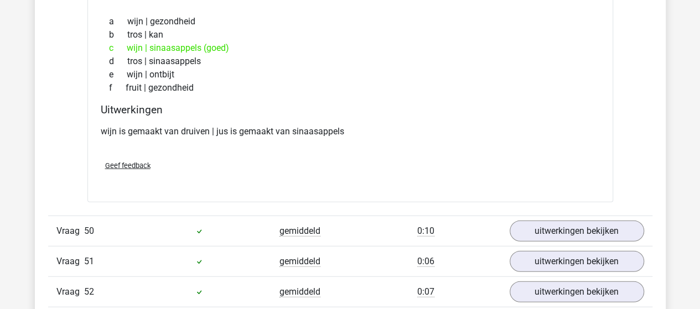
scroll to position [22301, 0]
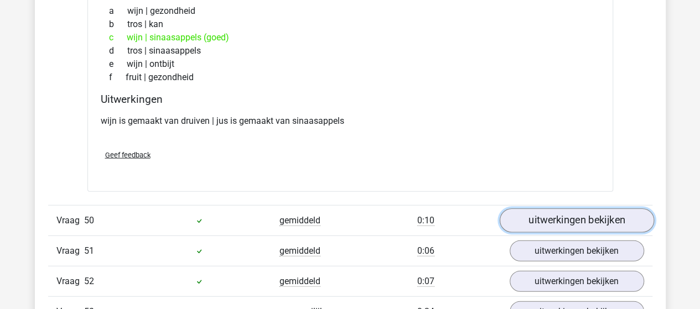
drag, startPoint x: 573, startPoint y: 179, endPoint x: 576, endPoint y: 173, distance: 6.0
click at [573, 209] on link "uitwerkingen bekijken" at bounding box center [576, 221] width 154 height 24
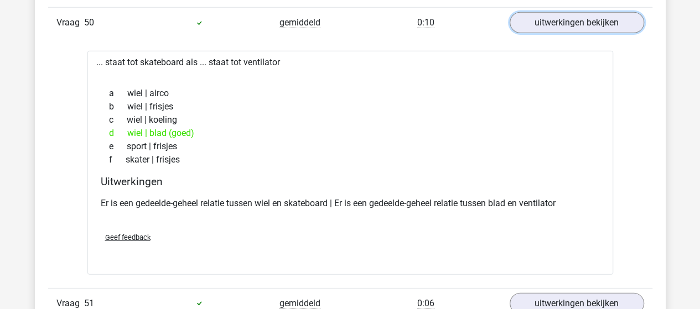
scroll to position [22523, 0]
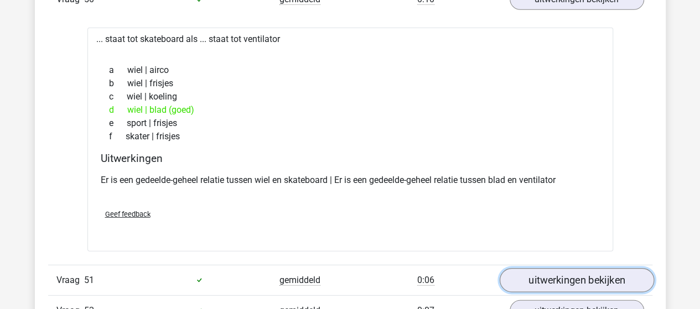
click at [573, 268] on link "uitwerkingen bekijken" at bounding box center [576, 280] width 154 height 24
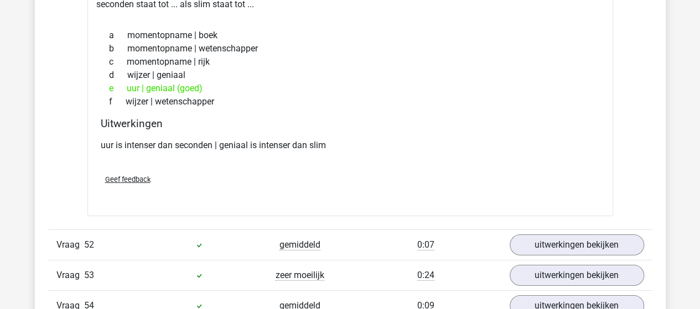
scroll to position [22855, 0]
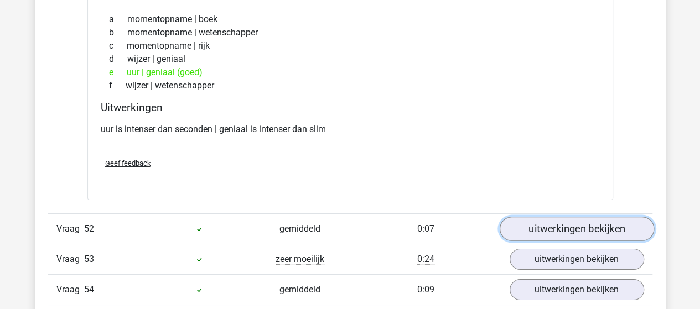
click at [575, 217] on link "uitwerkingen bekijken" at bounding box center [576, 229] width 154 height 24
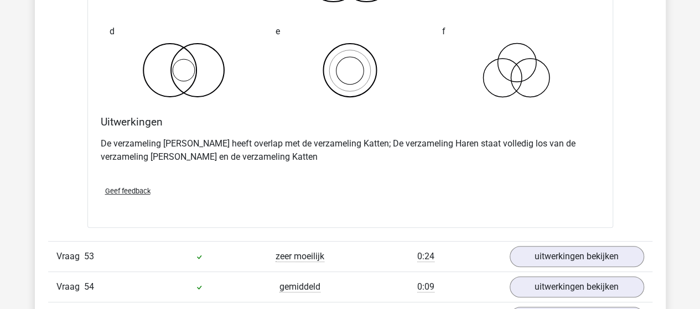
scroll to position [23298, 0]
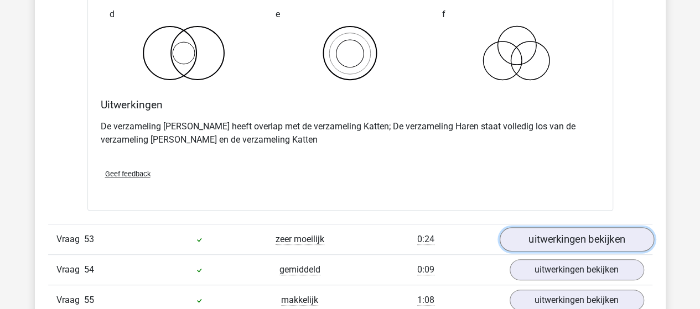
click at [574, 227] on link "uitwerkingen bekijken" at bounding box center [576, 239] width 154 height 24
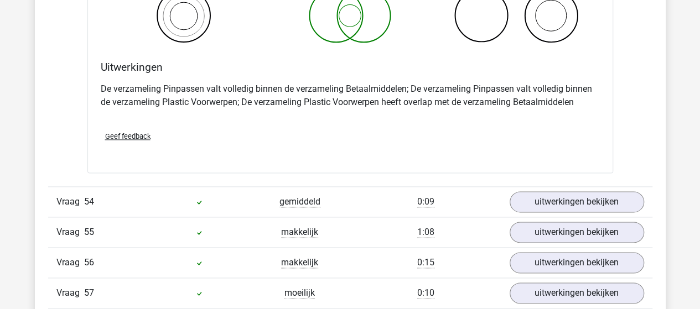
scroll to position [23796, 0]
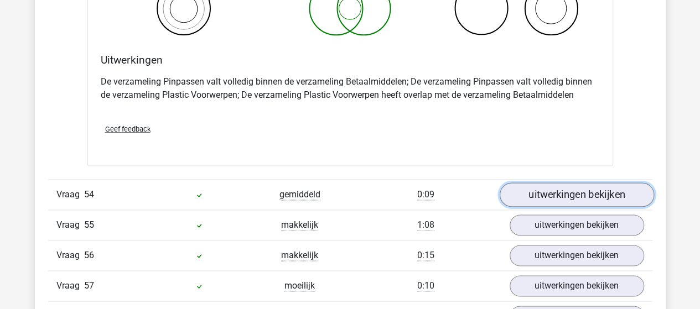
click at [600, 183] on link "uitwerkingen bekijken" at bounding box center [576, 195] width 154 height 24
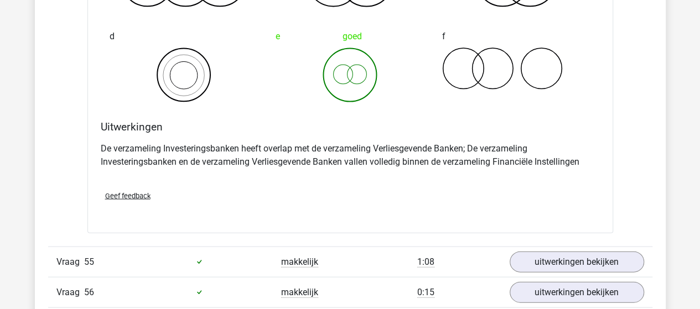
scroll to position [24238, 0]
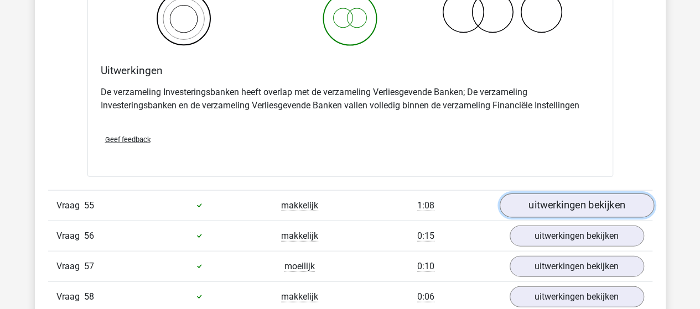
click at [567, 194] on link "uitwerkingen bekijken" at bounding box center [576, 206] width 154 height 24
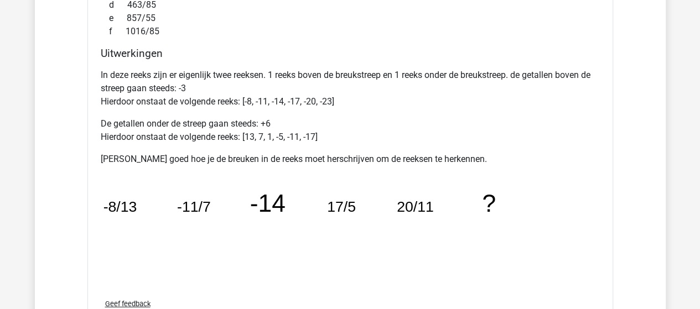
scroll to position [24736, 0]
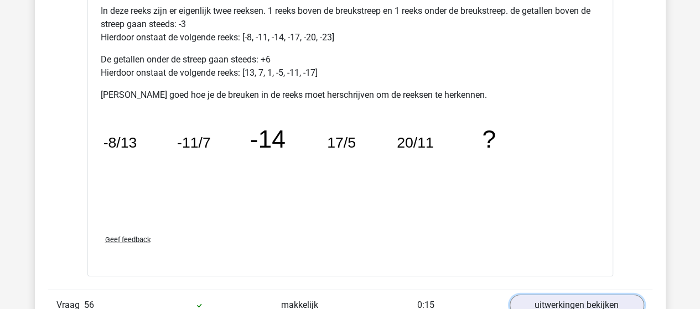
drag, startPoint x: 562, startPoint y: 256, endPoint x: 574, endPoint y: 203, distance: 54.9
click at [563, 295] on link "uitwerkingen bekijken" at bounding box center [577, 305] width 134 height 21
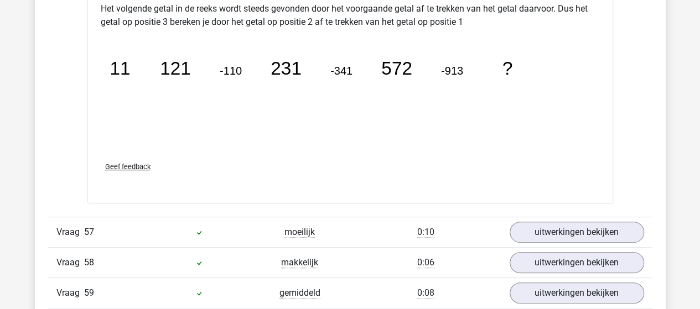
scroll to position [25345, 0]
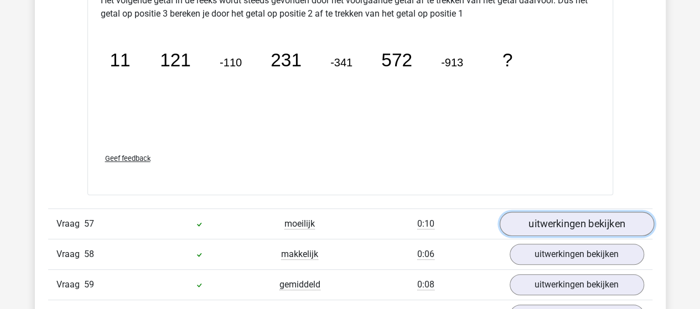
click at [569, 212] on link "uitwerkingen bekijken" at bounding box center [576, 224] width 154 height 24
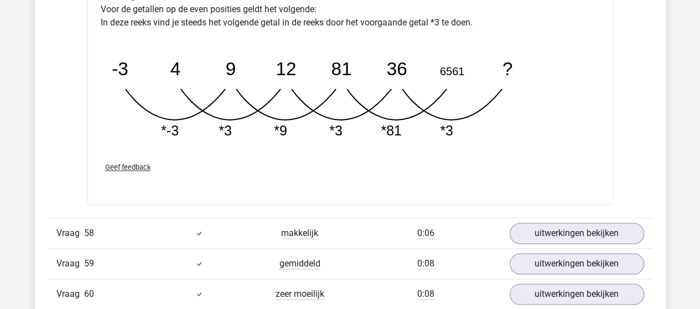
scroll to position [25954, 0]
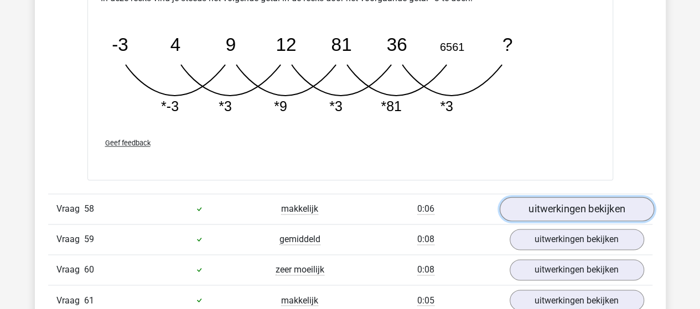
click at [556, 197] on link "uitwerkingen bekijken" at bounding box center [576, 209] width 154 height 24
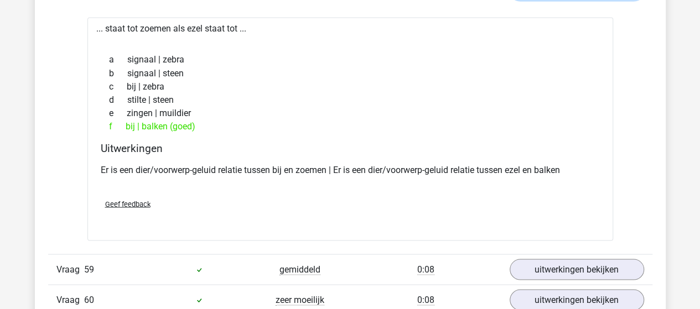
scroll to position [26175, 0]
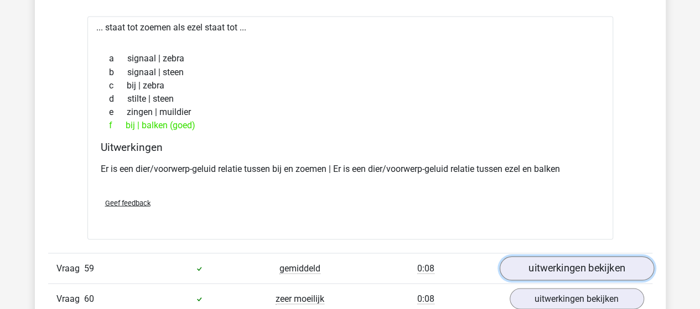
drag, startPoint x: 584, startPoint y: 211, endPoint x: 572, endPoint y: 175, distance: 37.5
click at [585, 256] on link "uitwerkingen bekijken" at bounding box center [576, 268] width 154 height 24
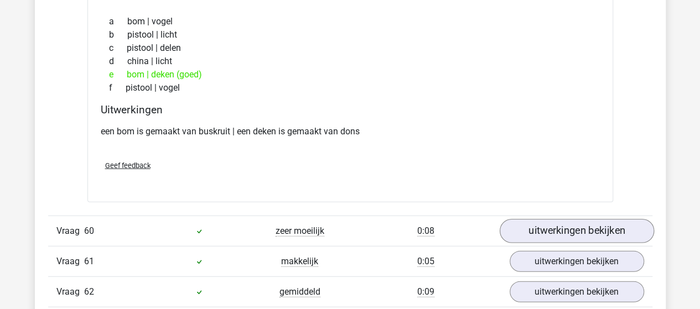
scroll to position [26507, 0]
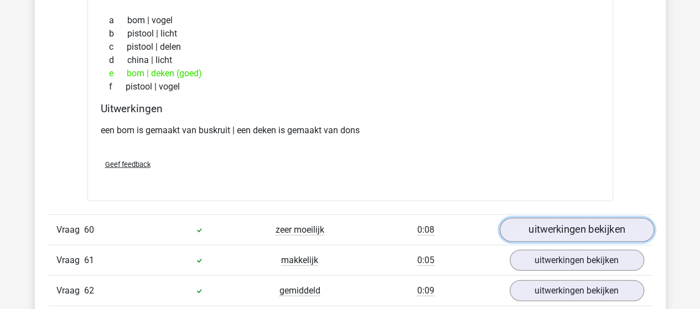
click at [584, 218] on link "uitwerkingen bekijken" at bounding box center [576, 230] width 154 height 24
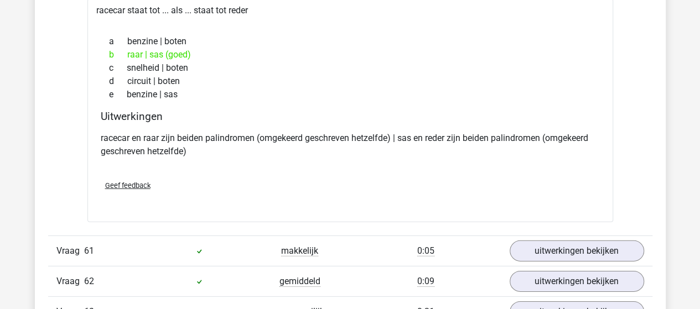
scroll to position [26784, 0]
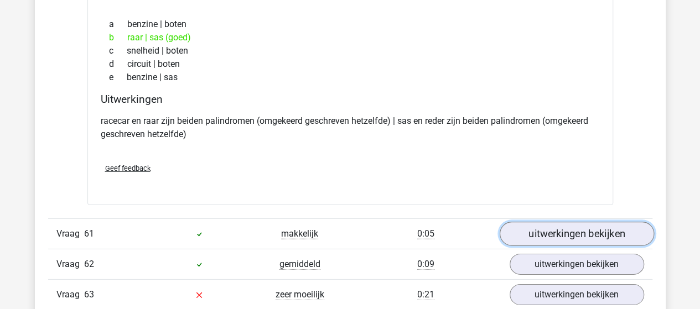
click at [581, 222] on link "uitwerkingen bekijken" at bounding box center [576, 234] width 154 height 24
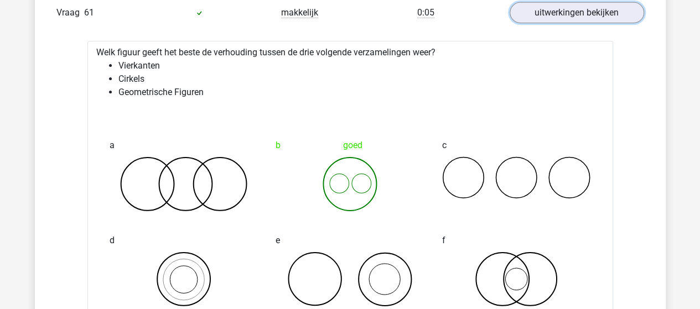
scroll to position [27171, 0]
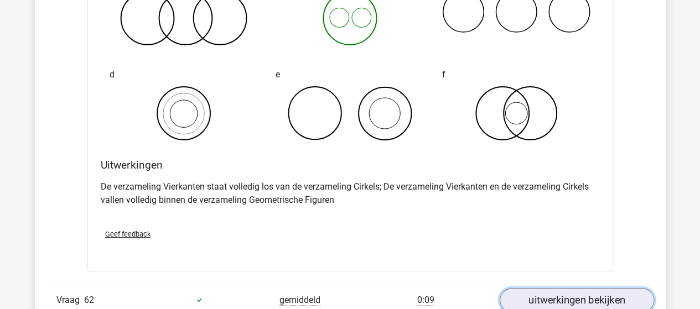
click at [568, 288] on link "uitwerkingen bekijken" at bounding box center [576, 300] width 154 height 24
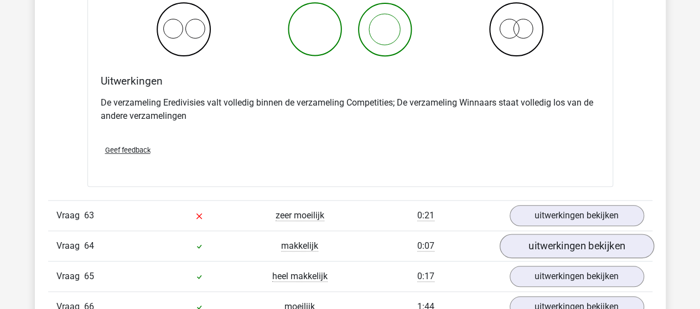
scroll to position [27725, 0]
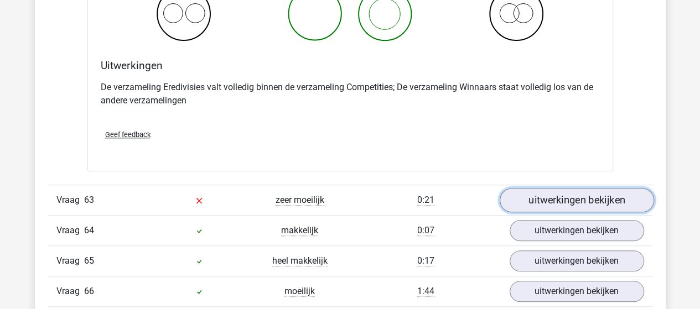
click at [559, 188] on link "uitwerkingen bekijken" at bounding box center [576, 200] width 154 height 24
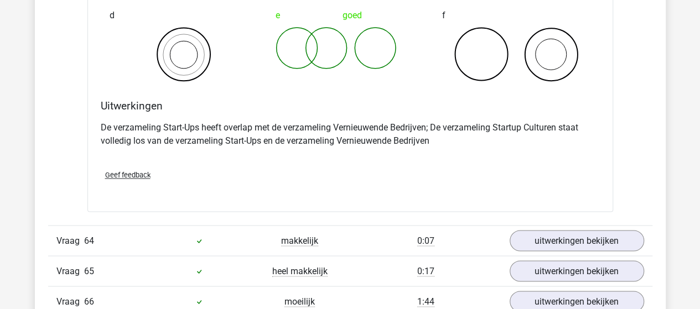
scroll to position [28167, 0]
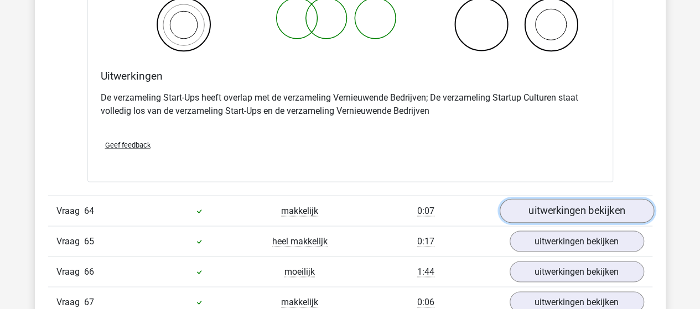
click at [569, 199] on link "uitwerkingen bekijken" at bounding box center [576, 211] width 154 height 24
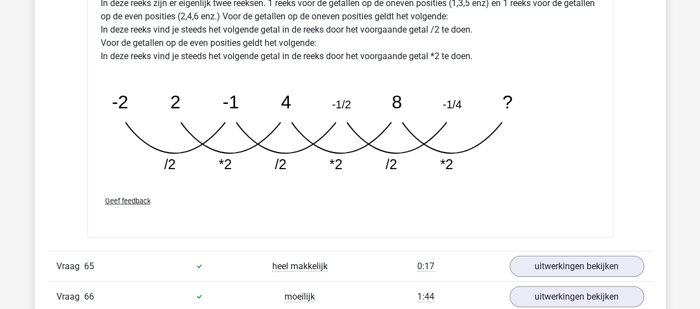
scroll to position [28721, 0]
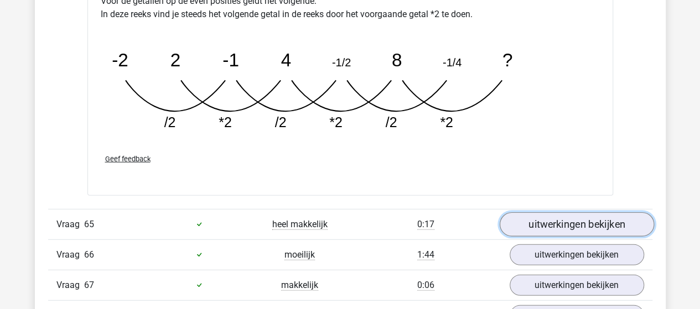
click at [563, 213] on link "uitwerkingen bekijken" at bounding box center [576, 225] width 154 height 24
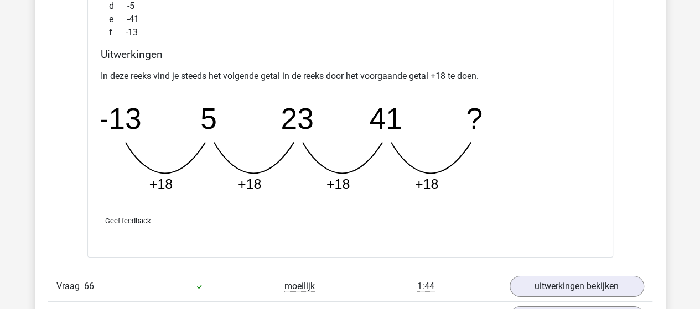
scroll to position [29219, 0]
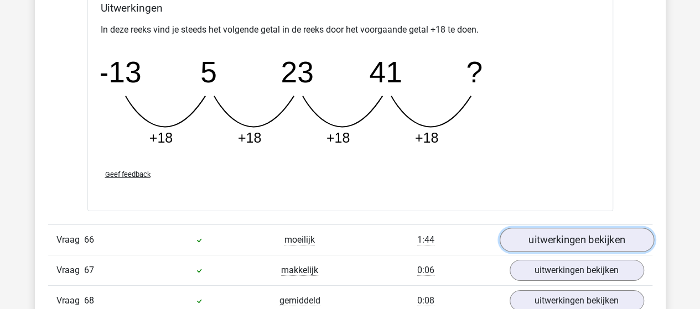
click at [546, 229] on link "uitwerkingen bekijken" at bounding box center [576, 241] width 154 height 24
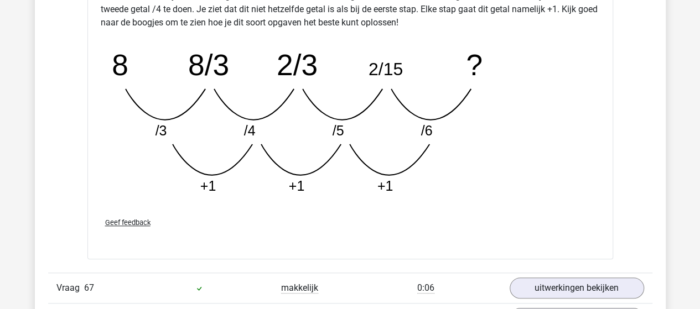
scroll to position [29828, 0]
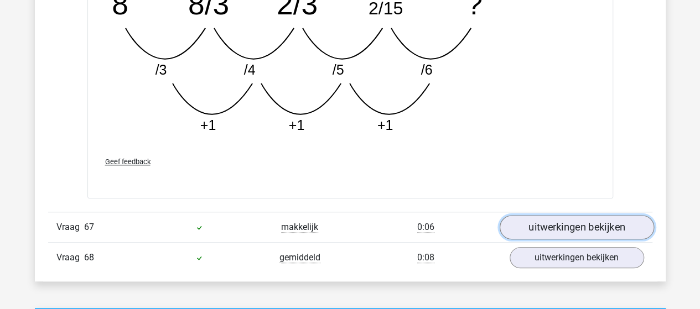
click at [574, 215] on link "uitwerkingen bekijken" at bounding box center [576, 227] width 154 height 24
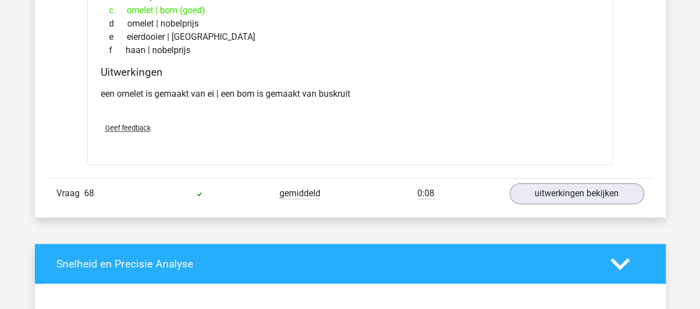
scroll to position [30160, 0]
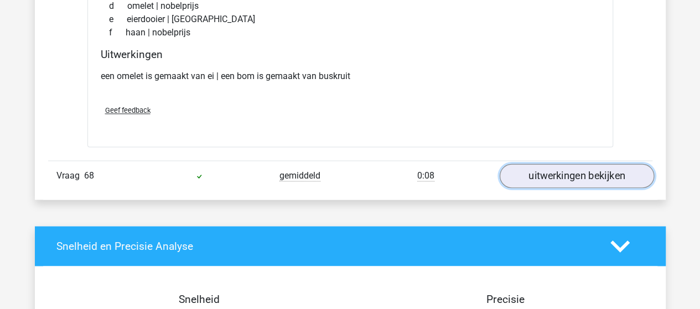
click at [563, 164] on link "uitwerkingen bekijken" at bounding box center [576, 176] width 154 height 24
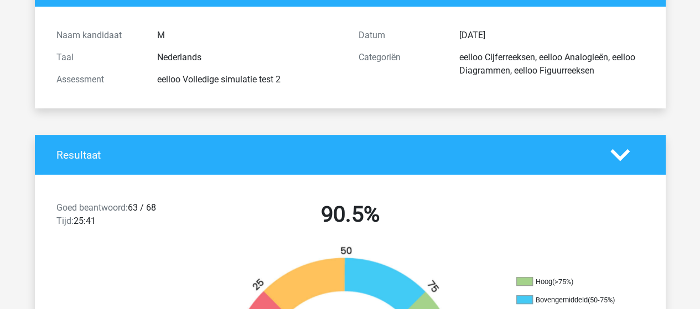
scroll to position [111, 0]
